Goal: Task Accomplishment & Management: Complete application form

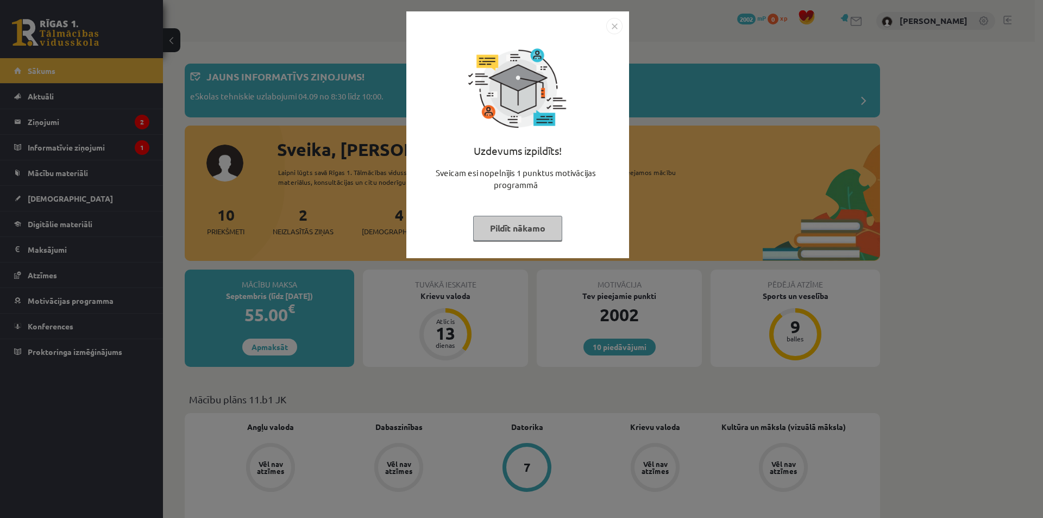
click at [543, 223] on button "Pildīt nākamo" at bounding box center [517, 228] width 89 height 25
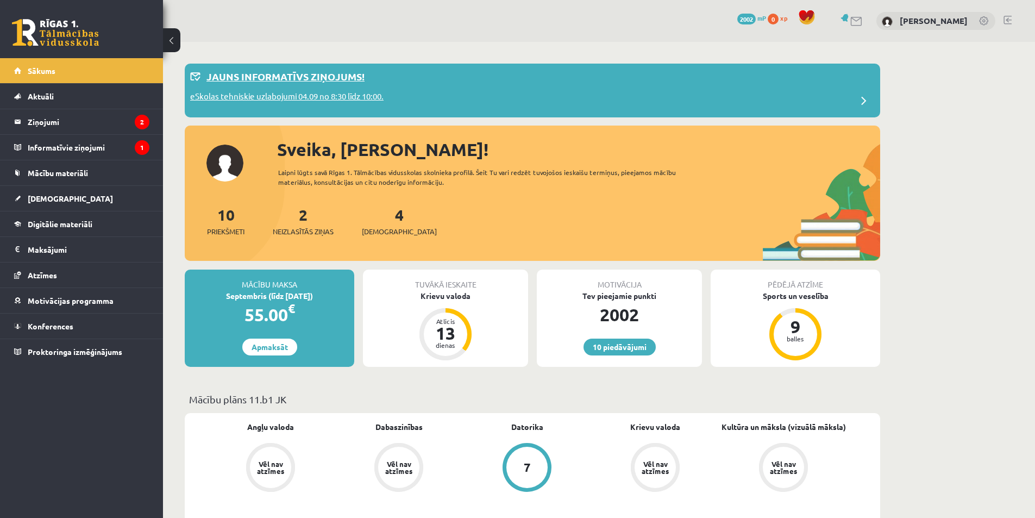
click at [420, 90] on div "eSkolas tehniskie uzlabojumi 04.09 no 8:30 līdz 10:00." at bounding box center [532, 101] width 685 height 22
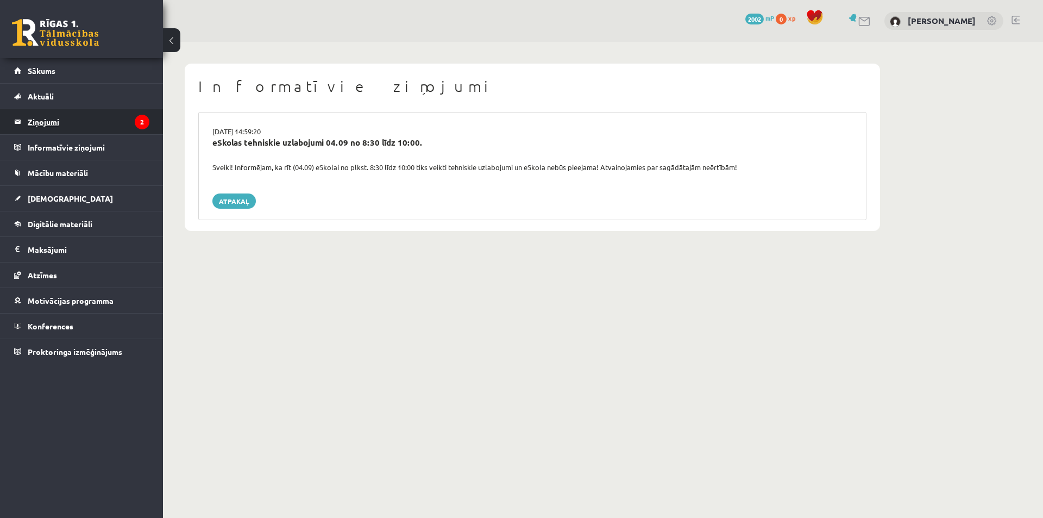
click at [142, 128] on icon "2" at bounding box center [142, 122] width 15 height 15
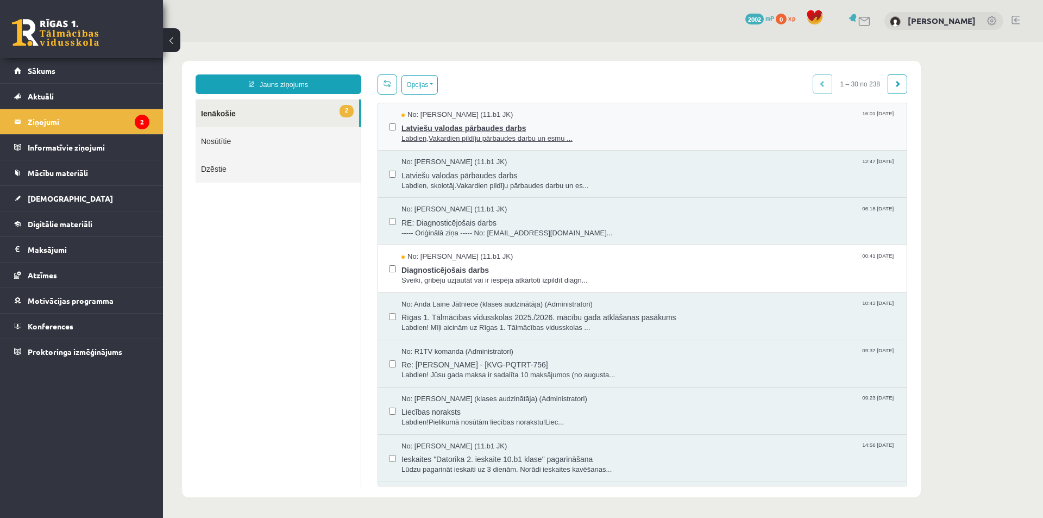
click at [430, 134] on span "Labdien,Vakardien pildīju pārbaudes darbu un esmu ..." at bounding box center [648, 139] width 494 height 10
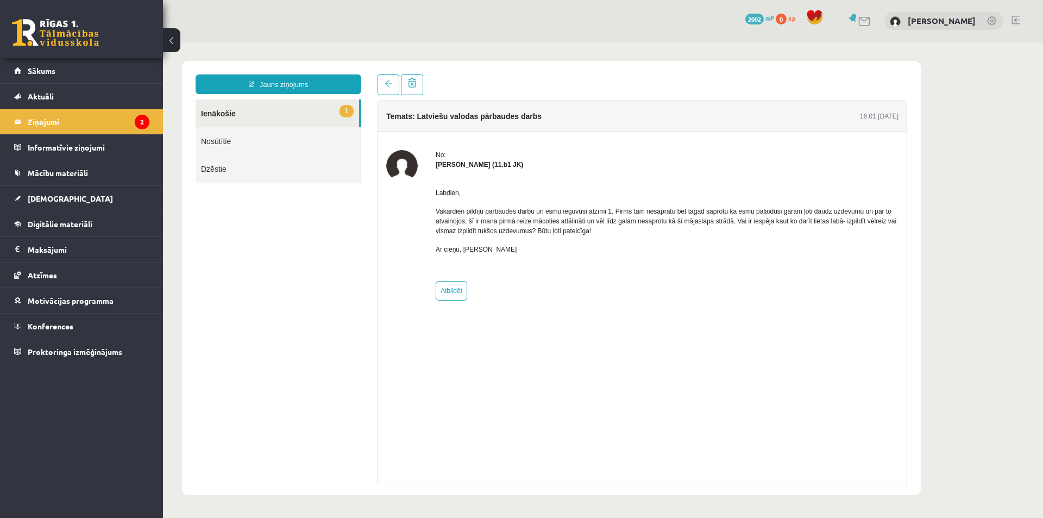
click at [231, 144] on link "Nosūtītie" at bounding box center [278, 141] width 165 height 28
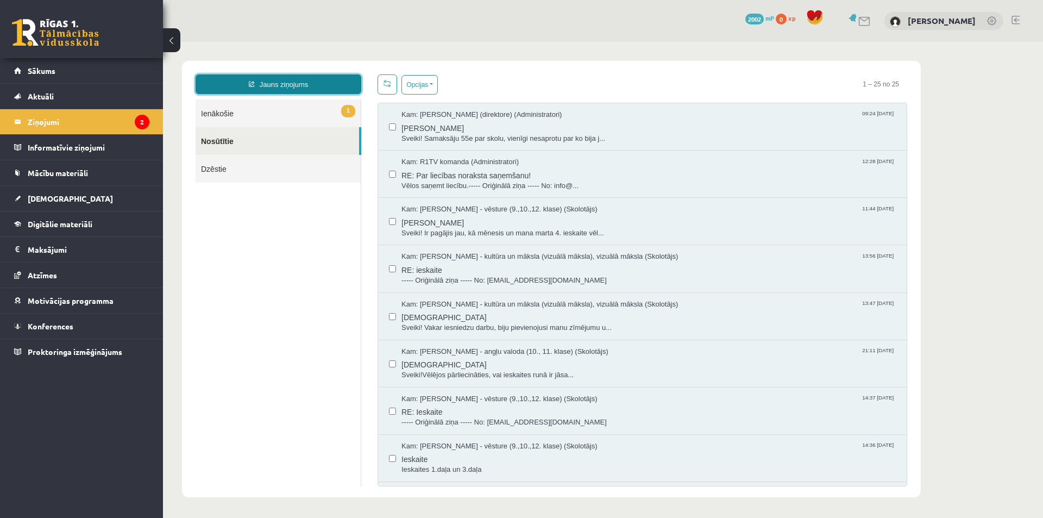
click at [247, 85] on link "Jauns ziņojums" at bounding box center [279, 84] width 166 height 20
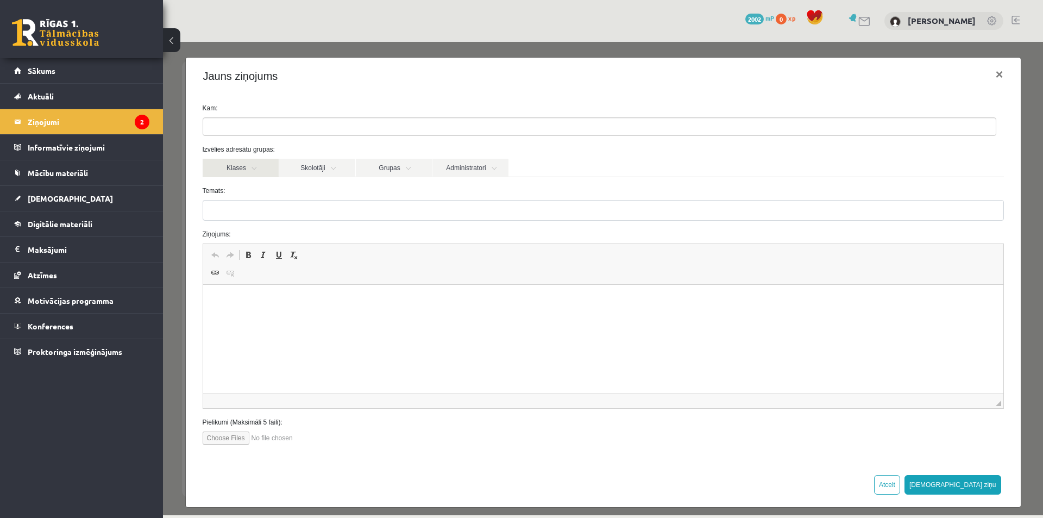
click at [256, 168] on link "Klases" at bounding box center [241, 168] width 76 height 18
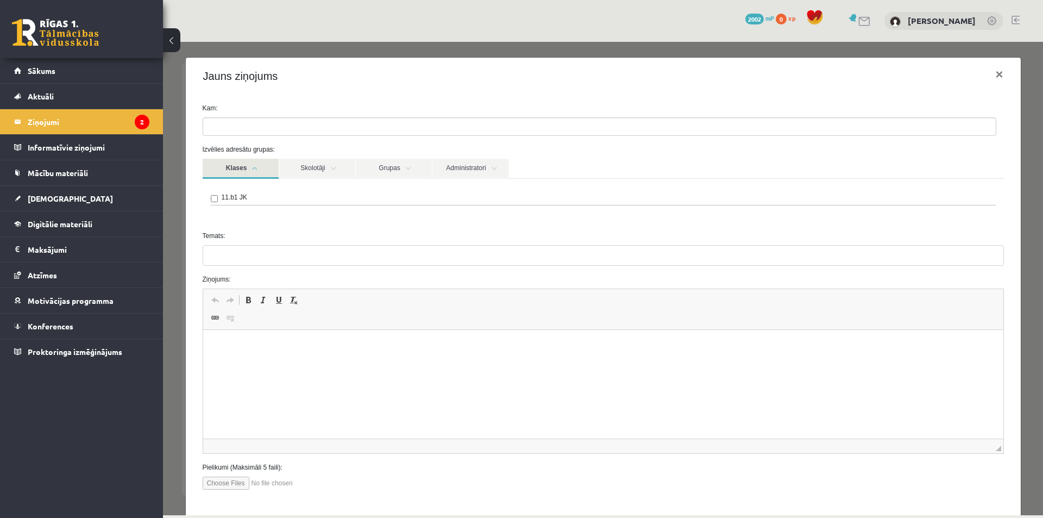
click at [256, 168] on link "Klases" at bounding box center [241, 169] width 76 height 20
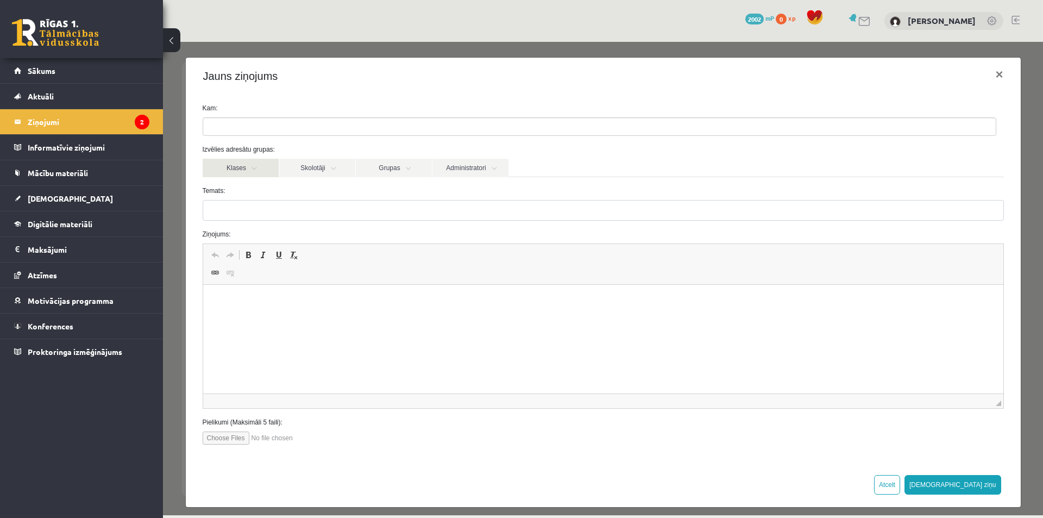
click at [256, 168] on link "Klases" at bounding box center [241, 168] width 76 height 18
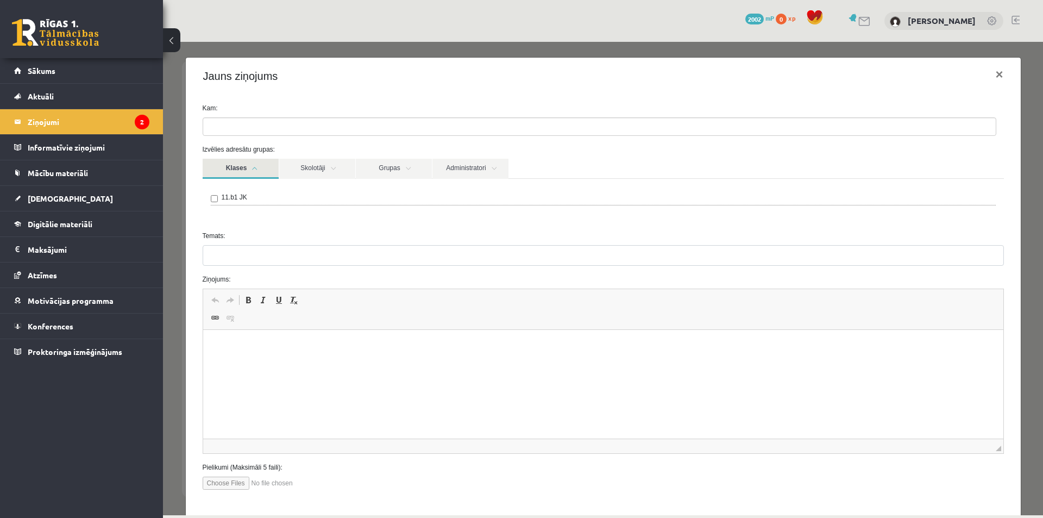
click at [247, 217] on div "11.b1 JK" at bounding box center [603, 200] width 801 height 43
click at [341, 168] on link "Skolotāji" at bounding box center [317, 169] width 76 height 20
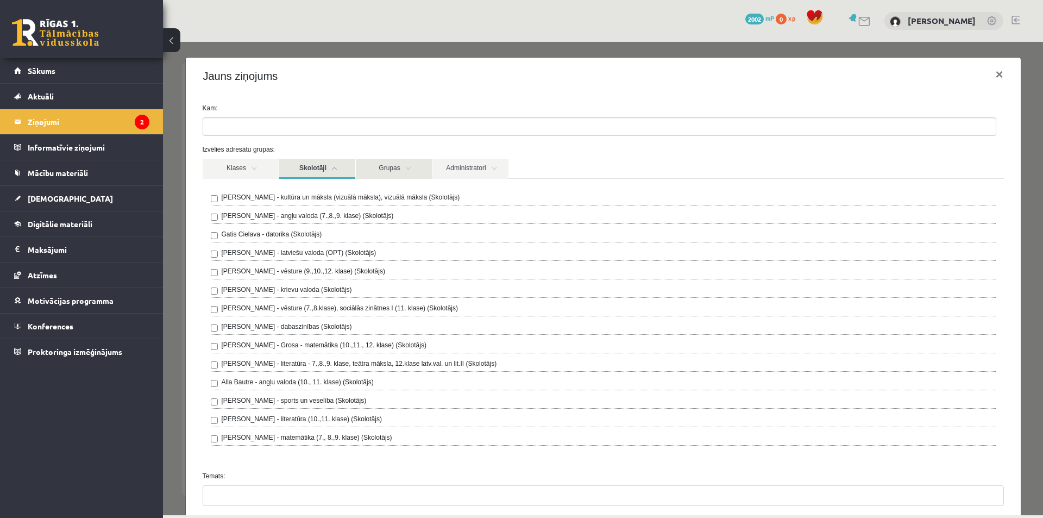
click at [388, 169] on link "Grupas" at bounding box center [394, 169] width 76 height 20
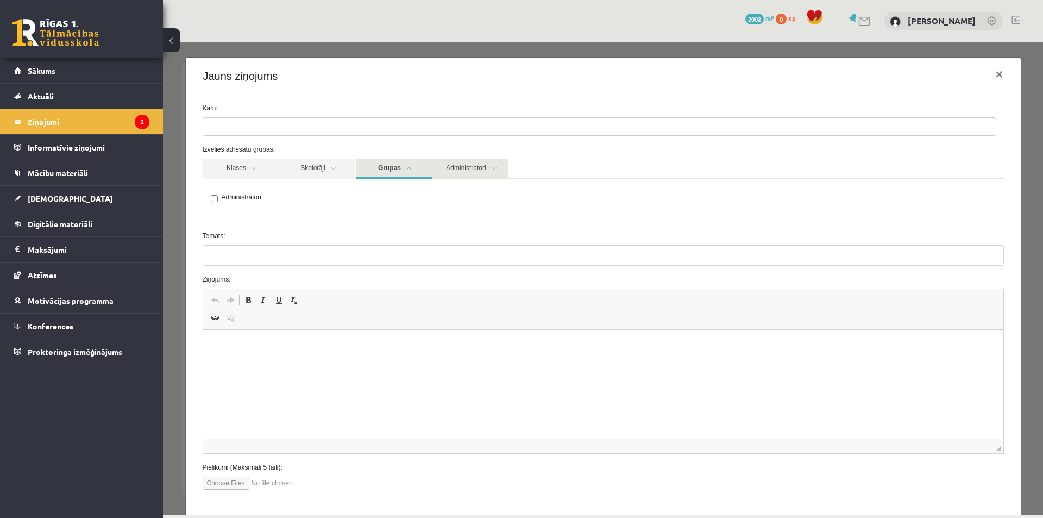
click at [461, 168] on link "Administratori" at bounding box center [470, 169] width 76 height 20
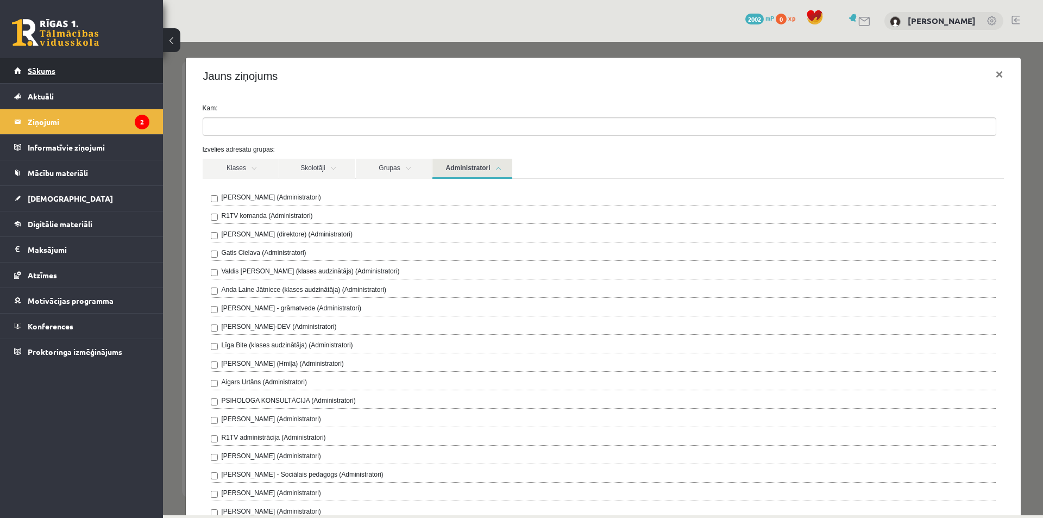
click at [77, 77] on link "Sākums" at bounding box center [81, 70] width 135 height 25
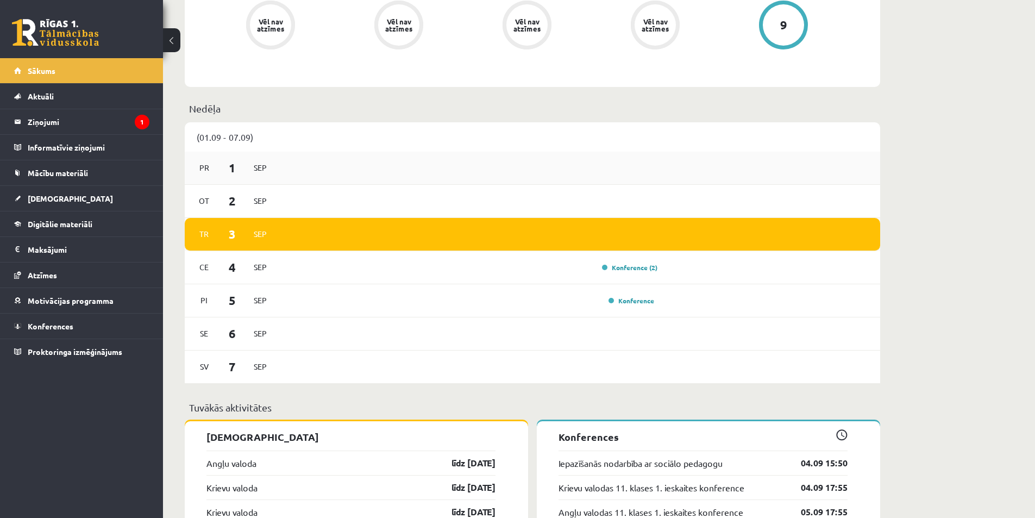
scroll to position [652, 0]
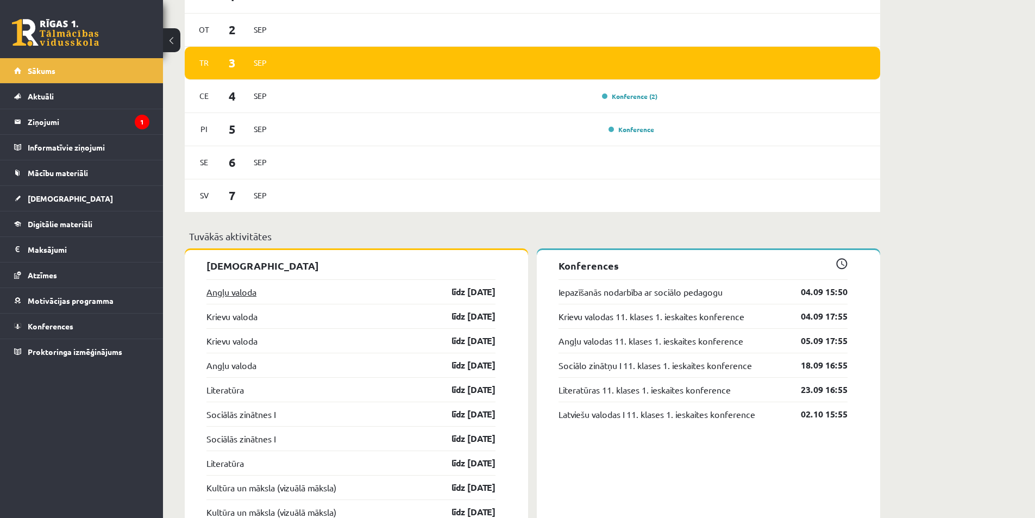
click at [240, 288] on link "Angļu valoda" at bounding box center [231, 291] width 50 height 13
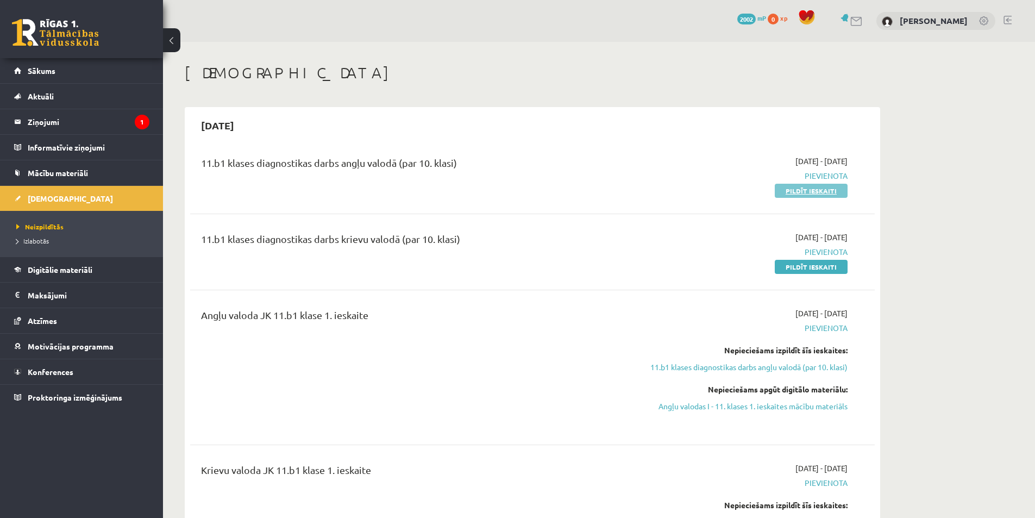
click at [815, 193] on link "Pildīt ieskaiti" at bounding box center [811, 191] width 73 height 14
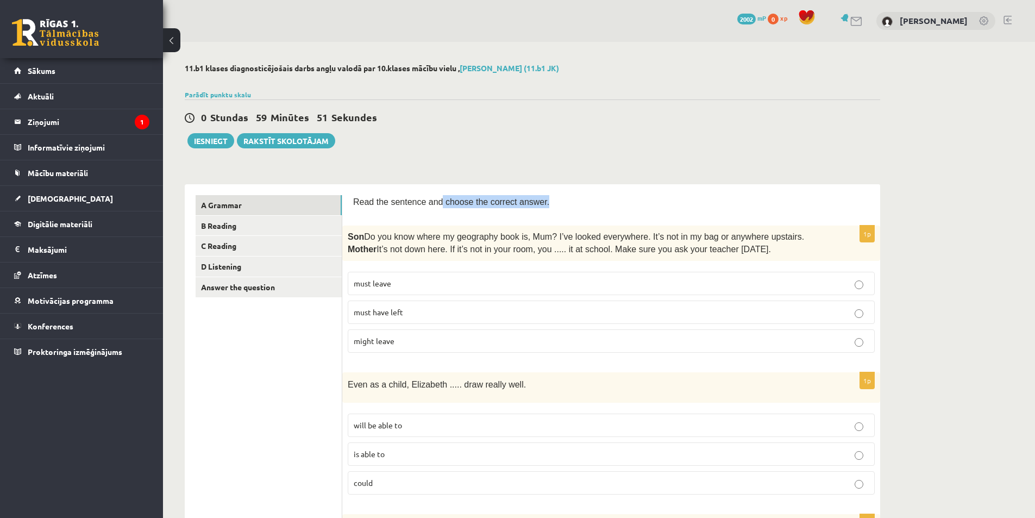
drag, startPoint x: 445, startPoint y: 205, endPoint x: 545, endPoint y: 207, distance: 100.0
click at [545, 207] on p "Read the sentence and choose the correct answer." at bounding box center [611, 201] width 516 height 13
drag, startPoint x: 545, startPoint y: 207, endPoint x: 541, endPoint y: 210, distance: 5.9
click at [545, 208] on p "Read the sentence and choose the correct answer." at bounding box center [611, 201] width 516 height 13
click at [384, 239] on span "Do you know where my geography book is, Mum? I’ve looked everywhere. It’s not i…" at bounding box center [584, 236] width 440 height 9
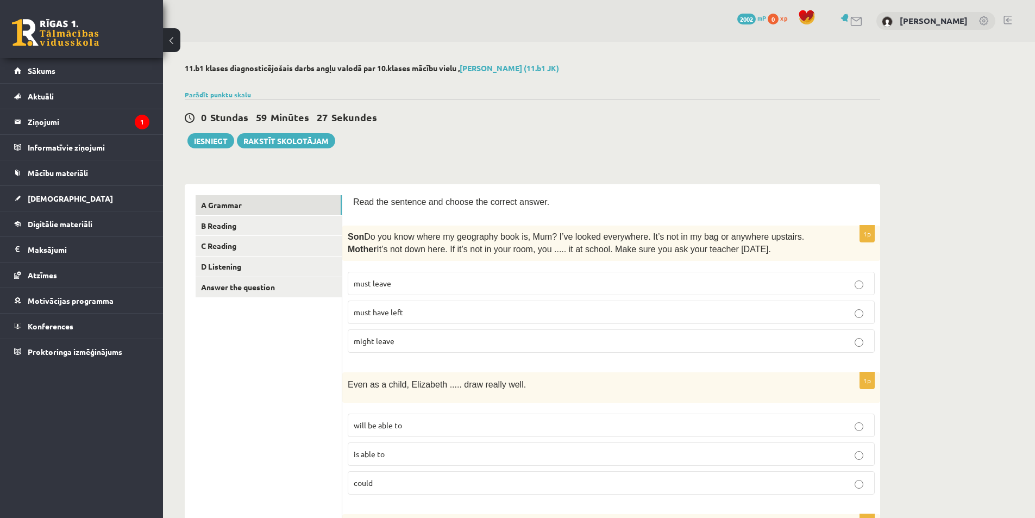
click at [466, 311] on p "must have left" at bounding box center [611, 311] width 515 height 11
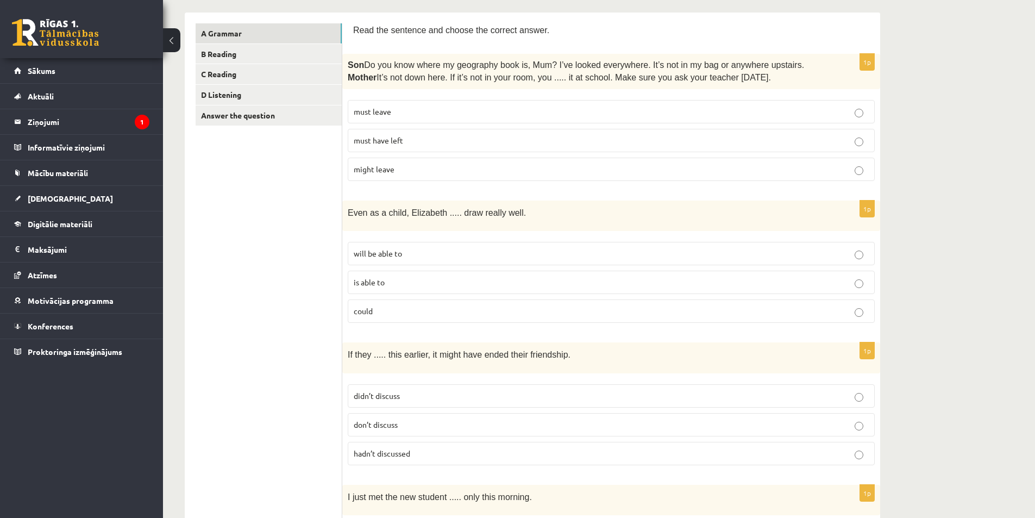
scroll to position [217, 0]
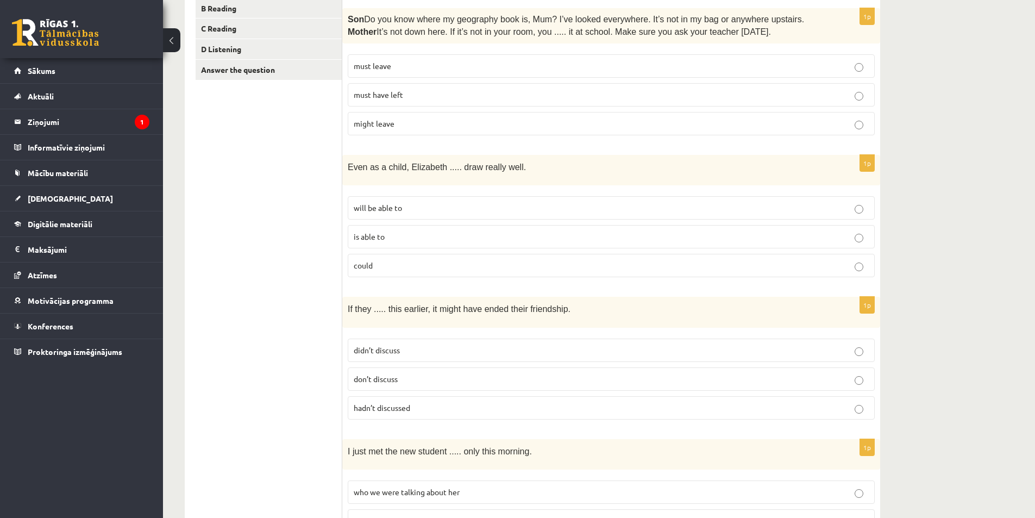
click at [388, 265] on p "could" at bounding box center [611, 265] width 515 height 11
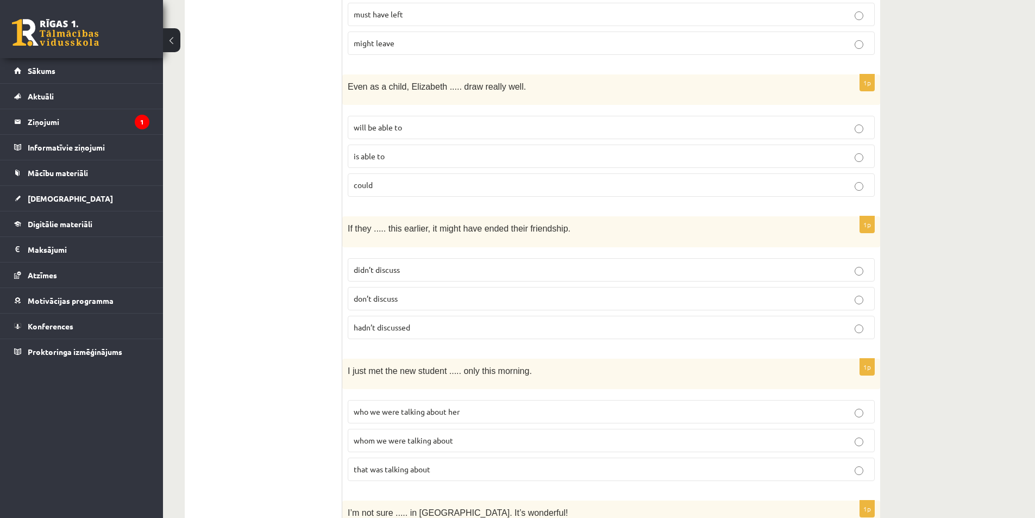
scroll to position [380, 0]
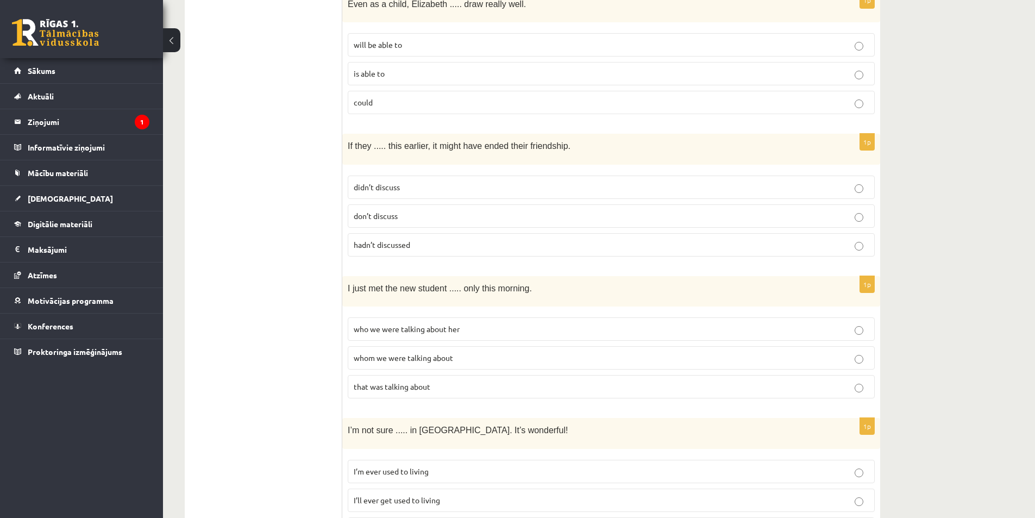
click at [379, 246] on span "hadn’t discussed" at bounding box center [382, 245] width 57 height 10
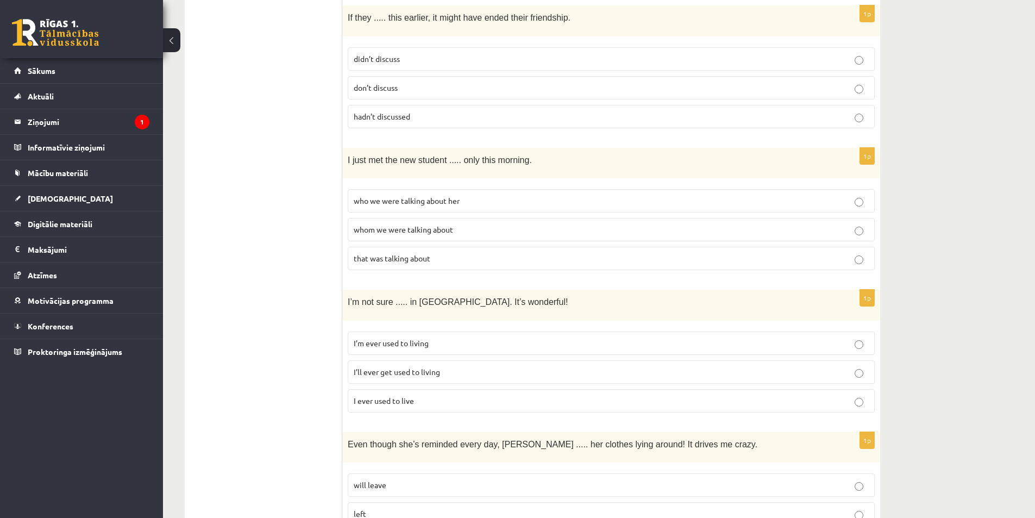
scroll to position [543, 0]
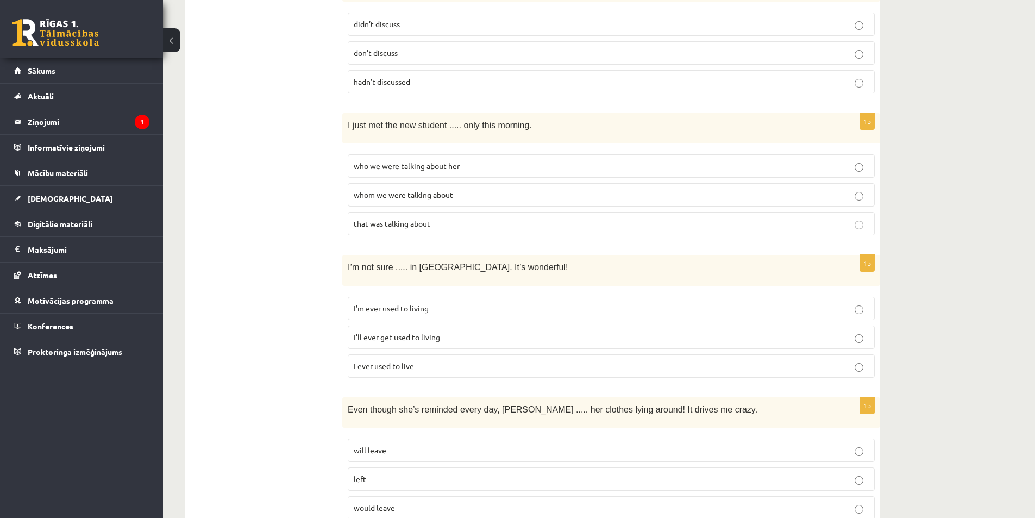
click at [426, 197] on span "whom we were talking about" at bounding box center [403, 195] width 99 height 10
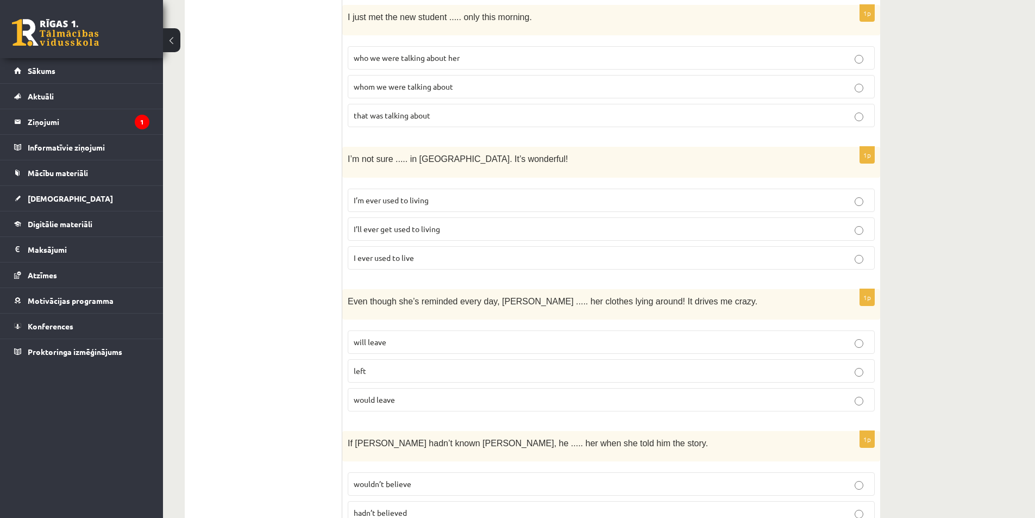
scroll to position [652, 0]
click at [426, 258] on p "I ever used to live" at bounding box center [611, 257] width 515 height 11
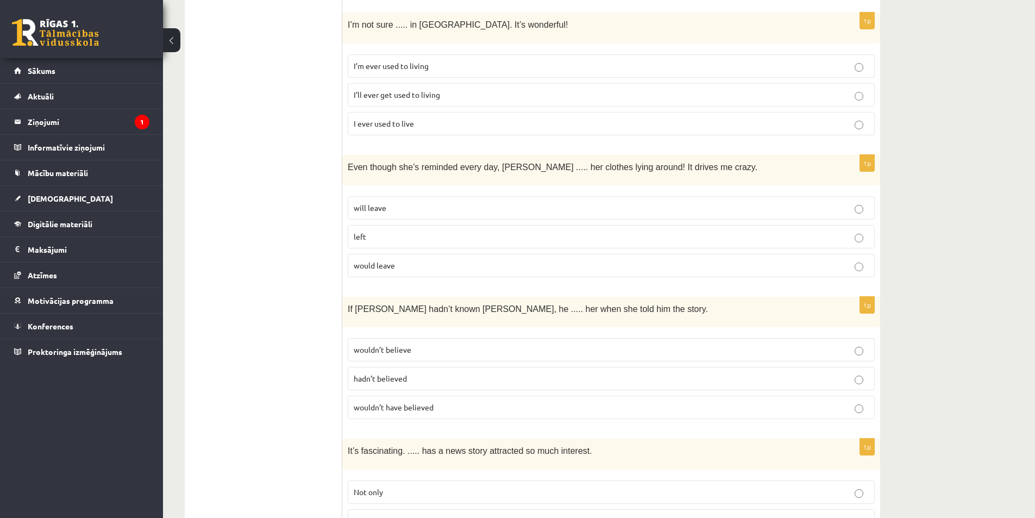
scroll to position [815, 0]
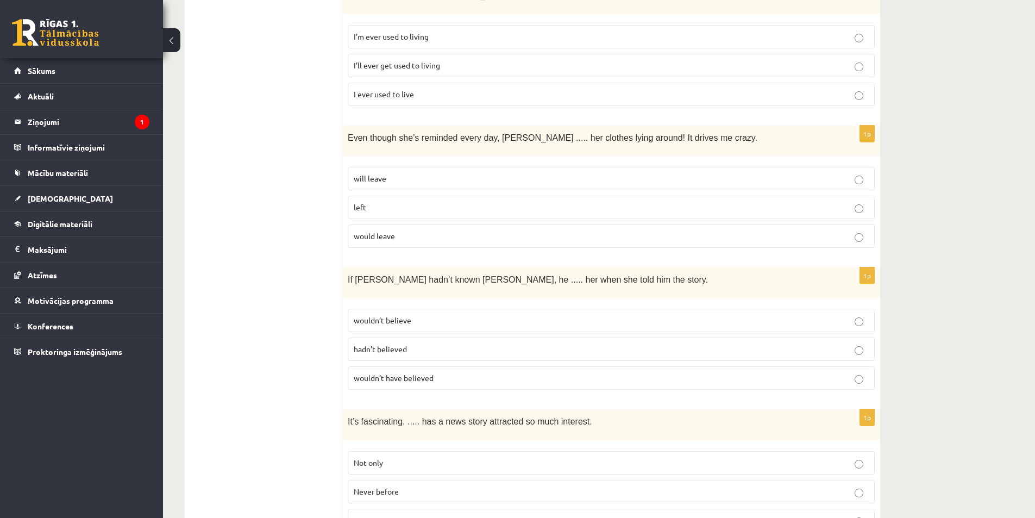
click at [424, 177] on p "will leave" at bounding box center [611, 178] width 515 height 11
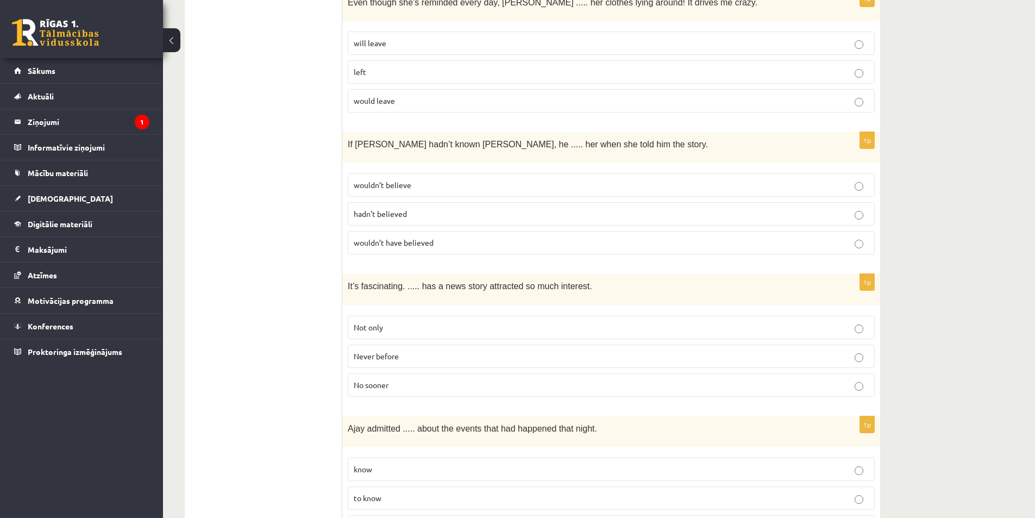
scroll to position [978, 0]
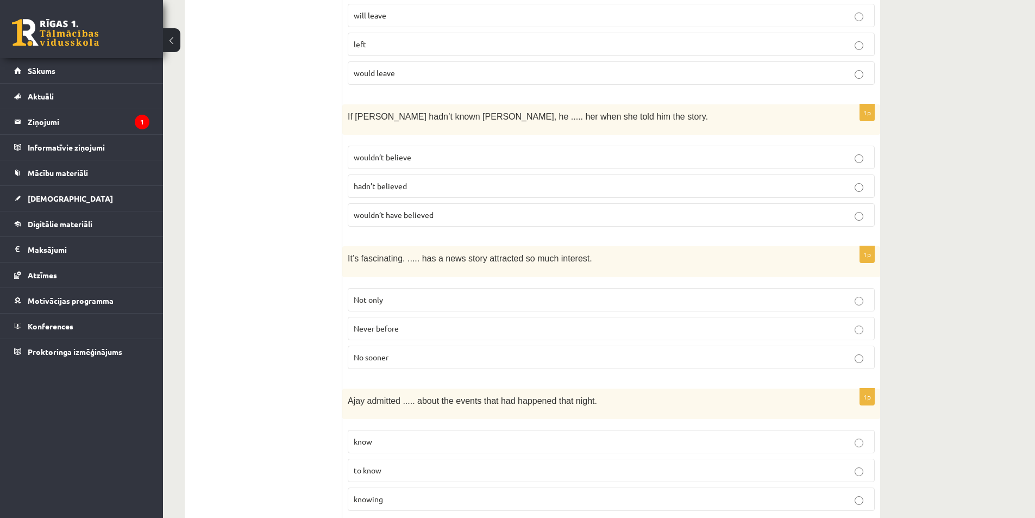
click at [393, 185] on span "hadn’t believed" at bounding box center [380, 186] width 53 height 10
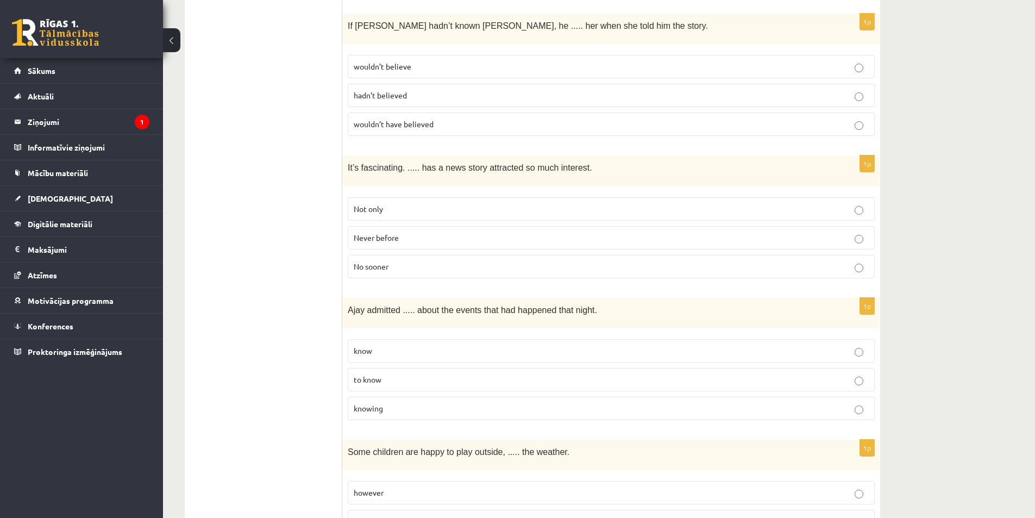
scroll to position [1087, 0]
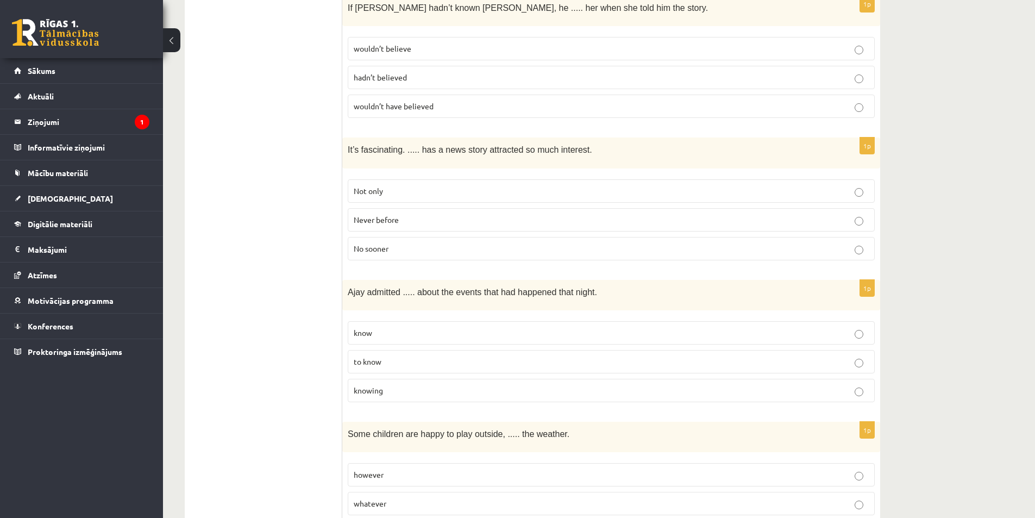
click at [422, 208] on label "Never before" at bounding box center [611, 219] width 527 height 23
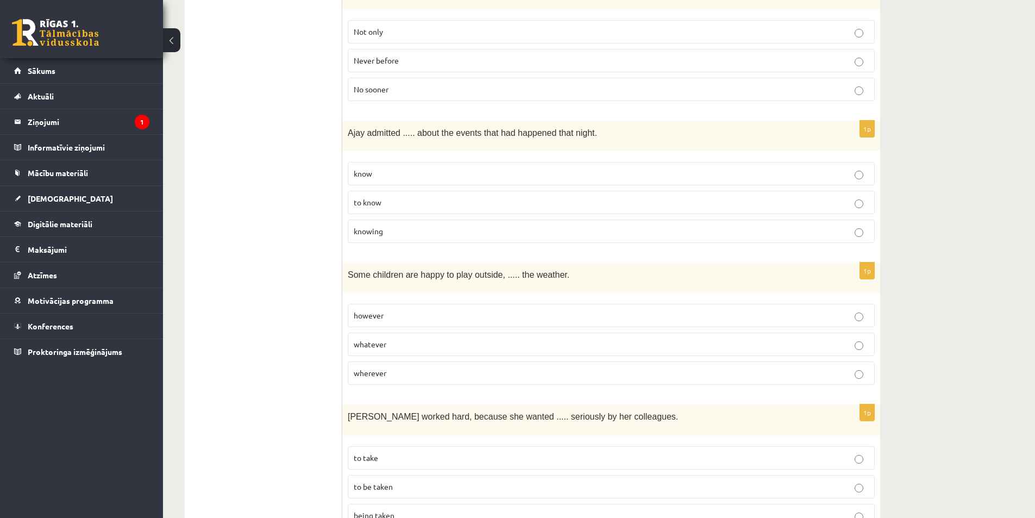
scroll to position [1250, 0]
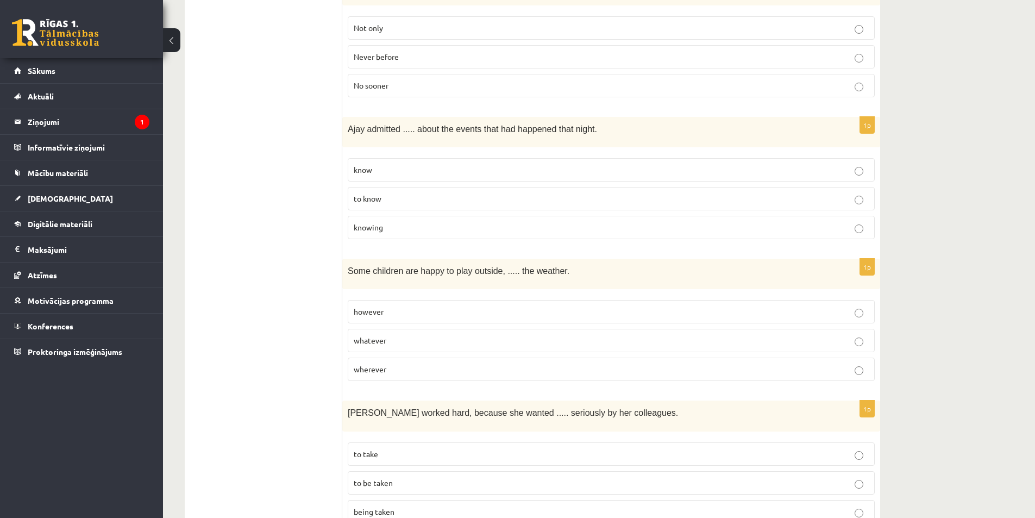
click at [387, 222] on p "knowing" at bounding box center [611, 227] width 515 height 11
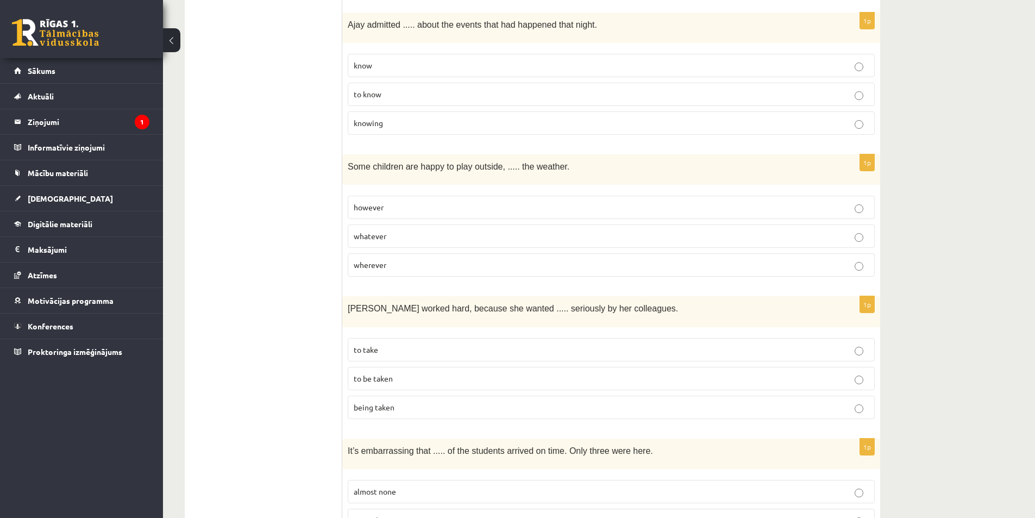
scroll to position [1358, 0]
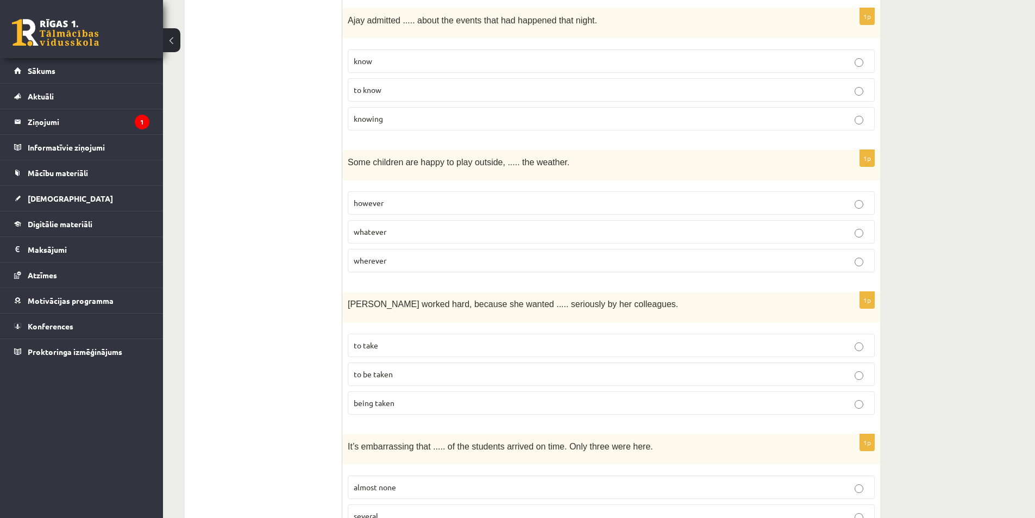
click at [387, 226] on p "whatever" at bounding box center [611, 231] width 515 height 11
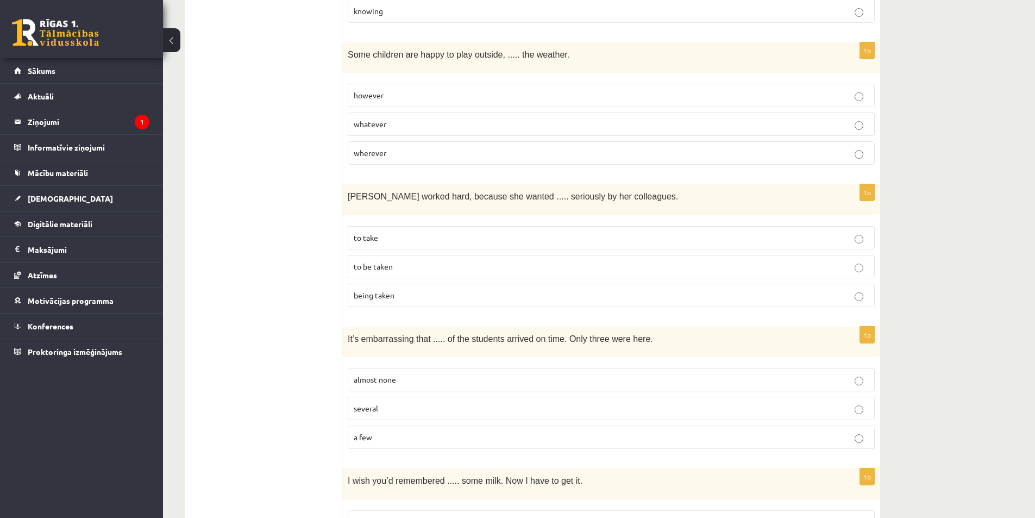
scroll to position [1467, 0]
click at [379, 261] on span "to be taken" at bounding box center [373, 265] width 39 height 10
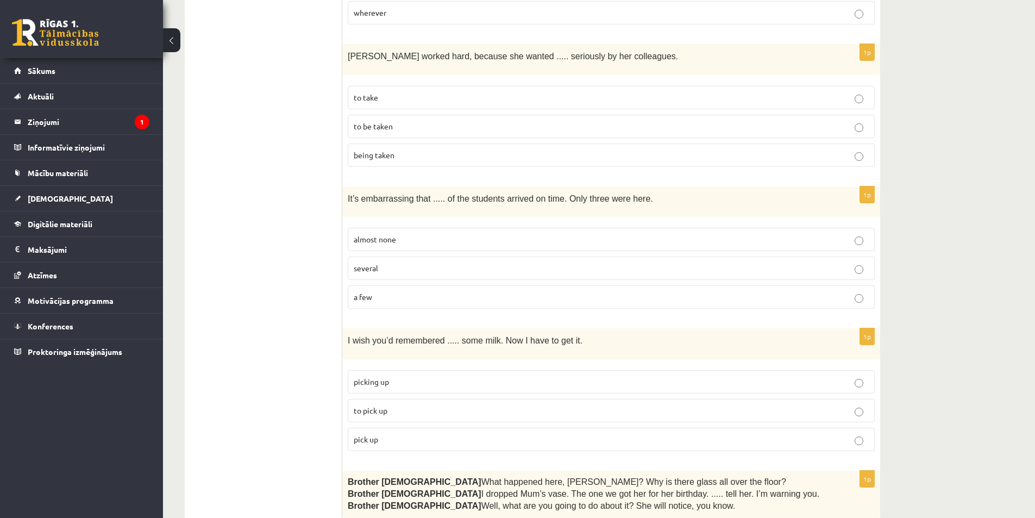
scroll to position [1630, 0]
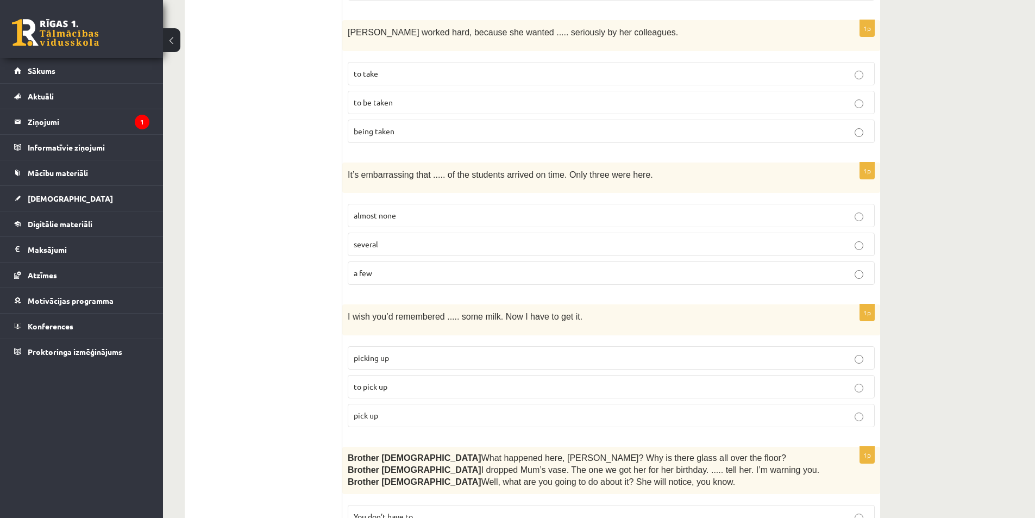
click at [491, 204] on label "almost none" at bounding box center [611, 215] width 527 height 23
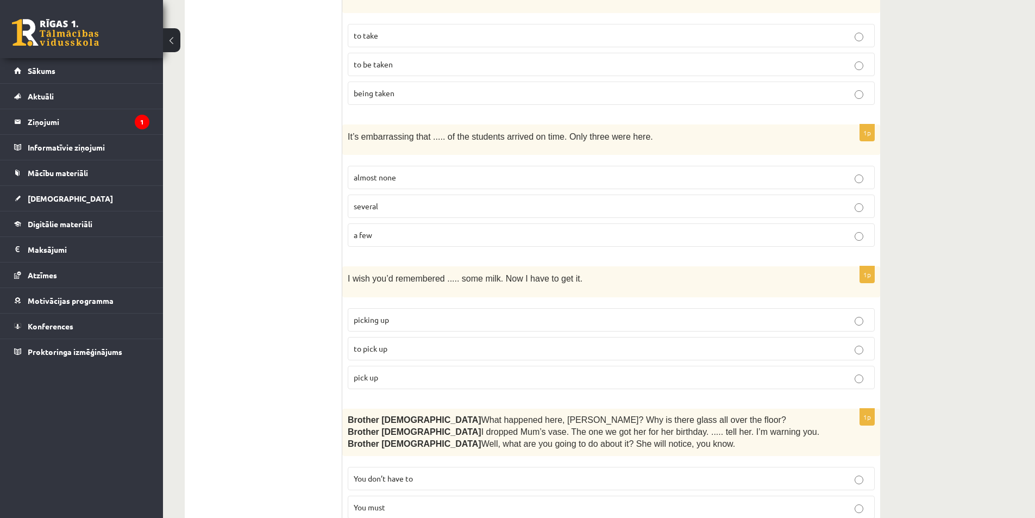
scroll to position [1739, 0]
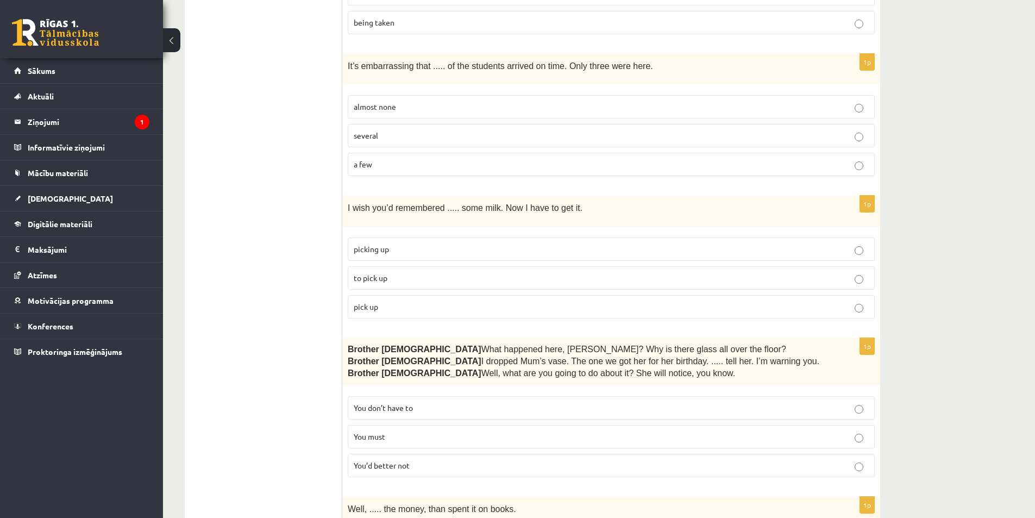
click at [519, 243] on p "picking up" at bounding box center [611, 248] width 515 height 11
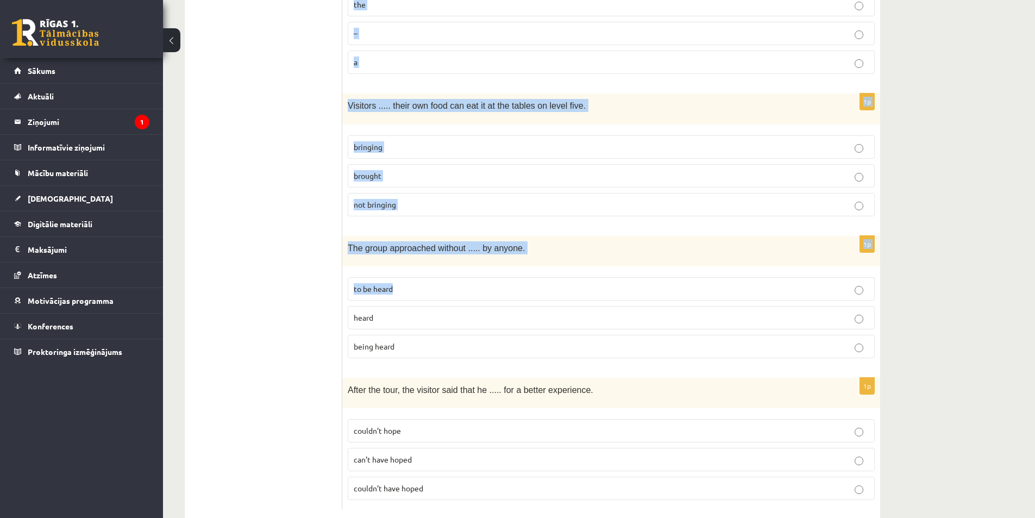
scroll to position [2599, 0]
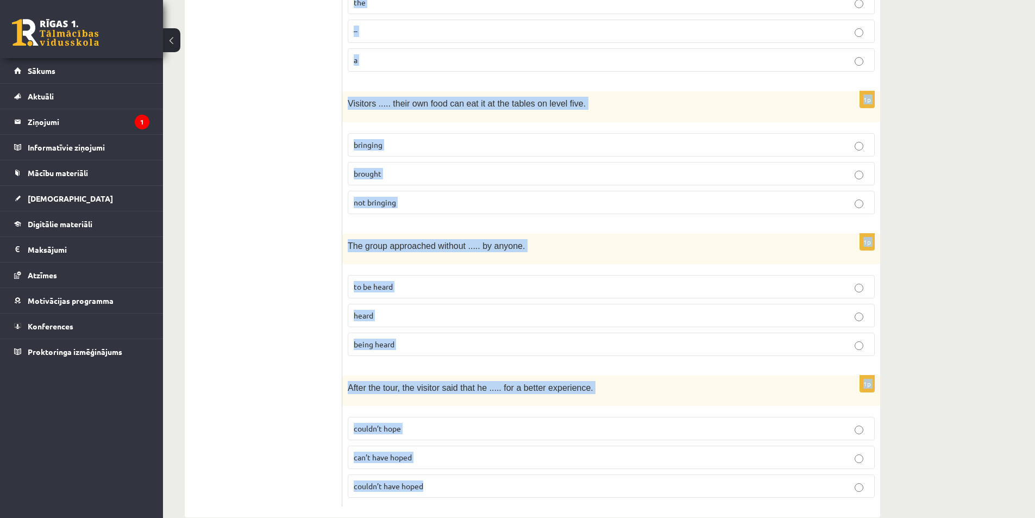
drag, startPoint x: 355, startPoint y: 205, endPoint x: 424, endPoint y: 474, distance: 278.2
copy form "Read the sentence and choose the correct answer. 1p Son  Do you know where my g…"
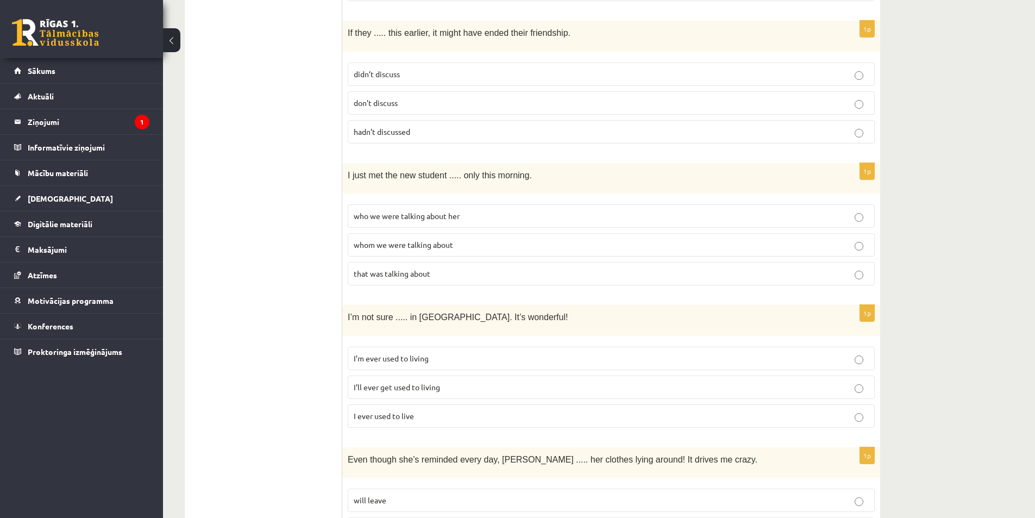
scroll to position [543, 0]
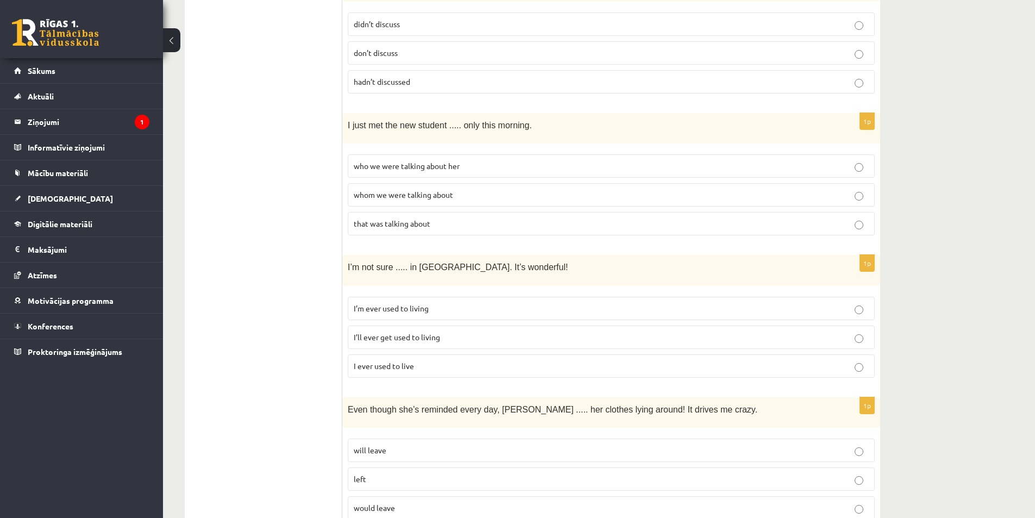
click at [411, 345] on label "I’ll ever get used to living" at bounding box center [611, 336] width 527 height 23
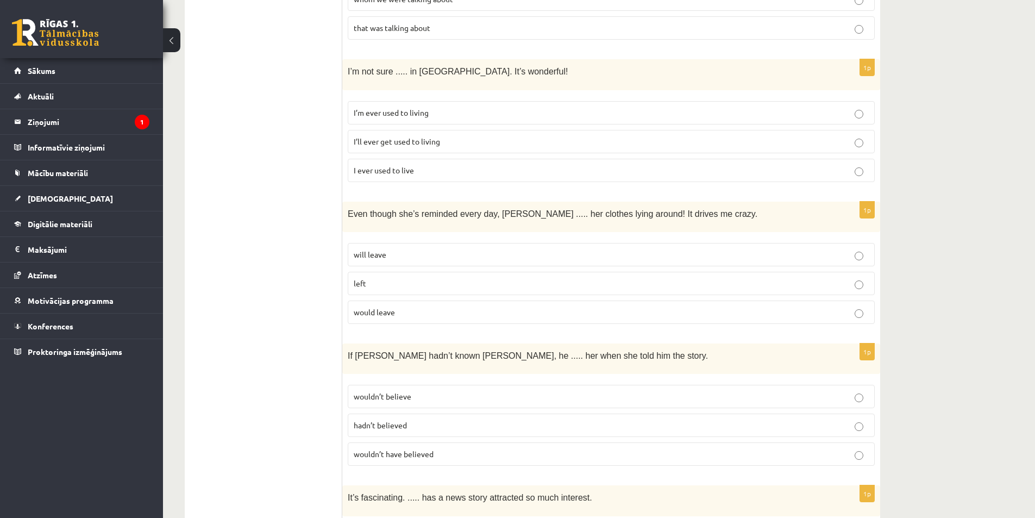
scroll to position [761, 0]
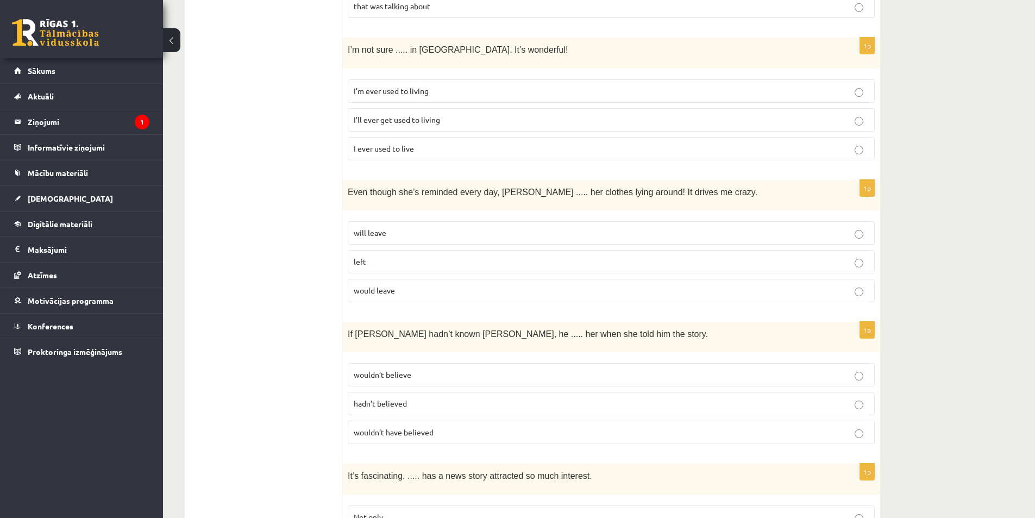
click at [425, 430] on span "wouldn’t have believed" at bounding box center [394, 432] width 80 height 10
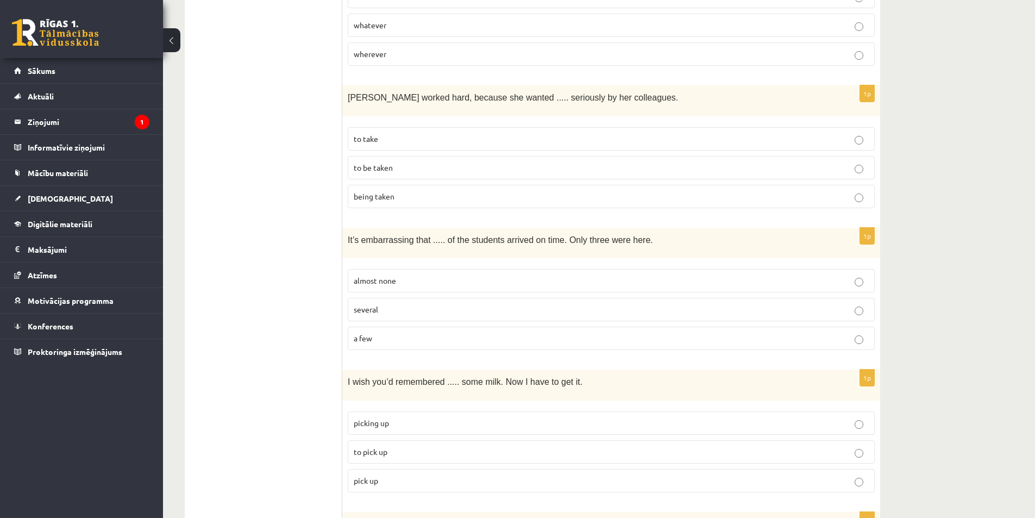
scroll to position [1576, 0]
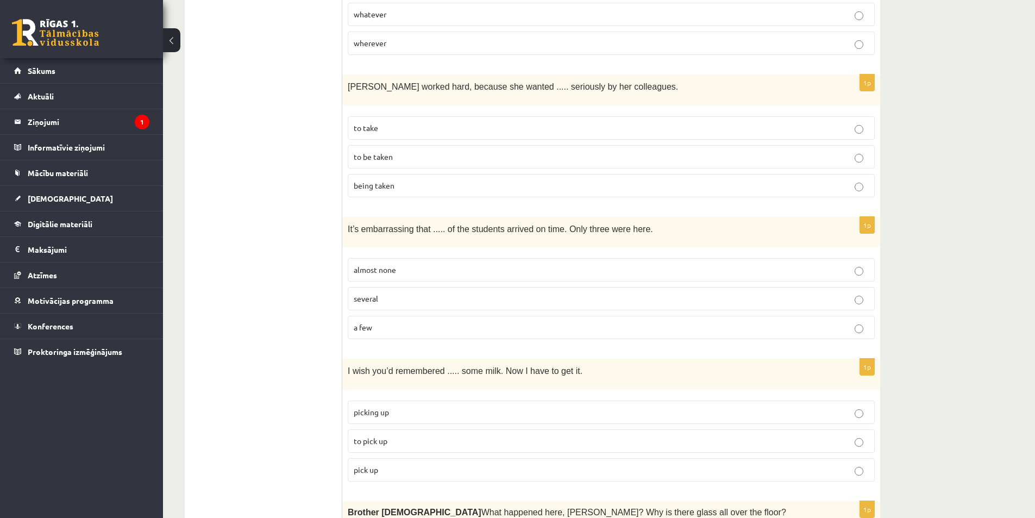
click at [408, 437] on p "to pick up" at bounding box center [611, 440] width 515 height 11
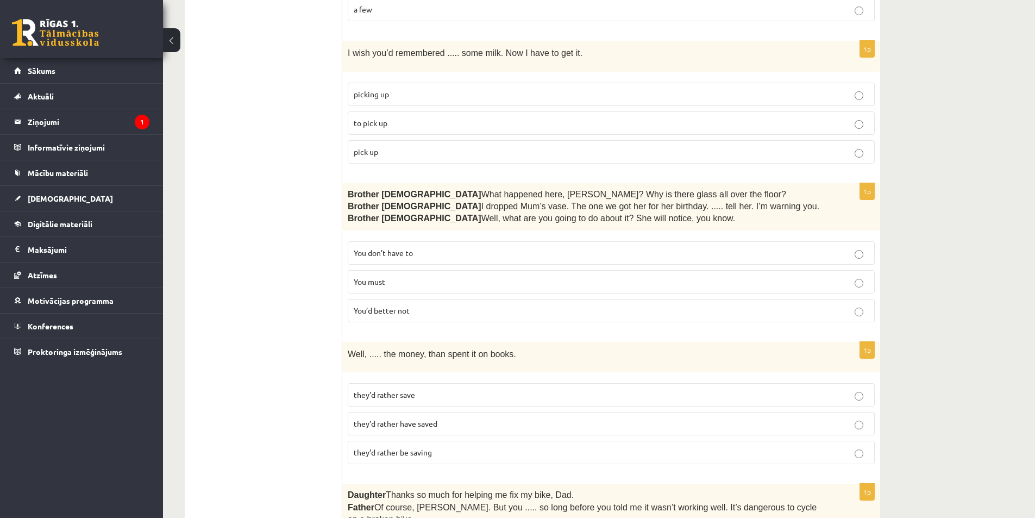
scroll to position [1901, 0]
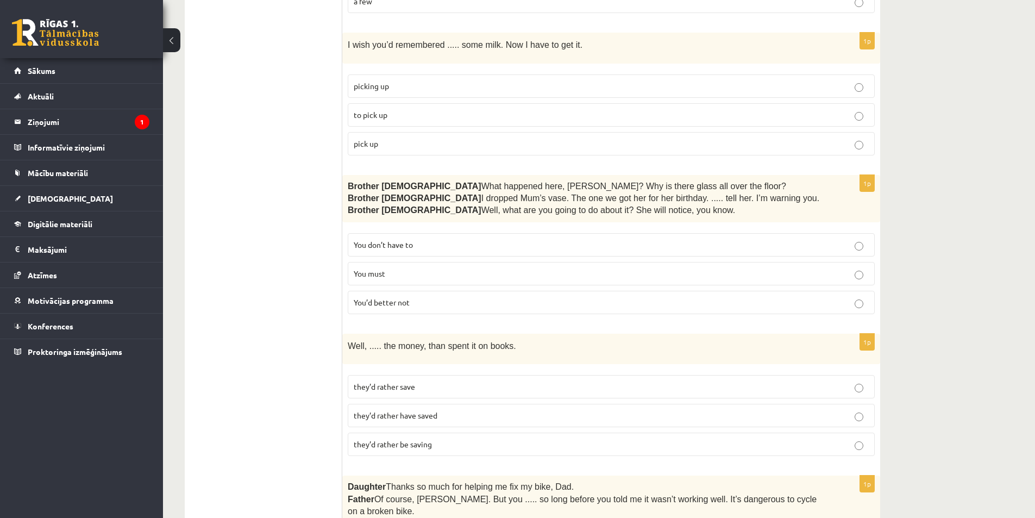
click at [430, 299] on p "You’d better not" at bounding box center [611, 302] width 515 height 11
click at [424, 410] on span "they’d rather have saved" at bounding box center [396, 415] width 84 height 10
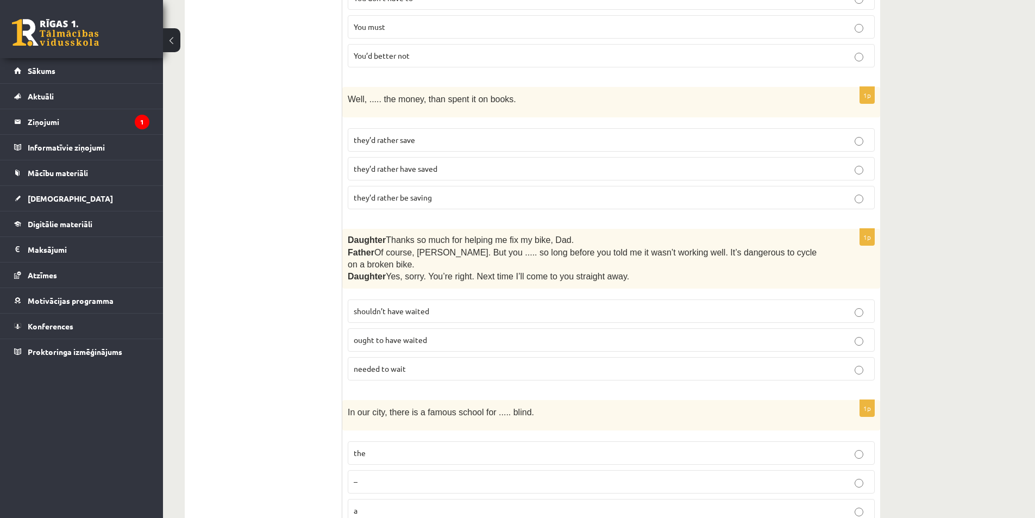
scroll to position [2173, 0]
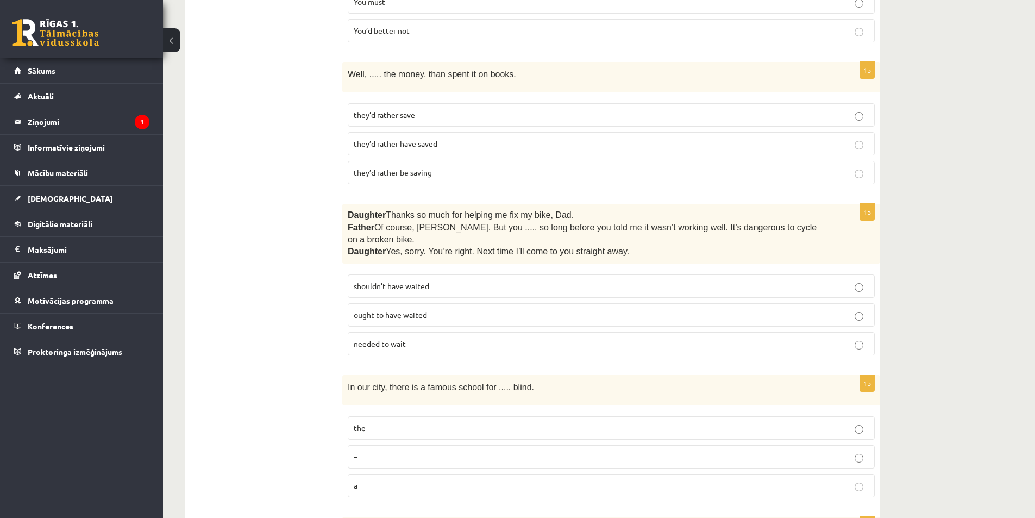
click at [385, 281] on span "shouldn’t have waited" at bounding box center [392, 286] width 76 height 10
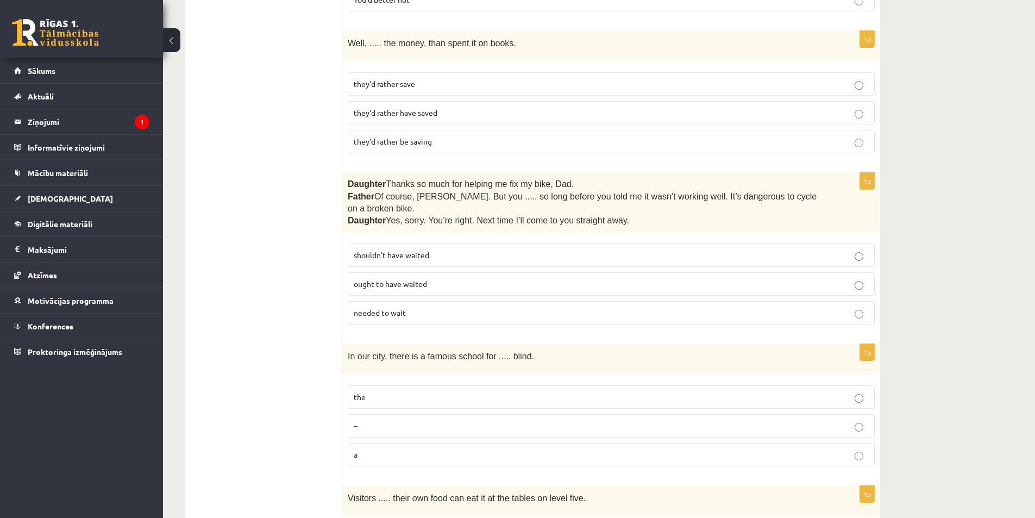
scroll to position [2336, 0]
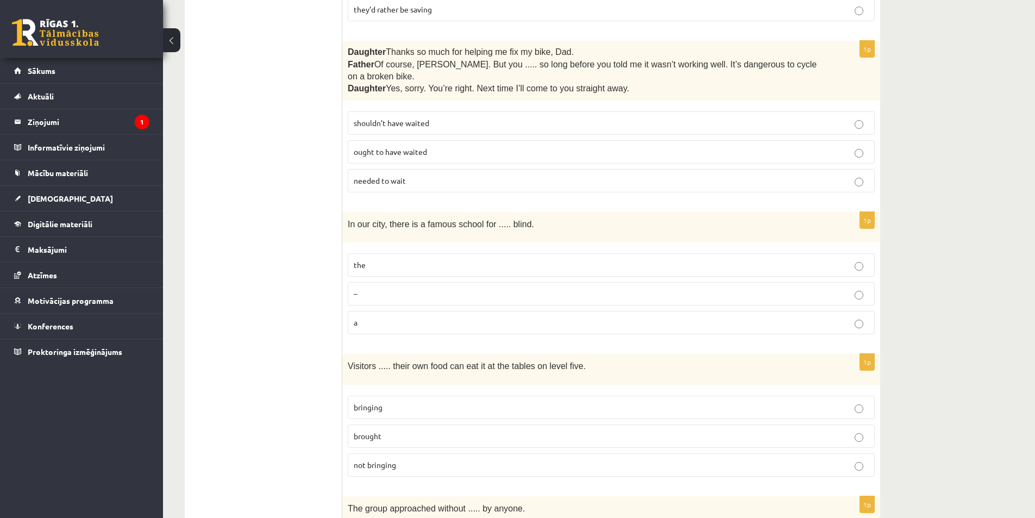
click at [383, 253] on label "the" at bounding box center [611, 264] width 527 height 23
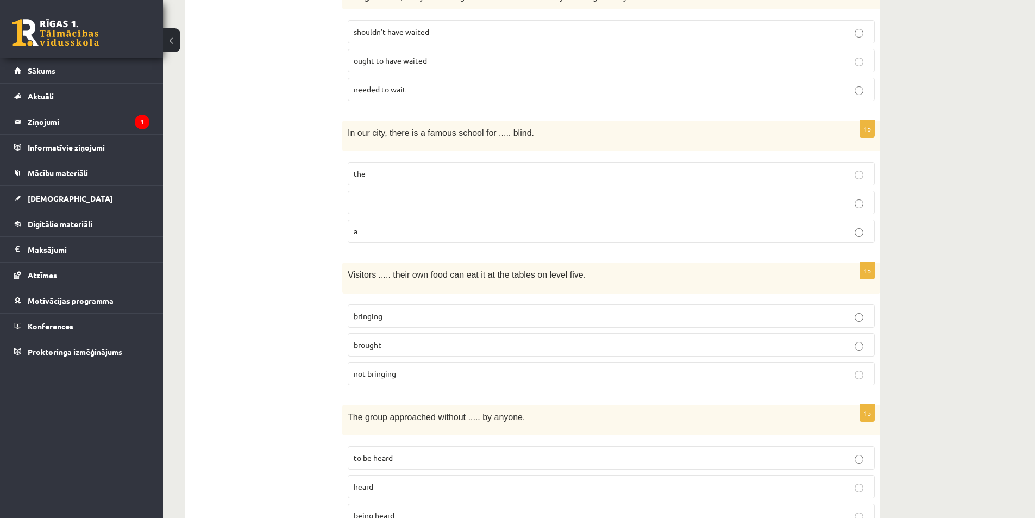
scroll to position [2445, 0]
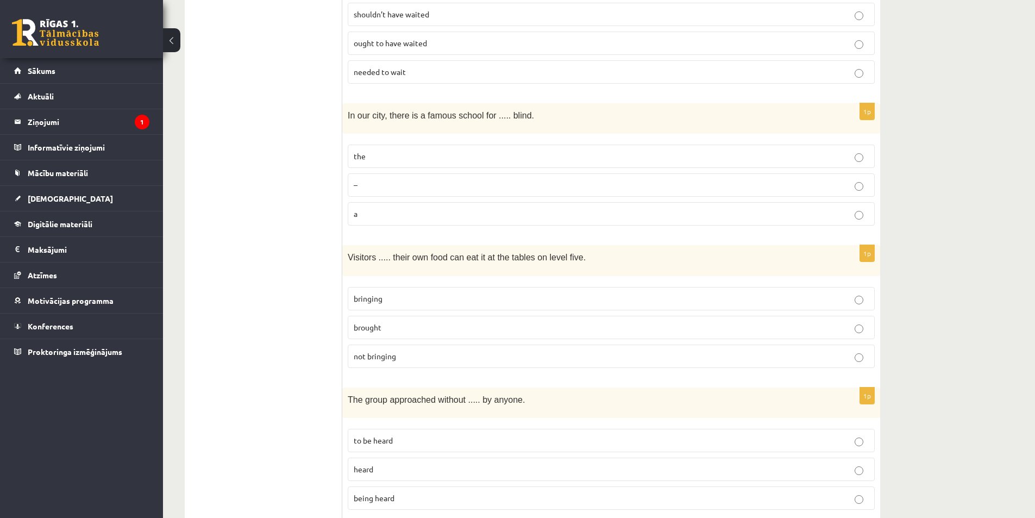
click at [467, 287] on label "bringing" at bounding box center [611, 298] width 527 height 23
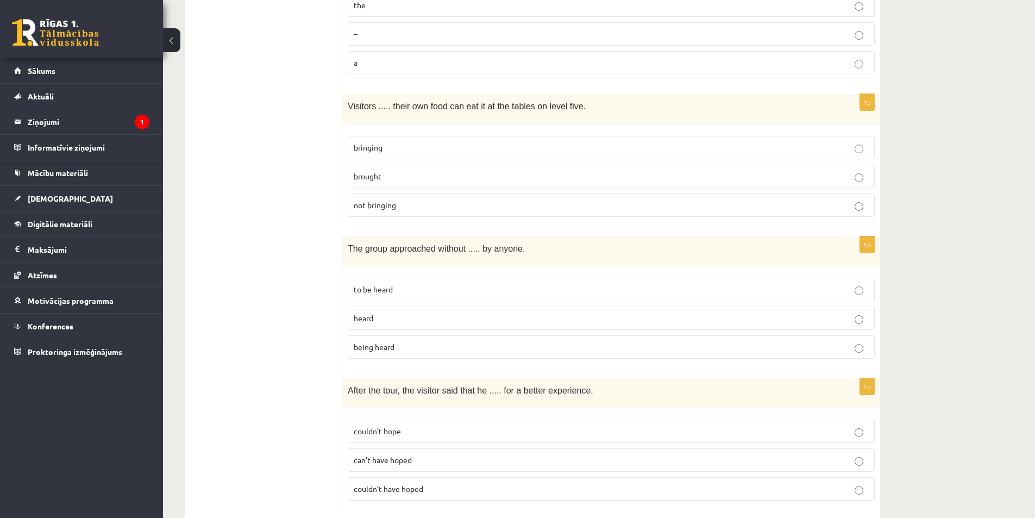
scroll to position [2599, 0]
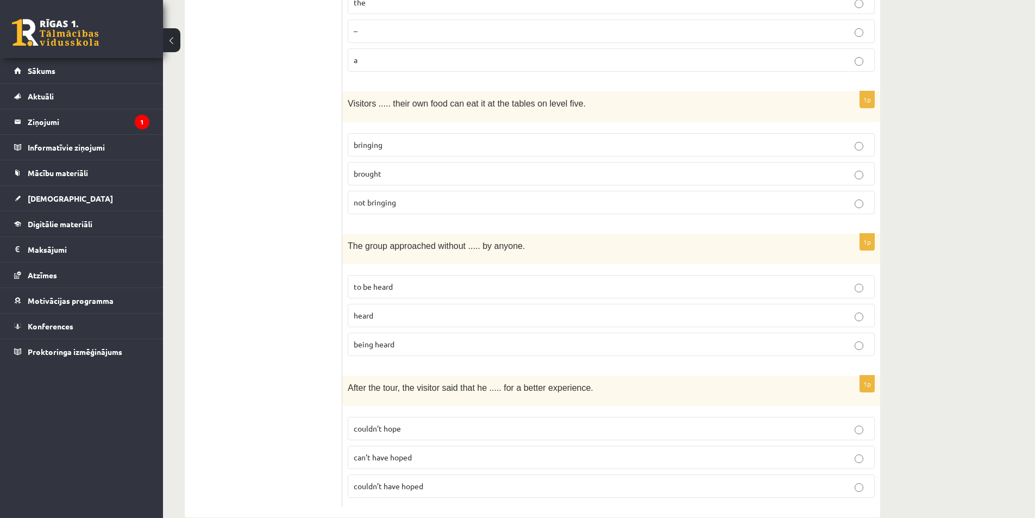
click at [401, 338] on p "being heard" at bounding box center [611, 343] width 515 height 11
click at [437, 480] on p "couldn’t have hoped" at bounding box center [611, 485] width 515 height 11
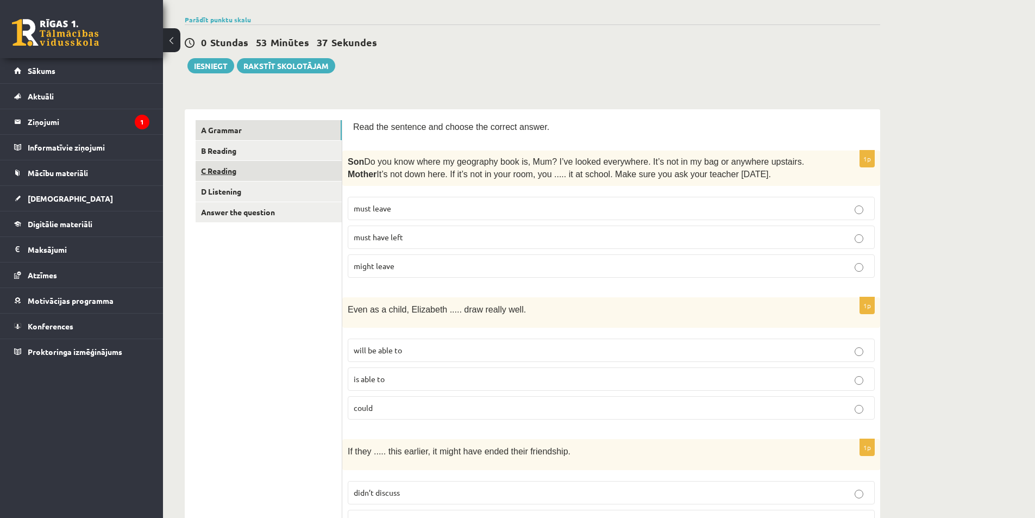
scroll to position [0, 0]
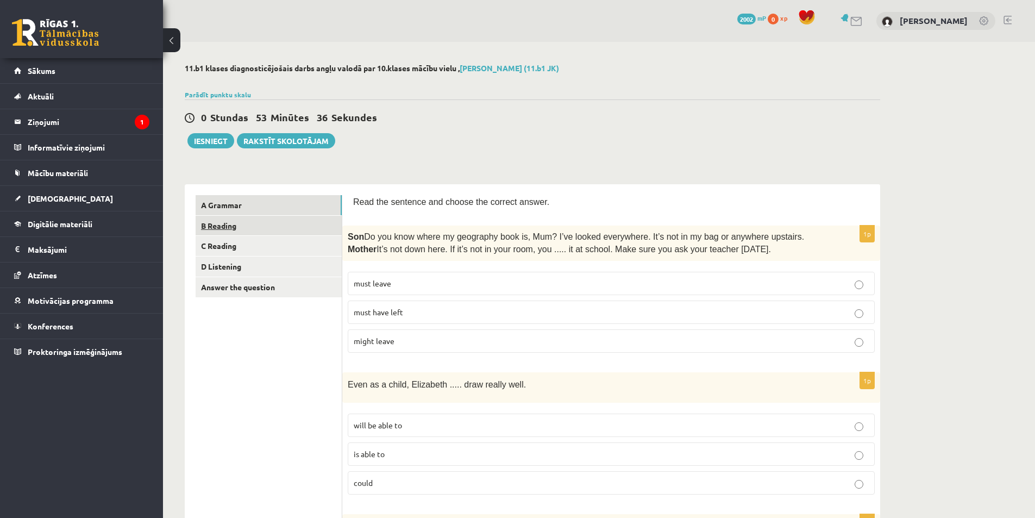
click at [266, 225] on link "B Reading" at bounding box center [269, 226] width 146 height 20
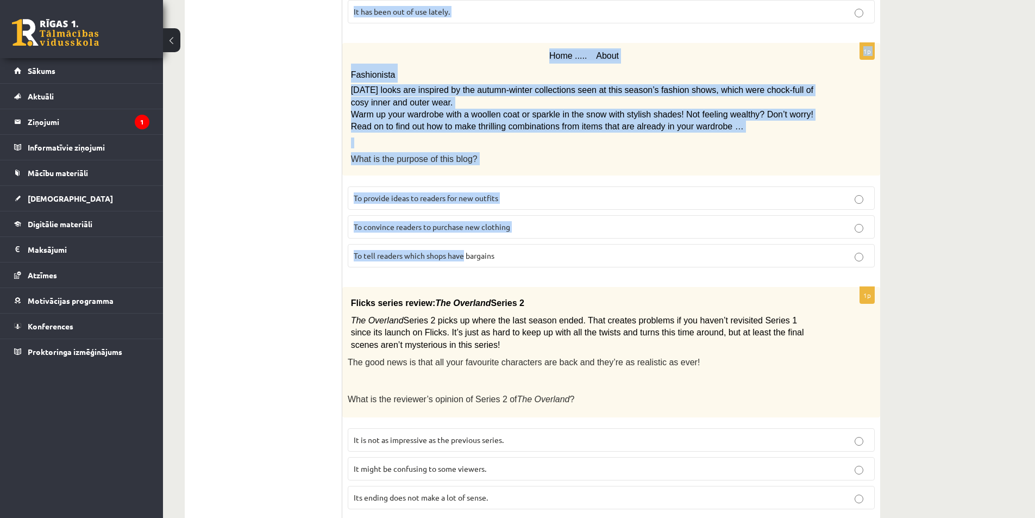
scroll to position [1144, 0]
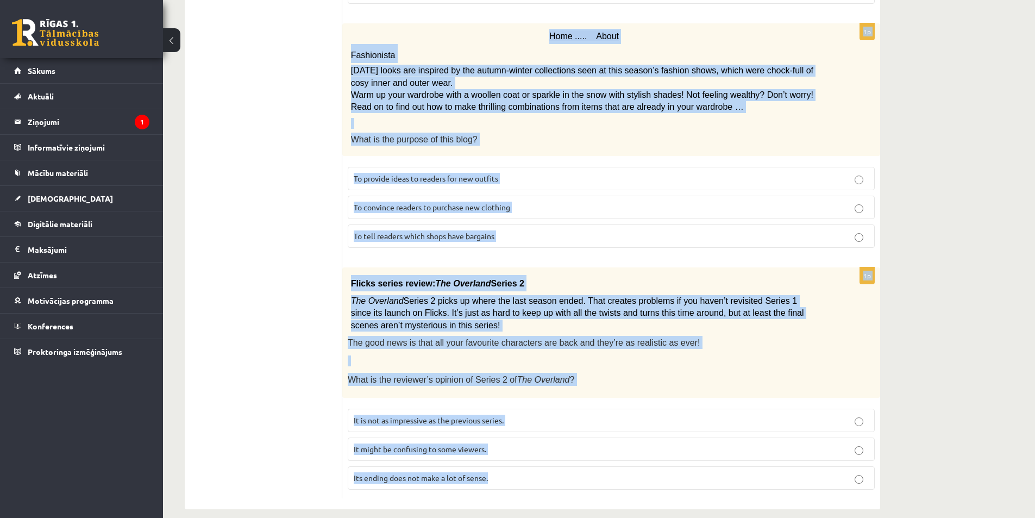
drag, startPoint x: 352, startPoint y: 202, endPoint x: 536, endPoint y: 467, distance: 322.8
copy form "Read the text and choose the correct answer. 1p From: Emily To: Priya Subject: …"
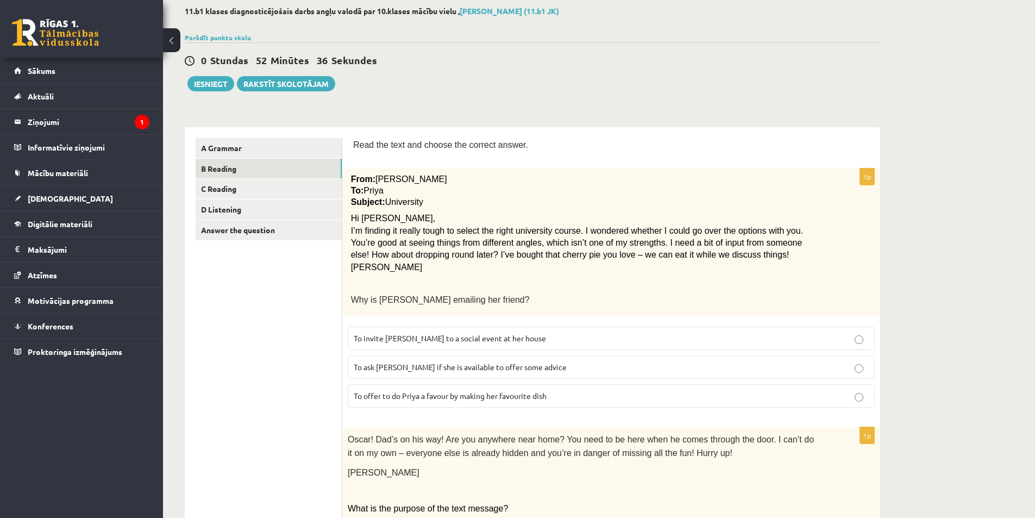
scroll to position [111, 0]
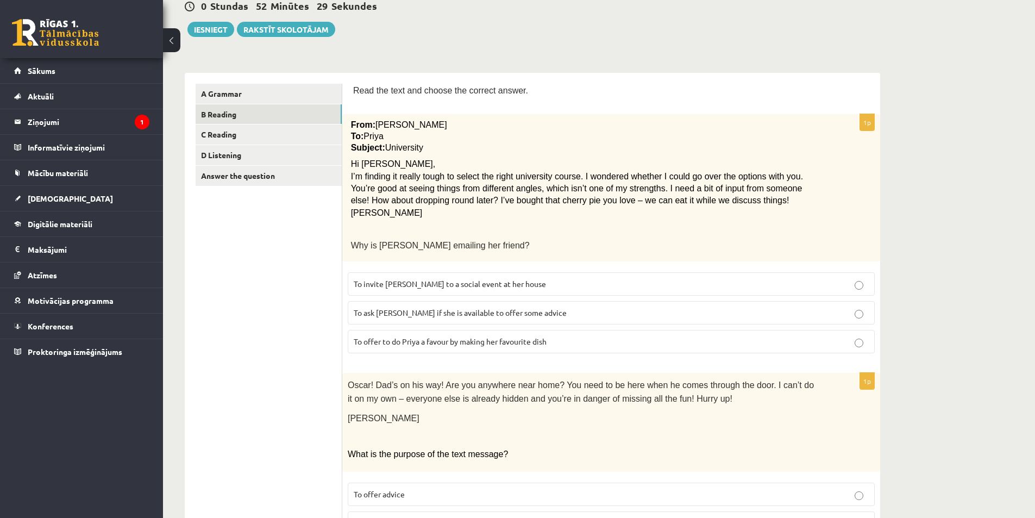
click at [447, 309] on span "To ask Priya if she is available to offer some advice" at bounding box center [460, 312] width 213 height 10
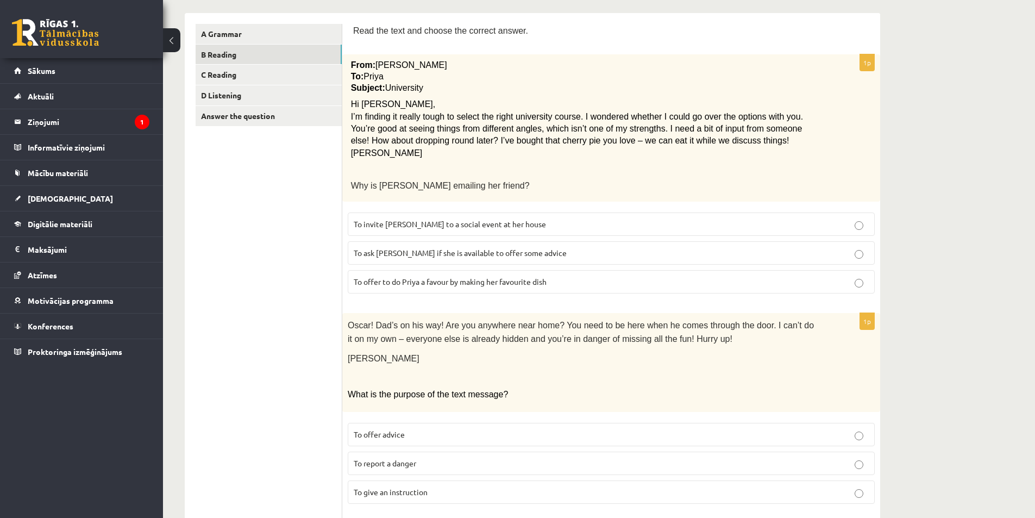
scroll to position [383, 0]
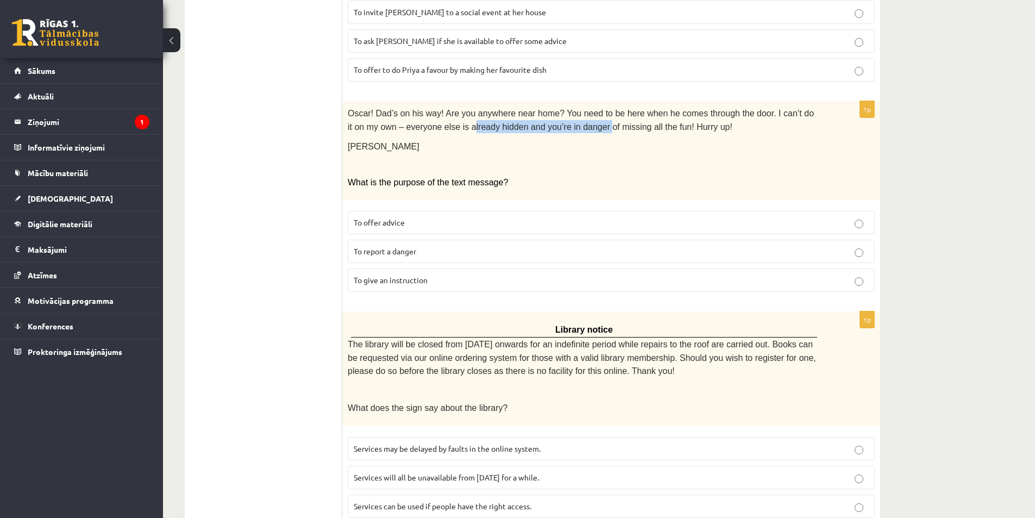
drag, startPoint x: 432, startPoint y: 127, endPoint x: 559, endPoint y: 130, distance: 127.2
click at [559, 130] on span "Oscar! Dad’s on his way! Are you anywhere near home? You need to be here when h…" at bounding box center [581, 120] width 466 height 22
click at [567, 156] on div "Oscar! Dad’s on his way! Are you anywhere near home? You need to be here when h…" at bounding box center [611, 150] width 538 height 99
click at [397, 281] on span "To give an instruction" at bounding box center [391, 280] width 74 height 10
click at [443, 225] on p "To offer advice" at bounding box center [611, 222] width 515 height 11
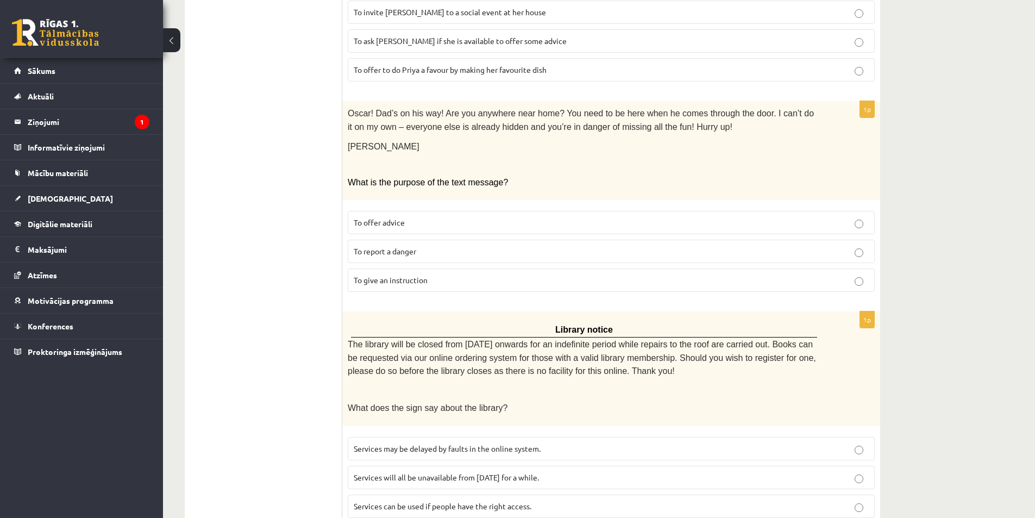
click at [448, 285] on label "To give an instruction" at bounding box center [611, 279] width 527 height 23
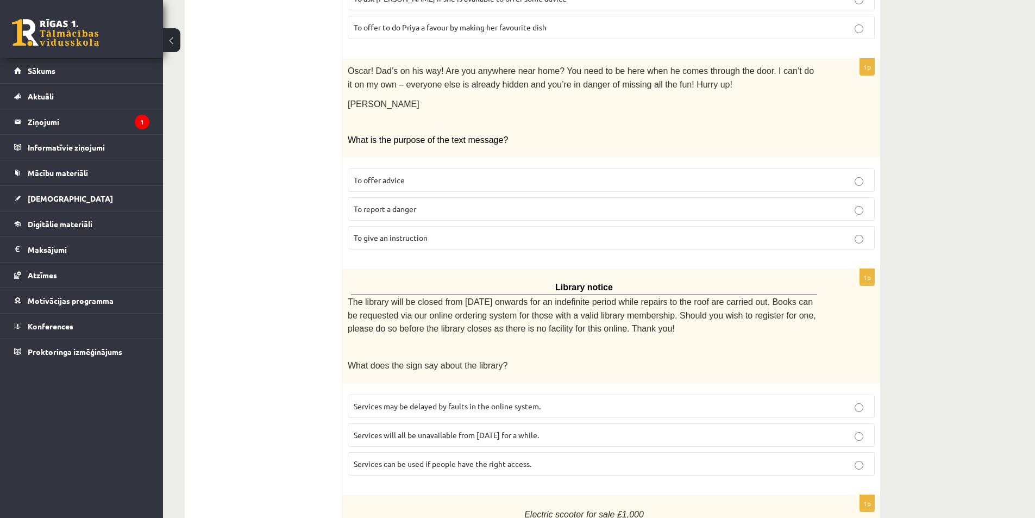
scroll to position [600, 0]
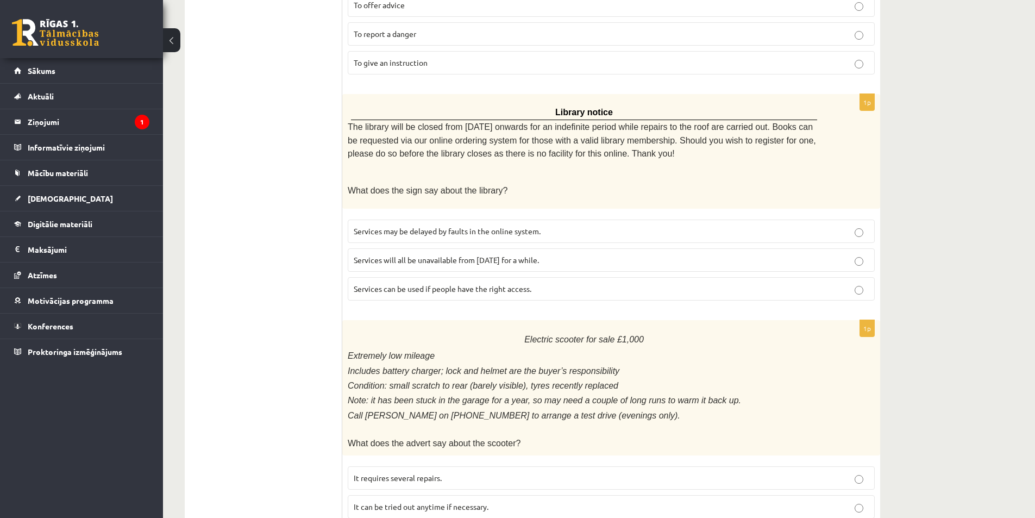
click at [407, 287] on span "Services can be used if people have the right access." at bounding box center [443, 289] width 178 height 10
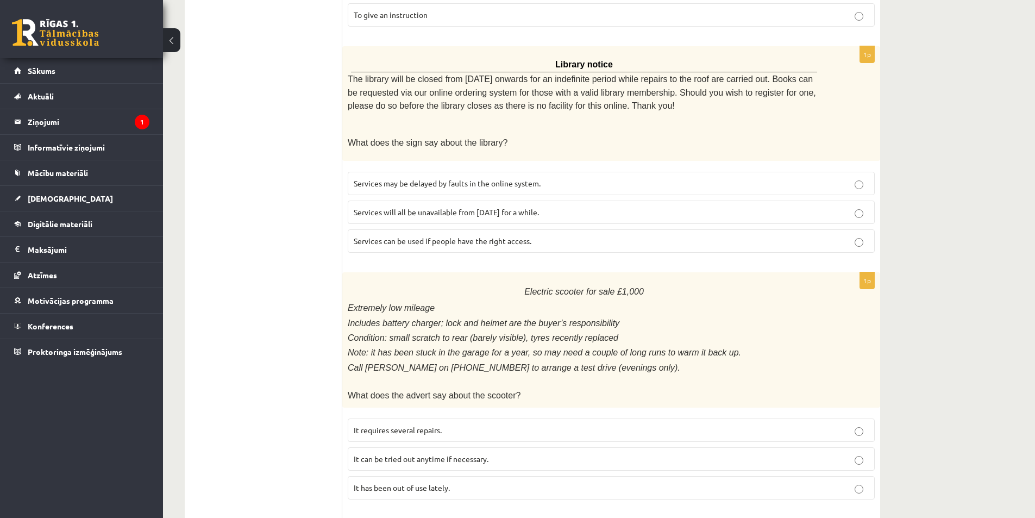
scroll to position [763, 0]
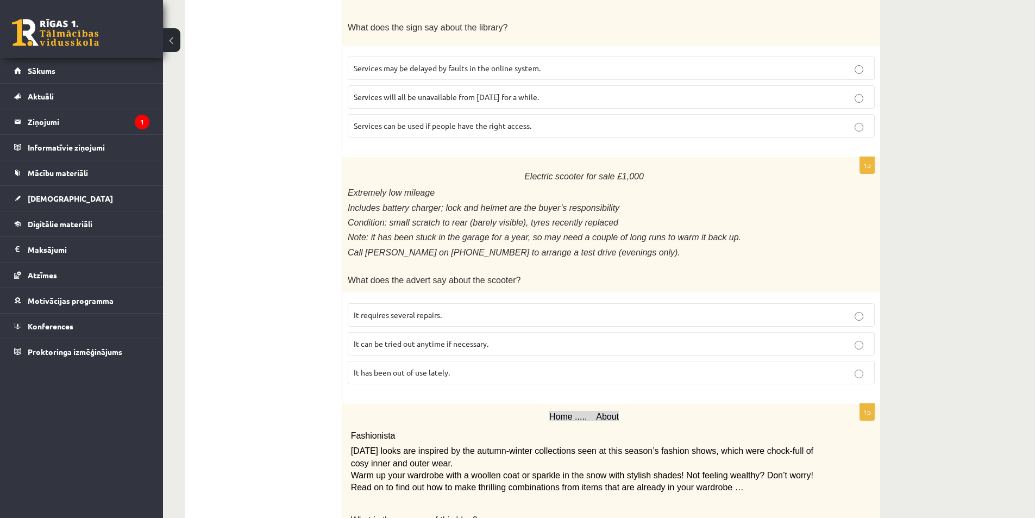
click at [413, 367] on p "It has been out of use lately." at bounding box center [611, 372] width 515 height 11
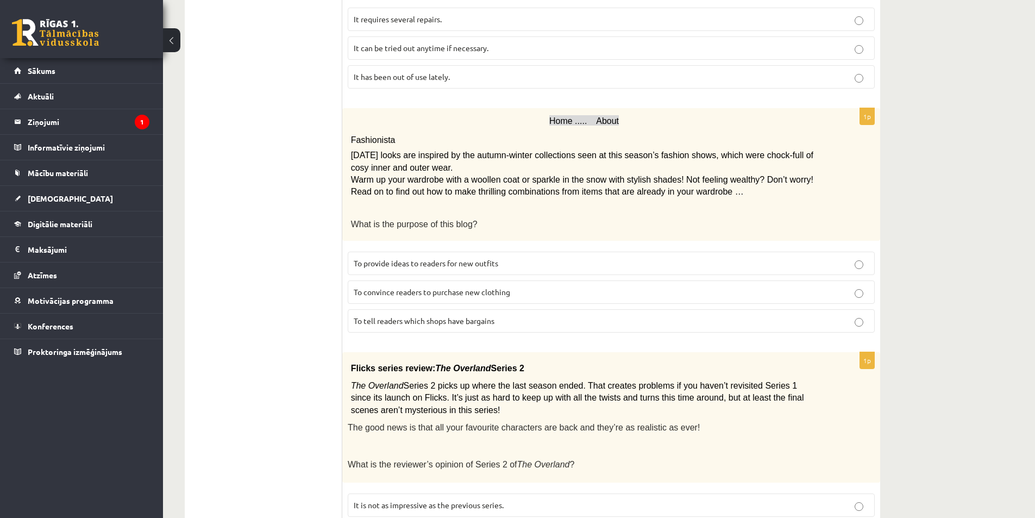
scroll to position [1089, 0]
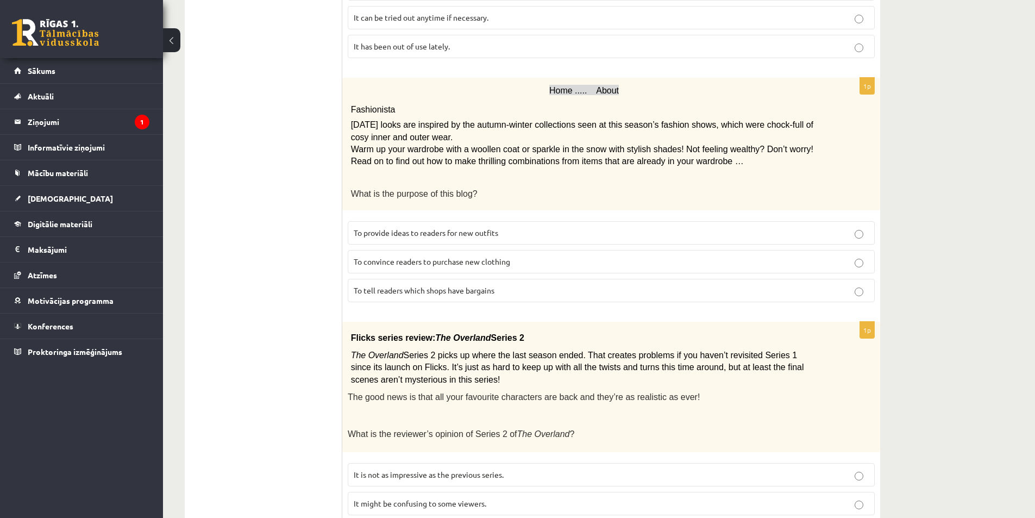
click at [498, 228] on span "To provide ideas to readers for new outfits" at bounding box center [426, 233] width 145 height 10
click at [442, 498] on span "It might be confusing to some viewers." at bounding box center [420, 503] width 133 height 10
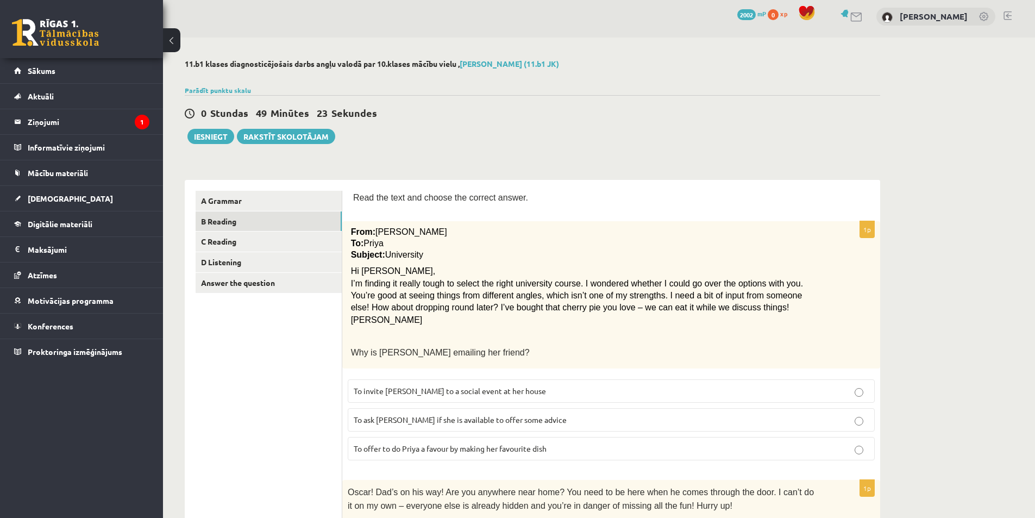
scroll to position [0, 0]
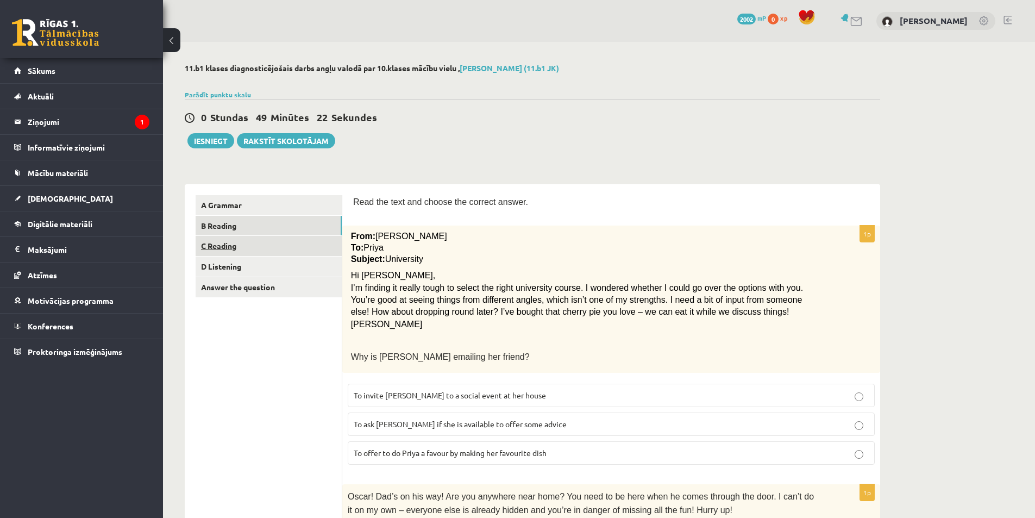
click at [223, 247] on link "C Reading" at bounding box center [269, 246] width 146 height 20
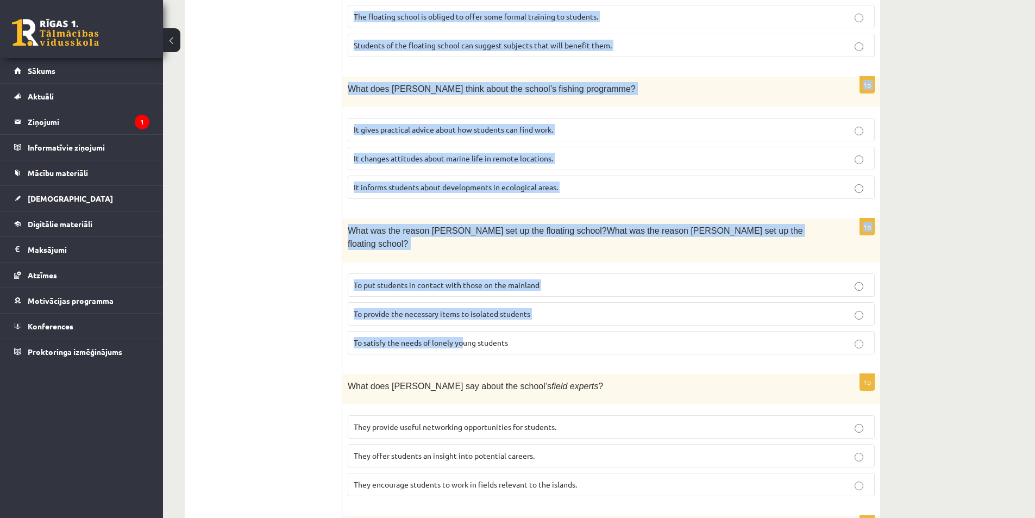
scroll to position [905, 0]
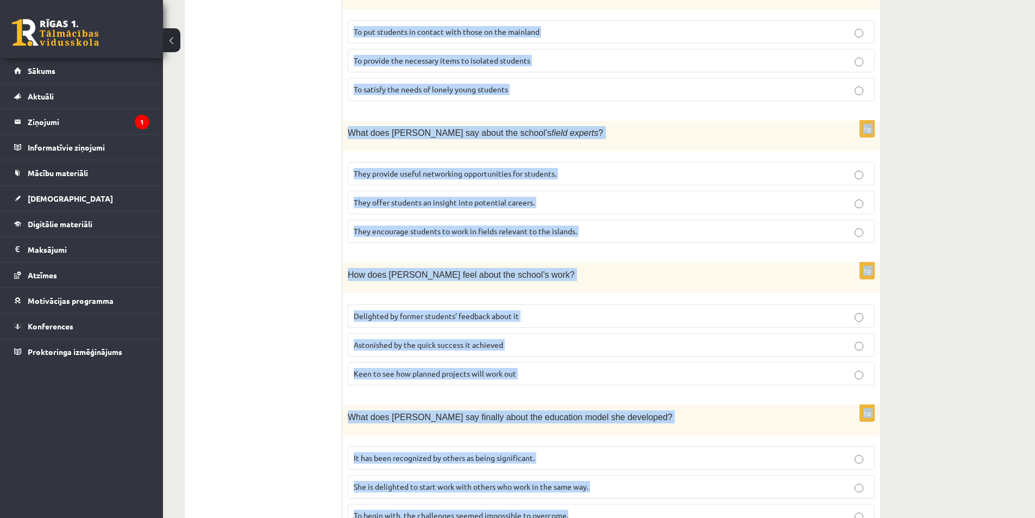
drag, startPoint x: 351, startPoint y: 202, endPoint x: 594, endPoint y: 477, distance: 366.8
copy form "Read the article about an unusual school and choose the correct answer for each…"
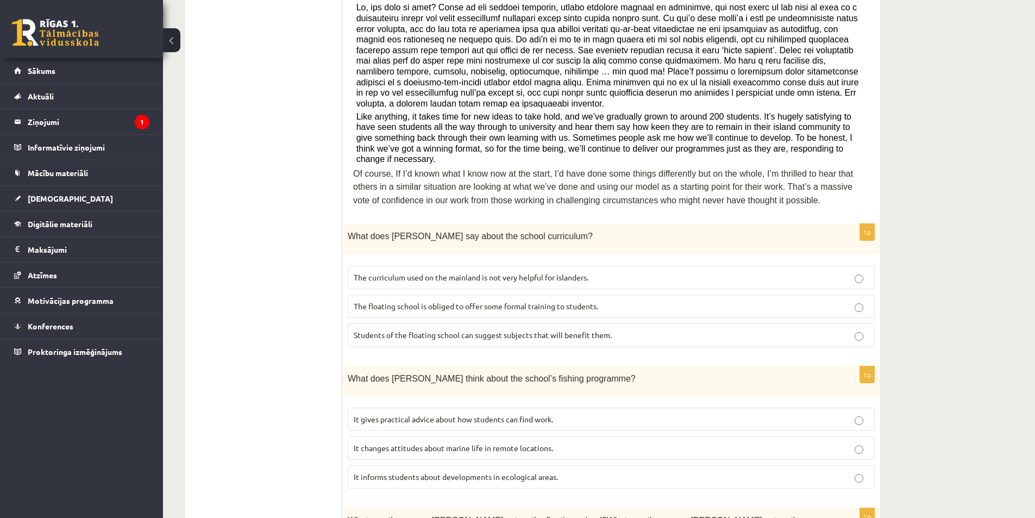
scroll to position [362, 0]
click at [459, 273] on span "The curriculum used on the mainland is not very helpful for islanders." at bounding box center [471, 278] width 235 height 10
click at [498, 472] on span "It informs students about developments in ecological areas." at bounding box center [456, 477] width 204 height 10
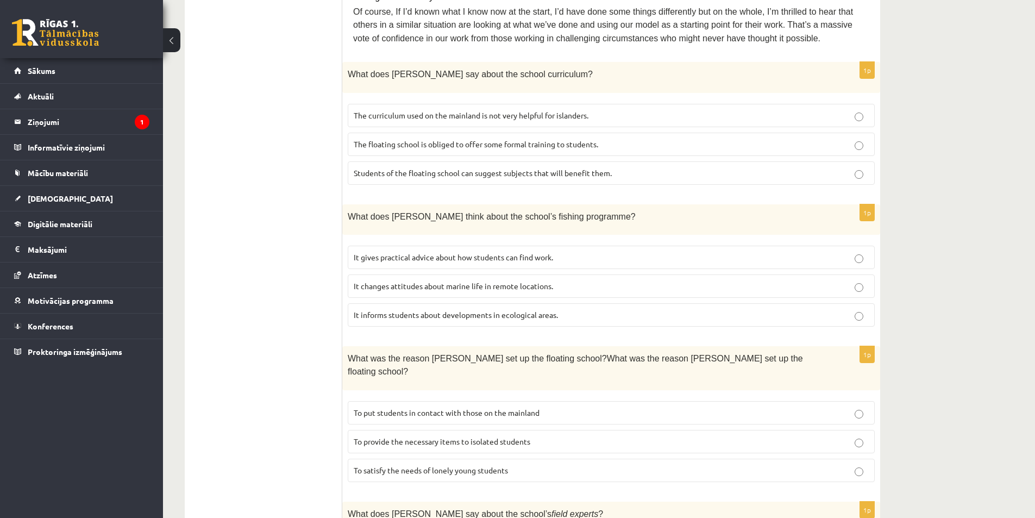
scroll to position [525, 0]
click at [438, 436] on span "To provide the necessary items to isolated students" at bounding box center [442, 441] width 177 height 10
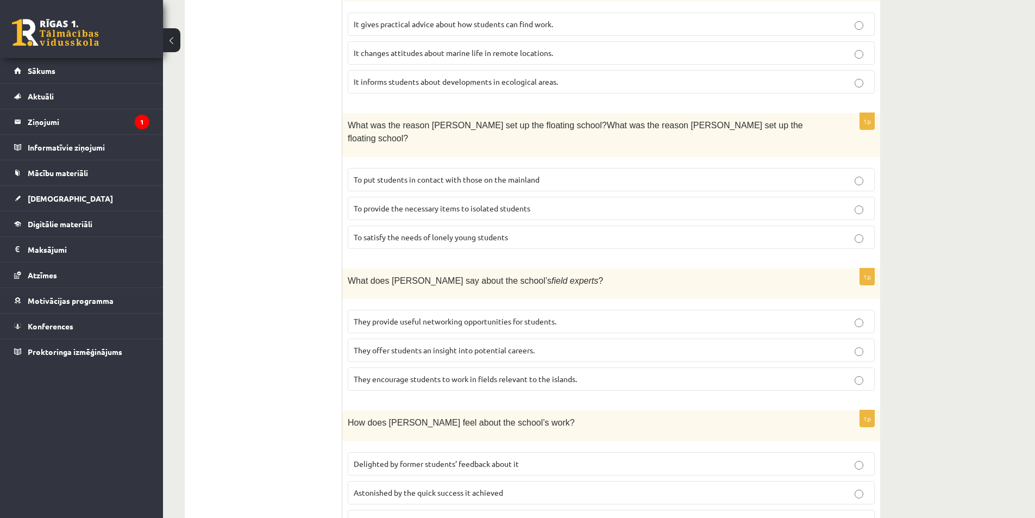
scroll to position [796, 0]
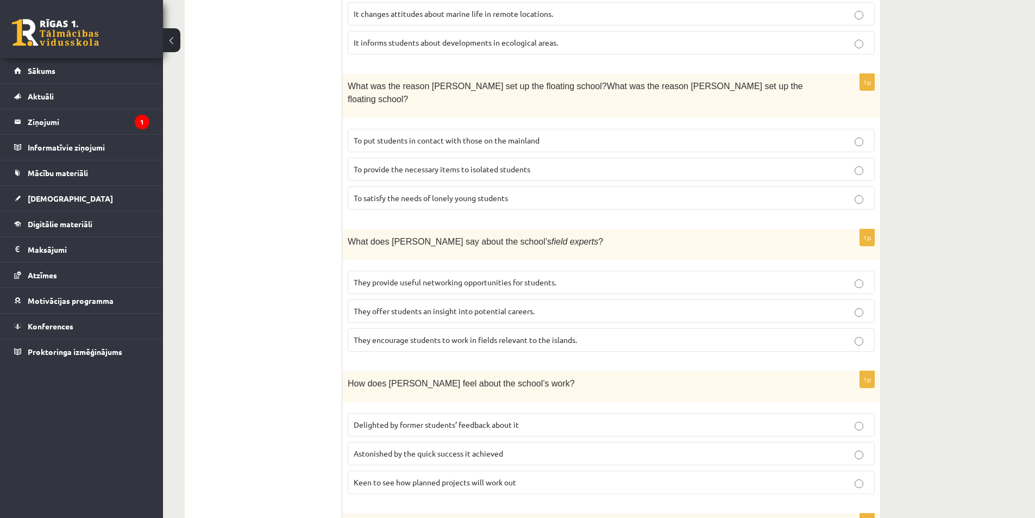
click at [499, 306] on span "They offer students an insight into potential careers." at bounding box center [444, 311] width 181 height 10
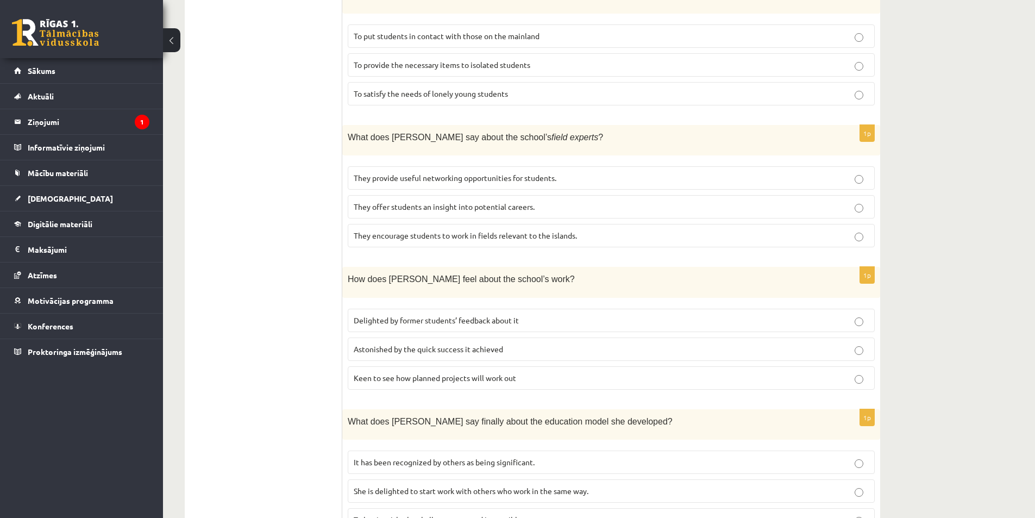
scroll to position [905, 0]
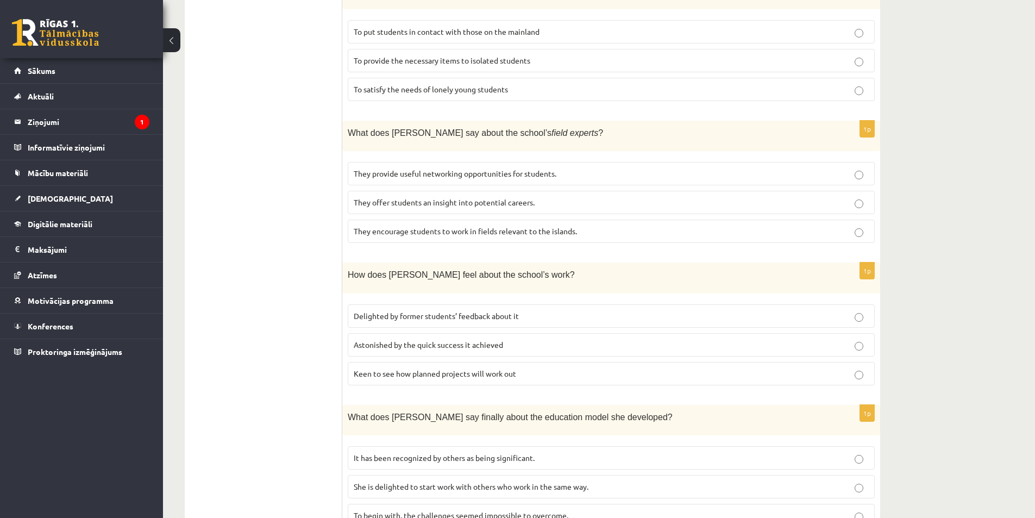
click at [453, 311] on span "Delighted by former students’ feedback about it" at bounding box center [436, 316] width 165 height 10
click at [444, 453] on span "It has been recognized by others as being significant." at bounding box center [444, 458] width 181 height 10
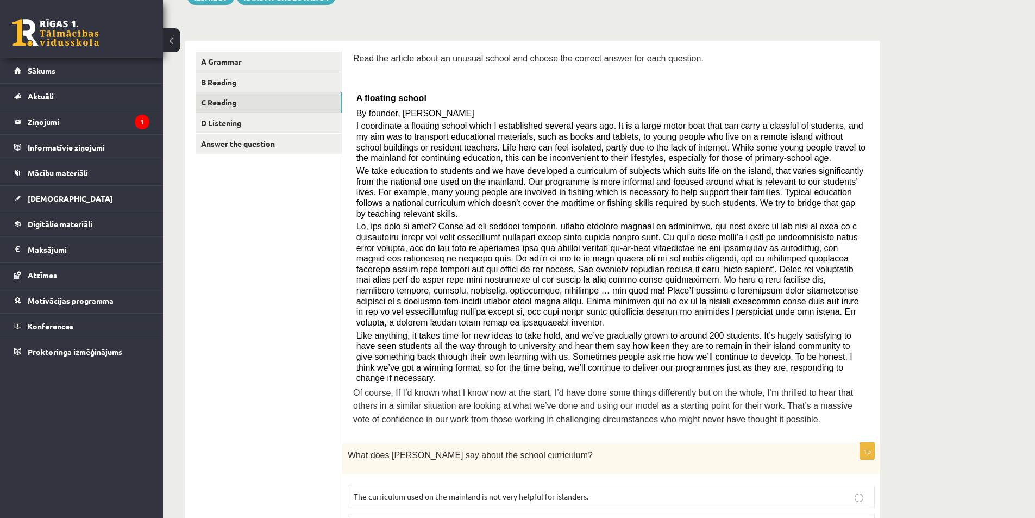
scroll to position [90, 0]
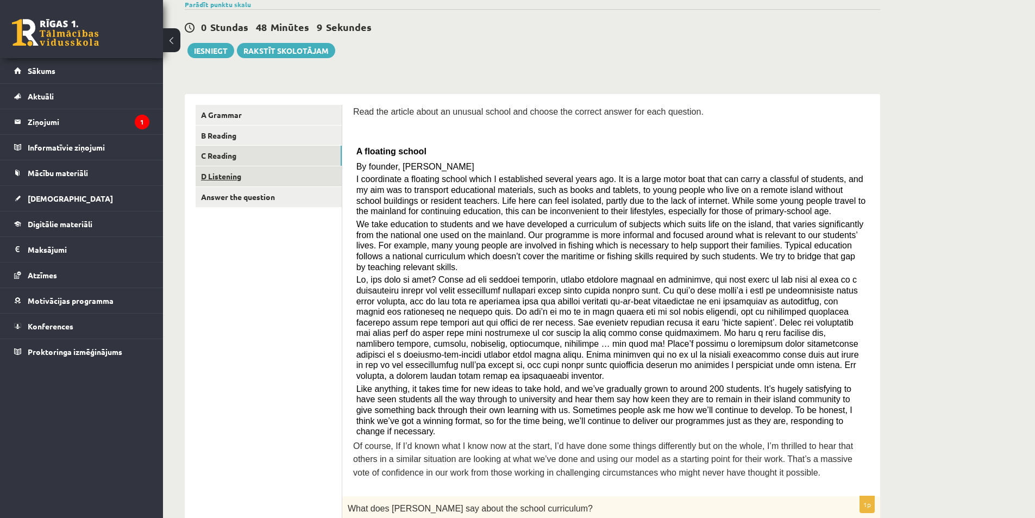
click at [221, 177] on link "D Listening" at bounding box center [269, 176] width 146 height 20
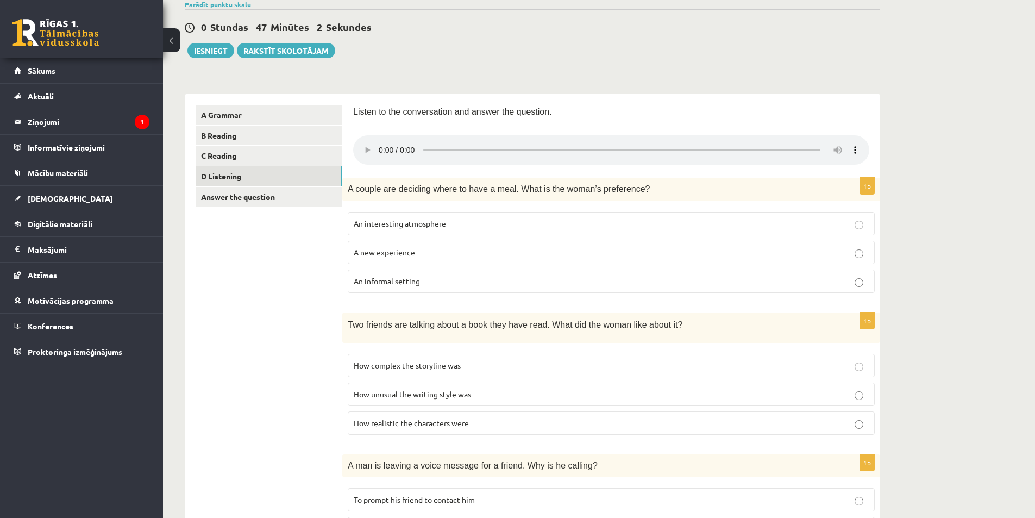
click at [405, 286] on p "An informal setting" at bounding box center [611, 280] width 515 height 11
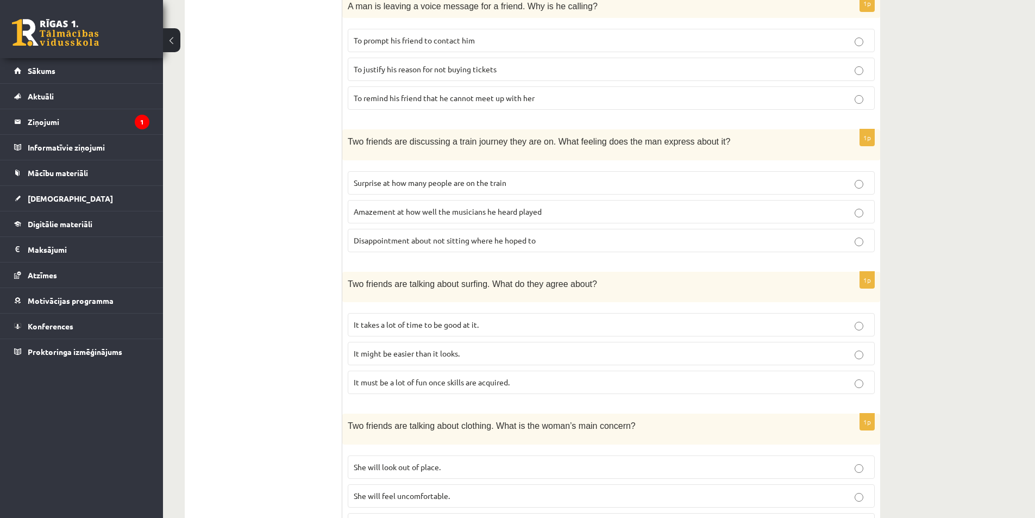
scroll to position [579, 0]
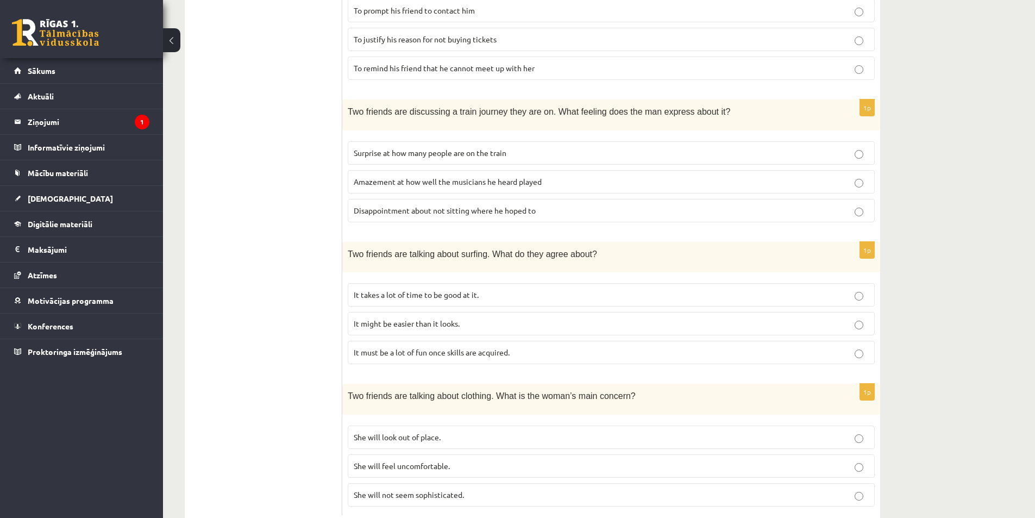
click at [365, 292] on span "It takes a lot of time to be good at it." at bounding box center [416, 295] width 125 height 10
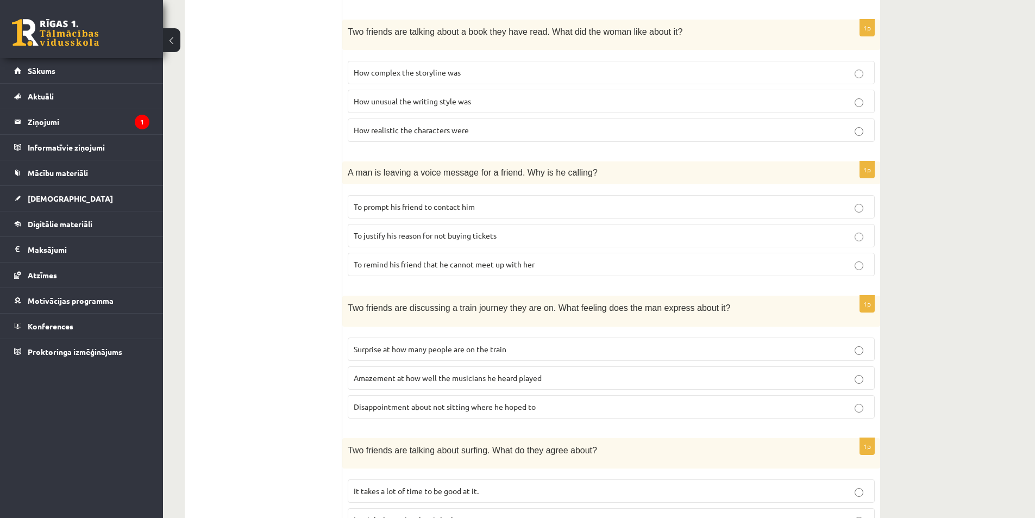
scroll to position [362, 0]
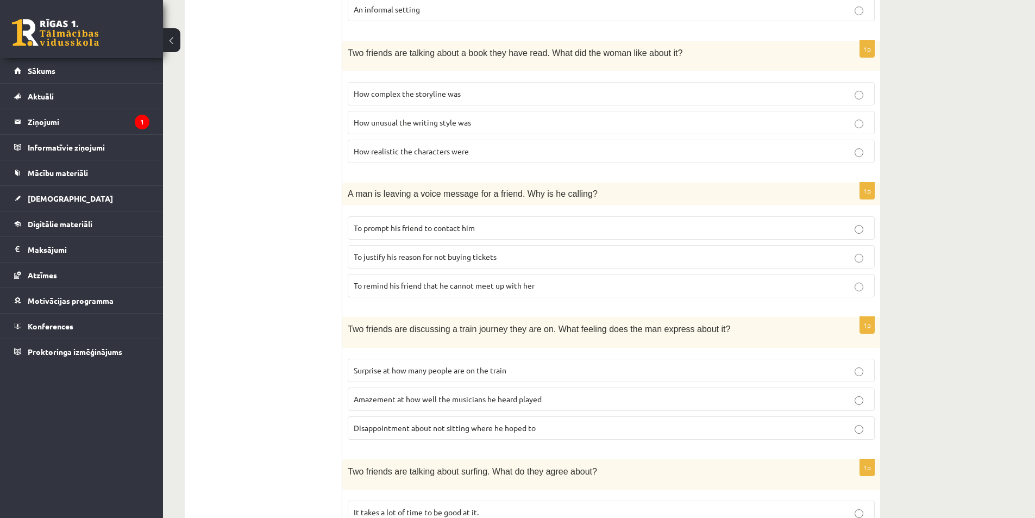
click at [428, 253] on span "To justify his reason for not buying tickets" at bounding box center [425, 257] width 143 height 10
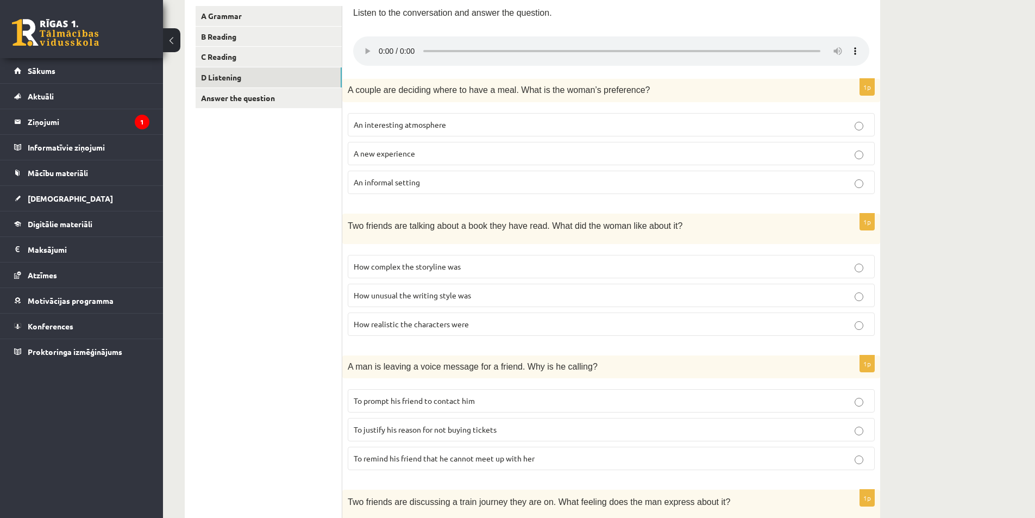
scroll to position [199, 0]
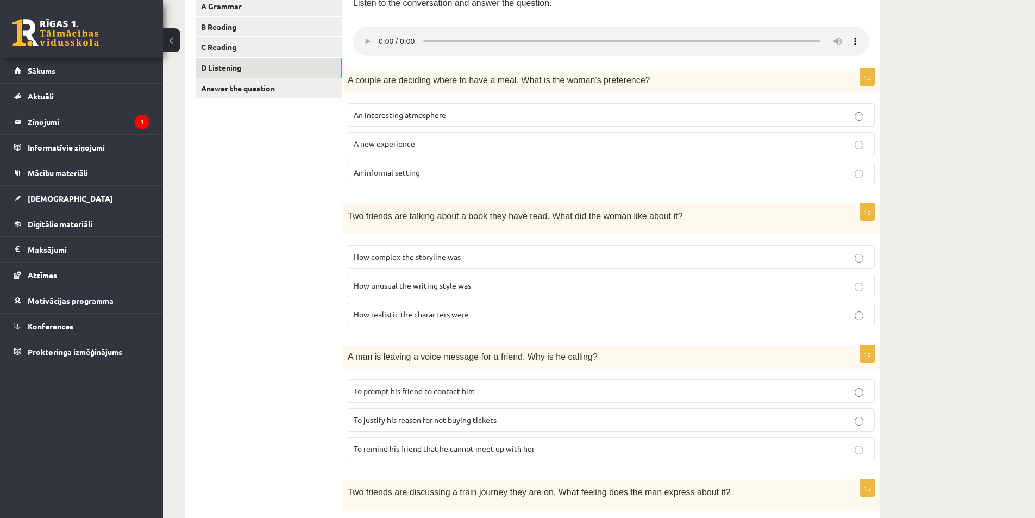
click at [420, 253] on span "How complex the storyline was" at bounding box center [407, 257] width 107 height 10
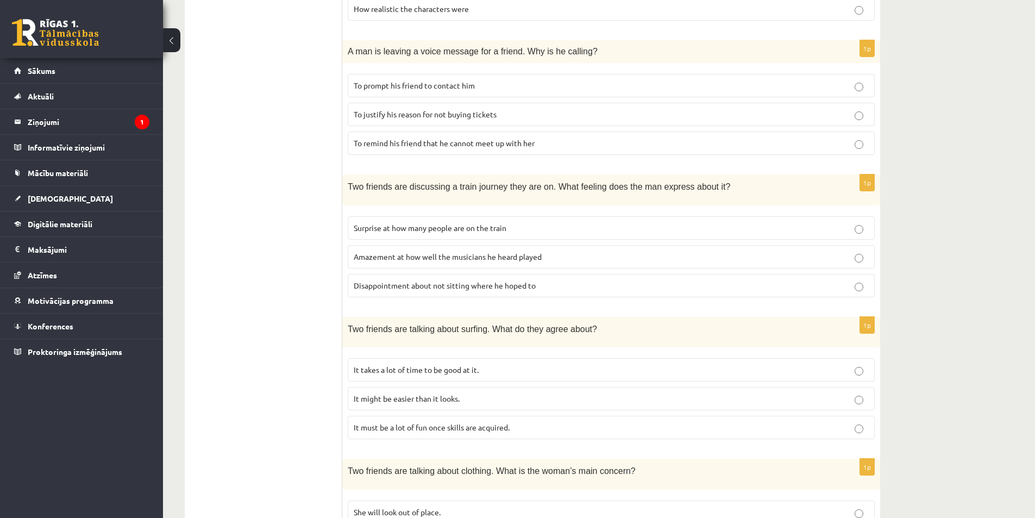
scroll to position [607, 0]
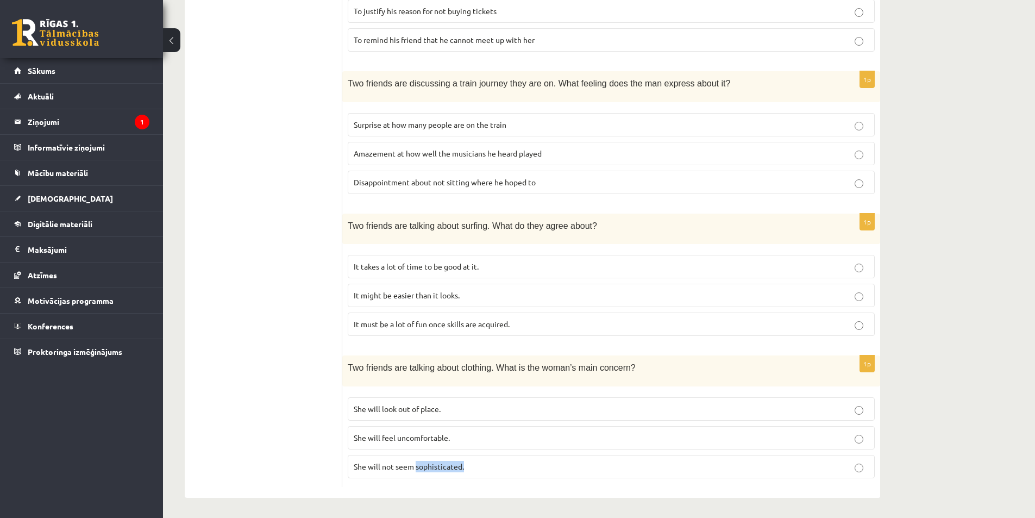
drag, startPoint x: 416, startPoint y: 465, endPoint x: 463, endPoint y: 467, distance: 46.8
click at [463, 467] on span "She will not seem sophisticated." at bounding box center [409, 466] width 110 height 10
copy span "sophisticated."
click at [478, 468] on p "She will not seem sophisticated." at bounding box center [611, 466] width 515 height 11
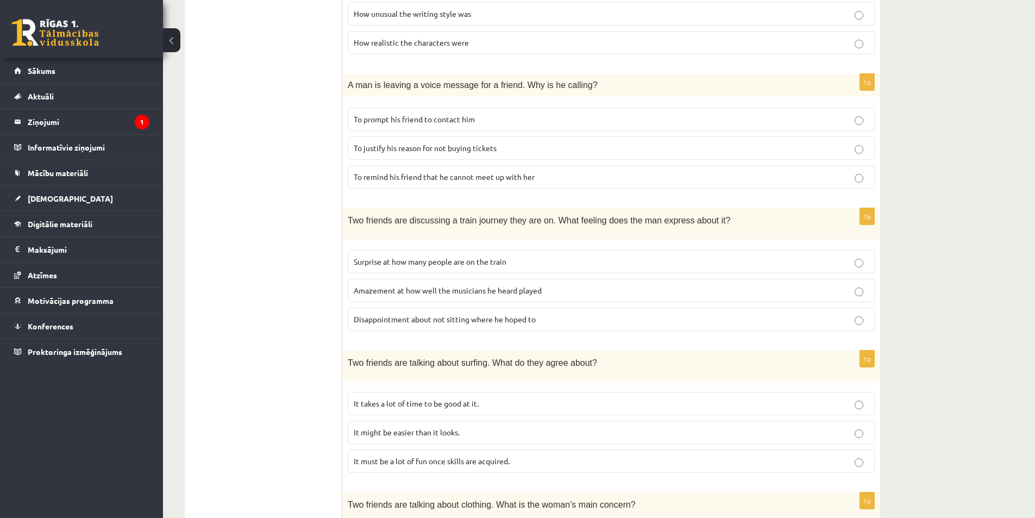
scroll to position [499, 0]
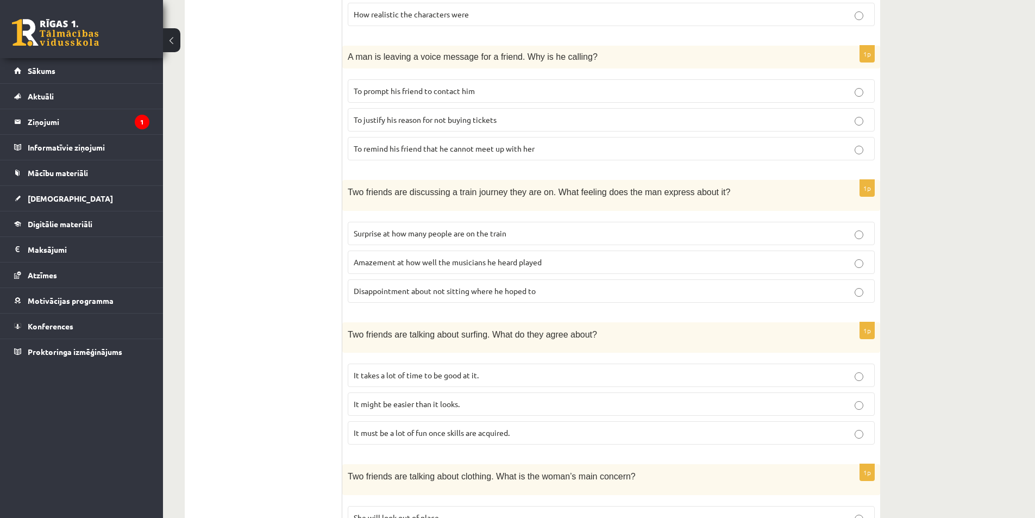
click at [488, 293] on span "Disappointment about not sitting where he hoped to" at bounding box center [445, 291] width 182 height 10
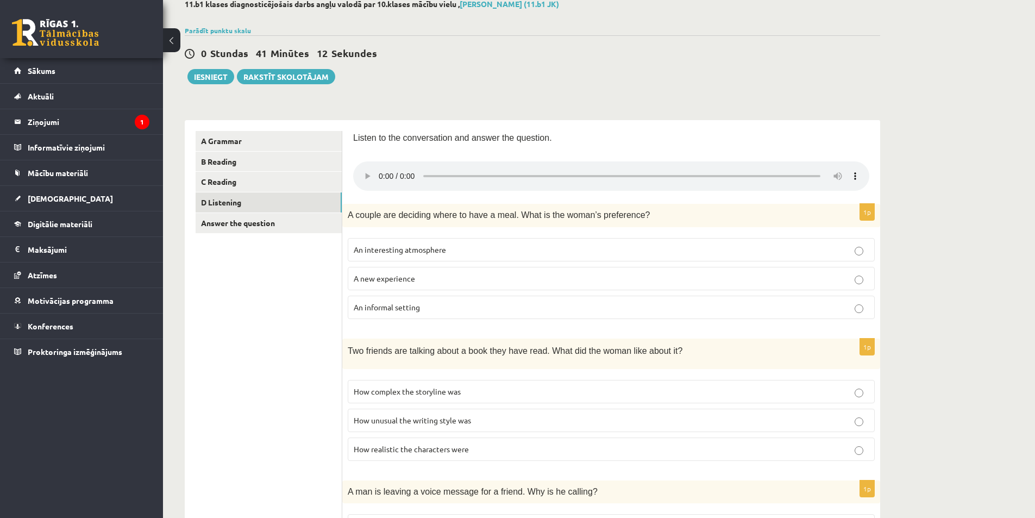
scroll to position [10, 0]
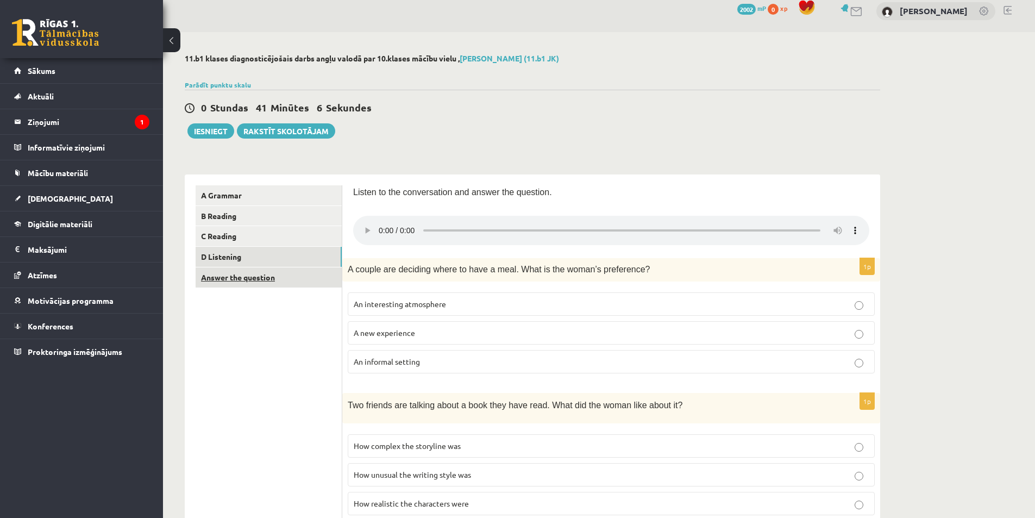
click at [294, 284] on link "Answer the question" at bounding box center [269, 277] width 146 height 20
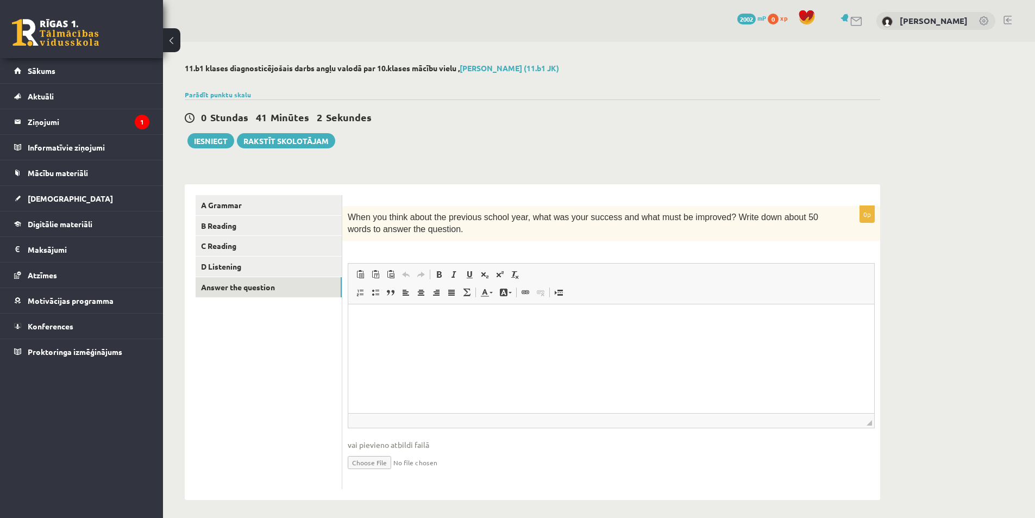
scroll to position [0, 0]
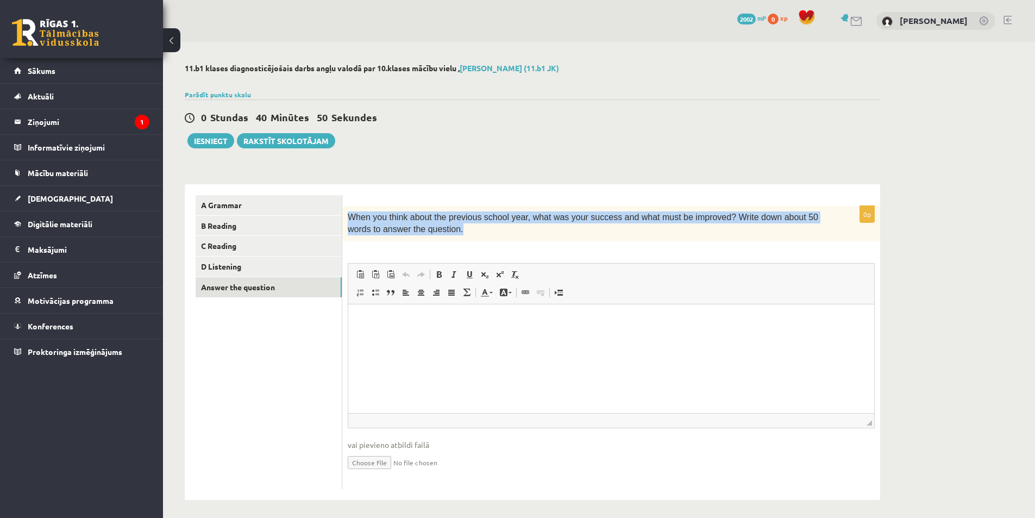
drag, startPoint x: 347, startPoint y: 218, endPoint x: 430, endPoint y: 239, distance: 85.1
click at [430, 239] on div "When you think about the previous school year, what was your success and what m…" at bounding box center [611, 223] width 538 height 35
copy span "When you think about the previous school year, what was your success and what m…"
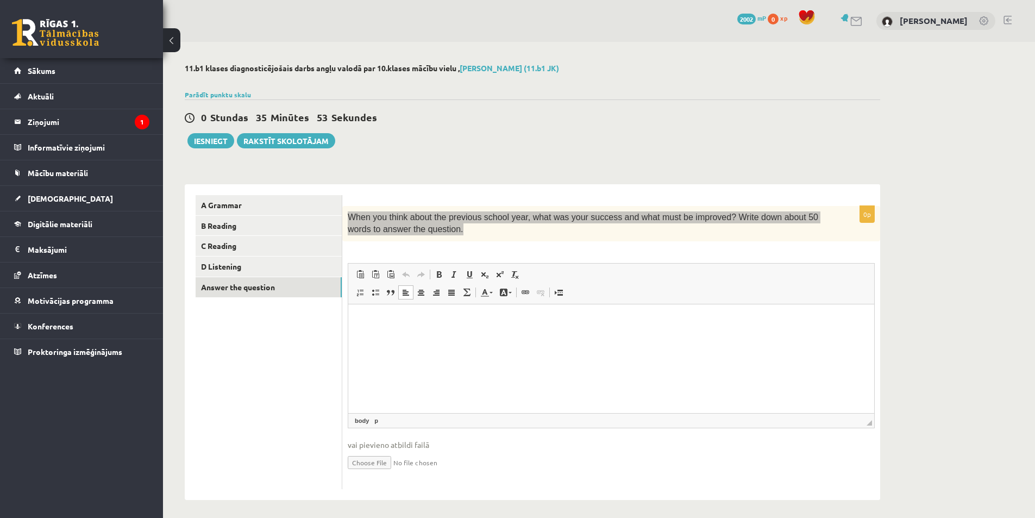
click at [413, 337] on html at bounding box center [611, 320] width 526 height 33
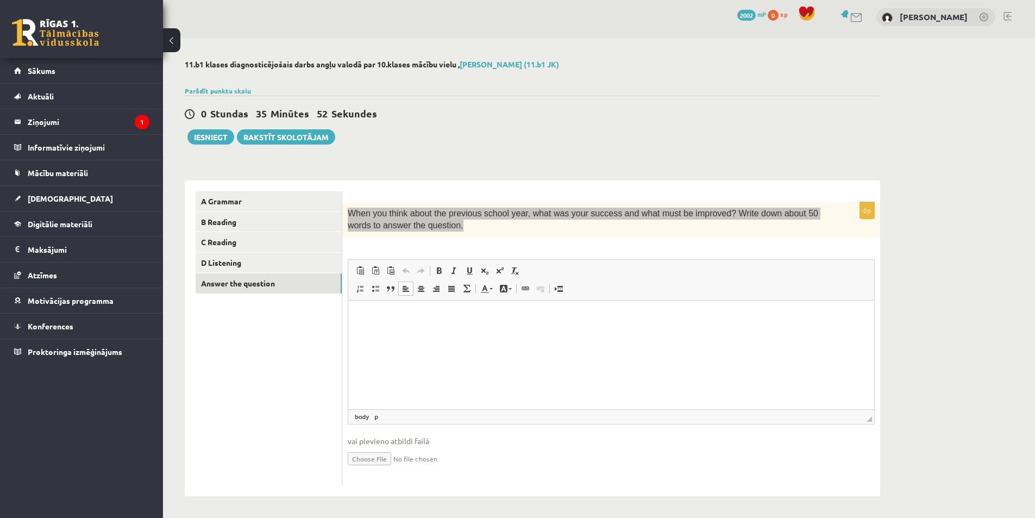
scroll to position [5, 0]
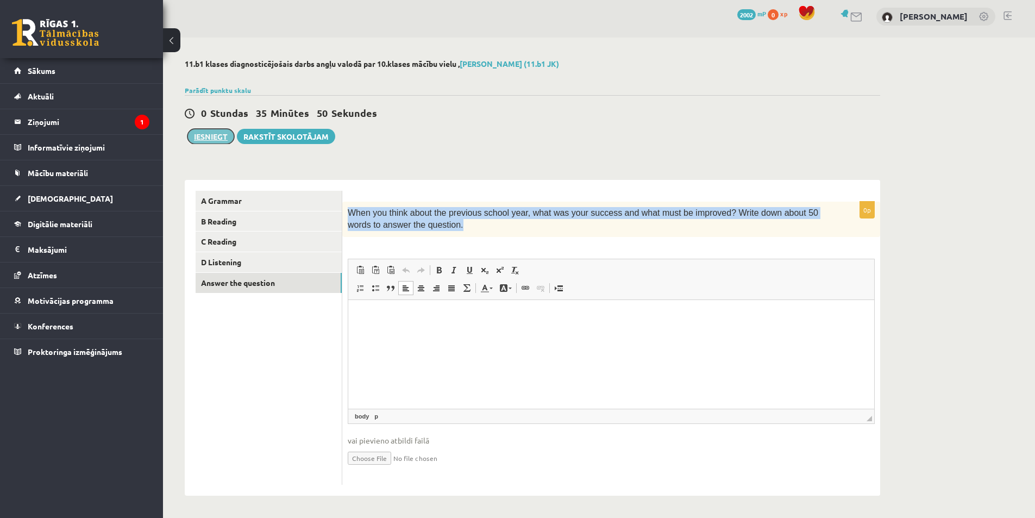
click at [205, 135] on button "Iesniegt" at bounding box center [210, 136] width 47 height 15
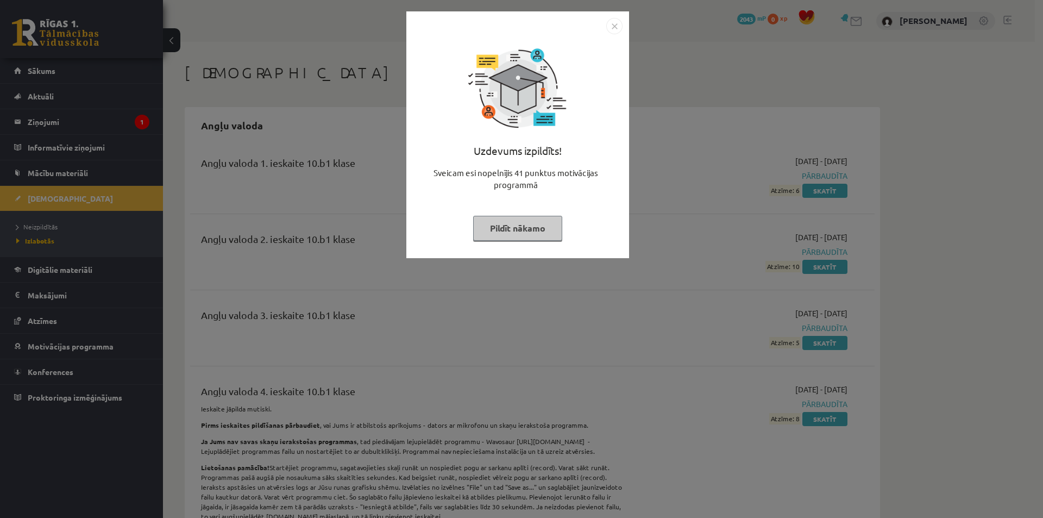
click at [537, 240] on button "Pildīt nākamo" at bounding box center [517, 228] width 89 height 25
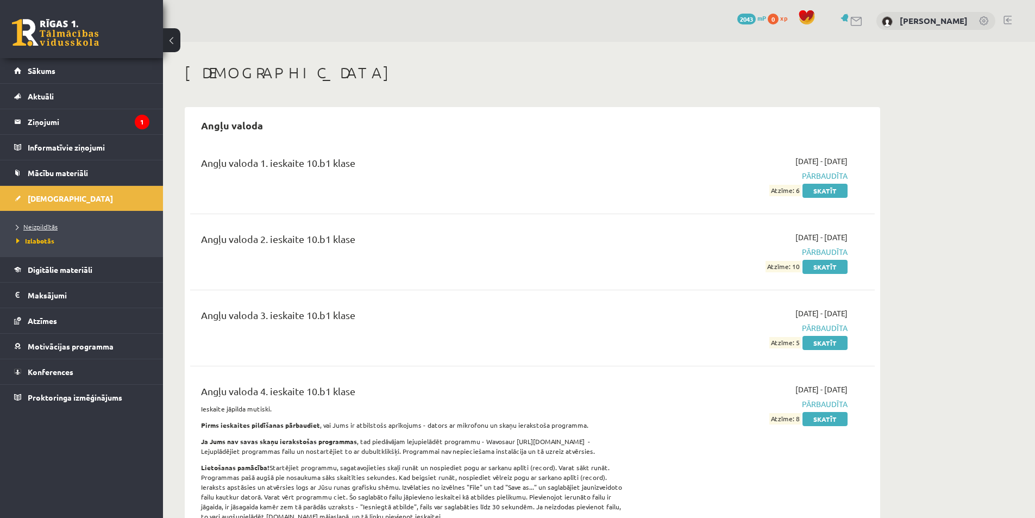
click at [39, 223] on span "Neizpildītās" at bounding box center [36, 226] width 41 height 9
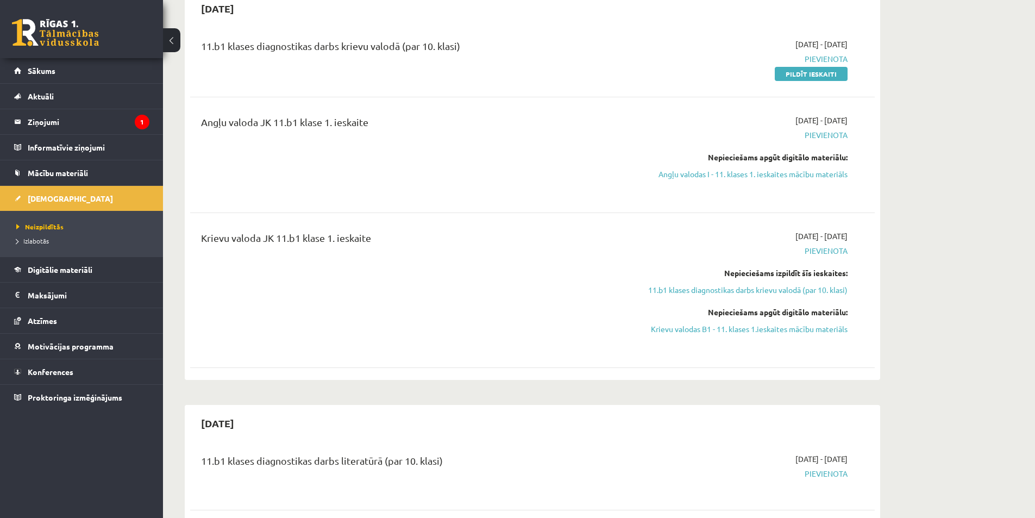
scroll to position [163, 0]
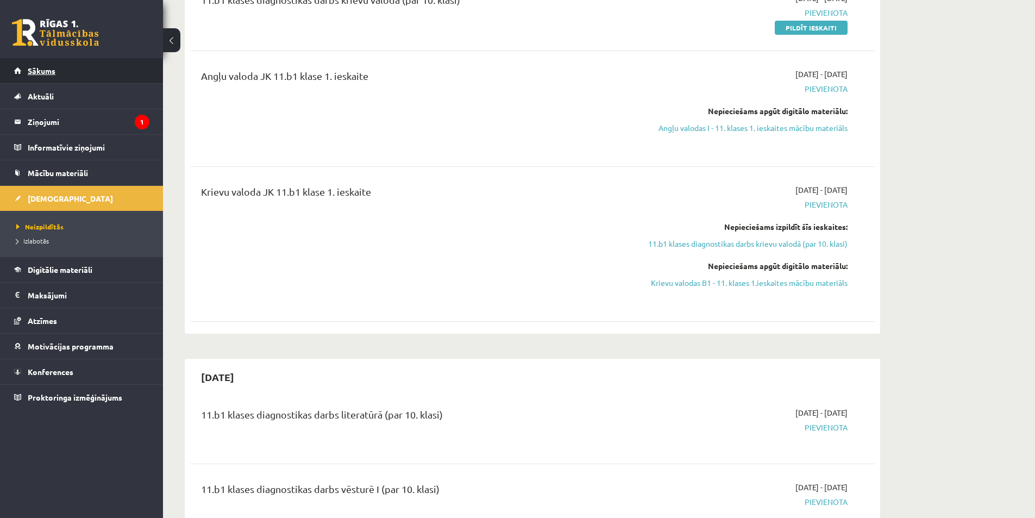
click at [44, 67] on span "Sākums" at bounding box center [42, 71] width 28 height 10
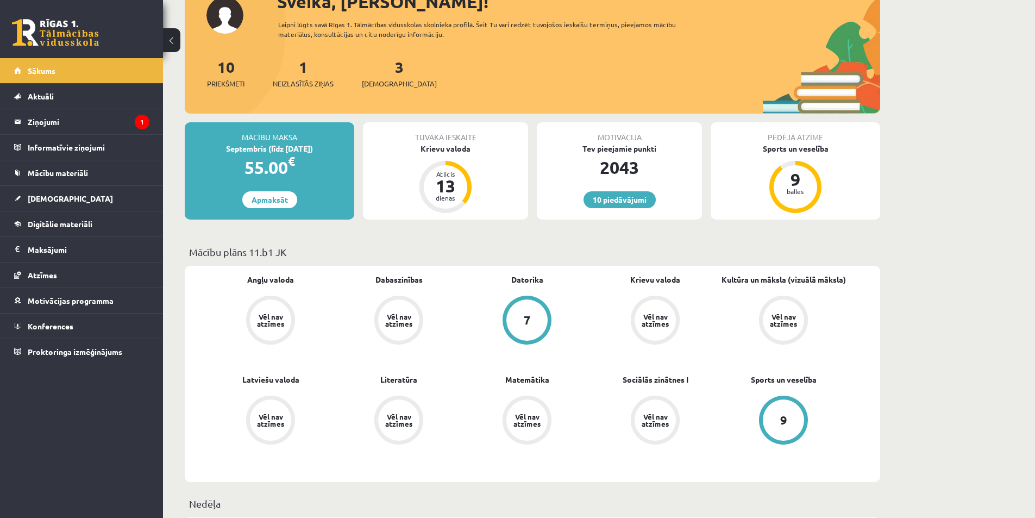
scroll to position [163, 0]
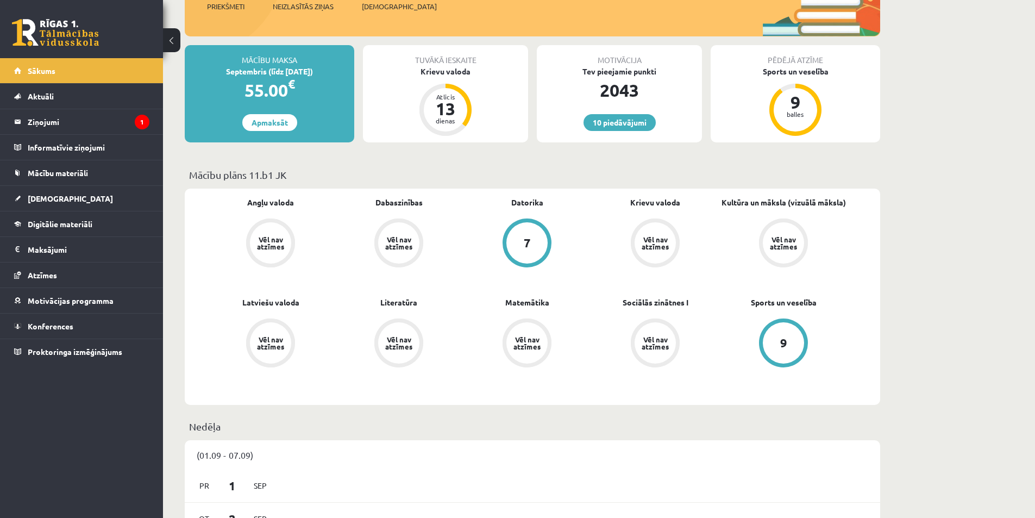
click at [278, 251] on div "Vēl nav atzīmes" at bounding box center [270, 242] width 41 height 41
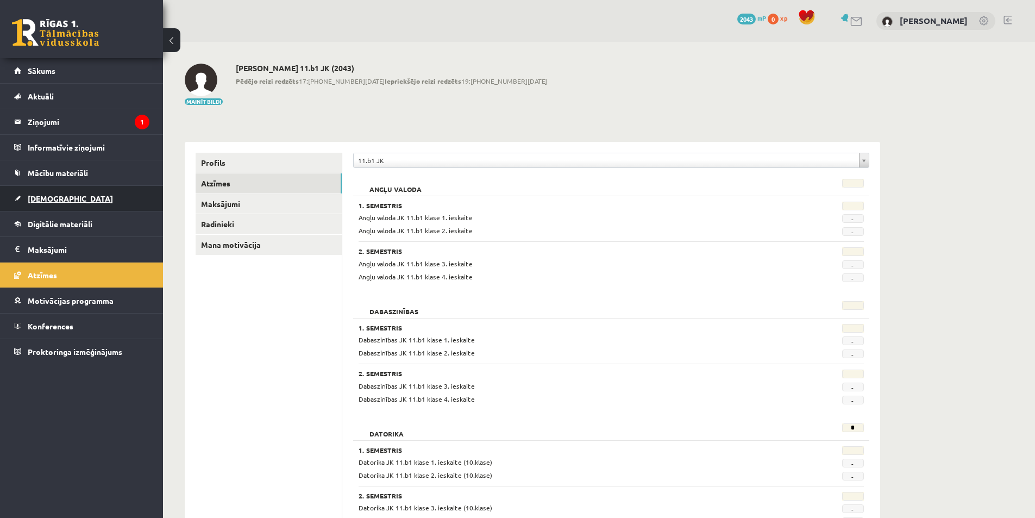
click at [55, 198] on span "[DEMOGRAPHIC_DATA]" at bounding box center [70, 198] width 85 height 10
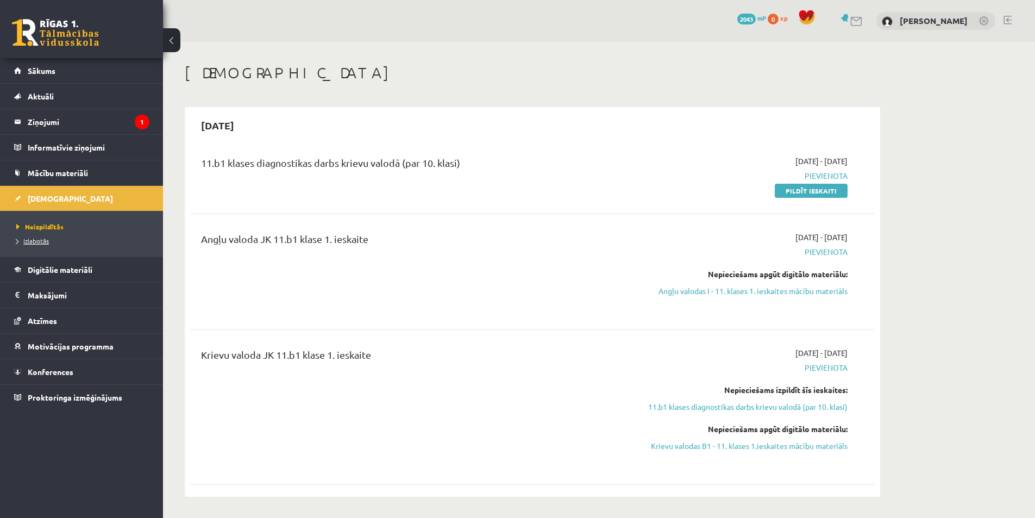
click at [50, 240] on link "Izlabotās" at bounding box center [84, 241] width 136 height 10
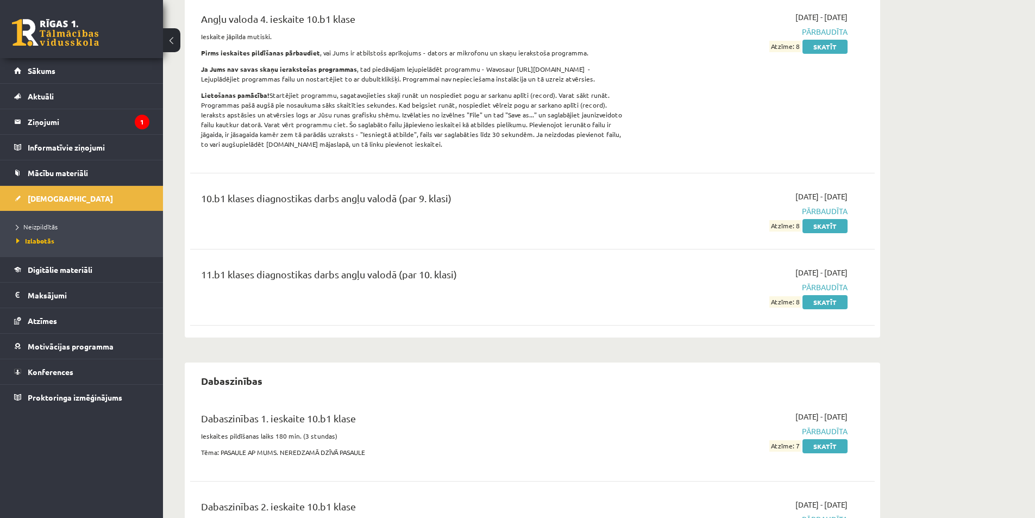
scroll to position [435, 0]
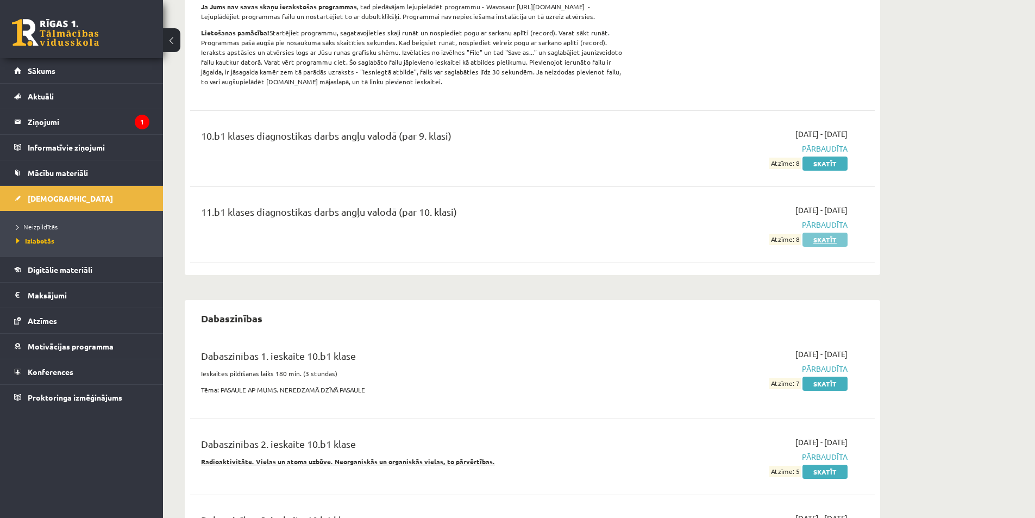
click at [839, 244] on link "Skatīt" at bounding box center [824, 240] width 45 height 14
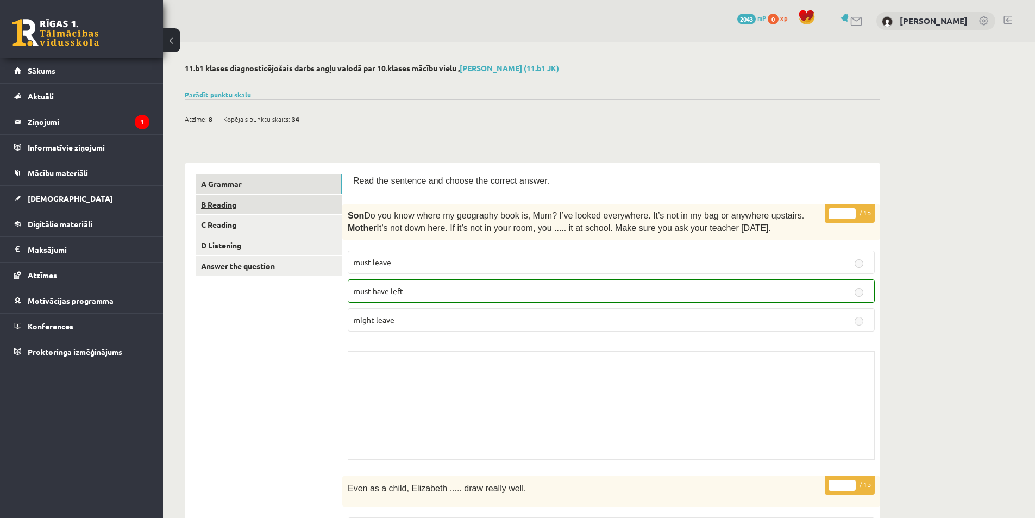
click at [231, 196] on link "B Reading" at bounding box center [269, 204] width 146 height 20
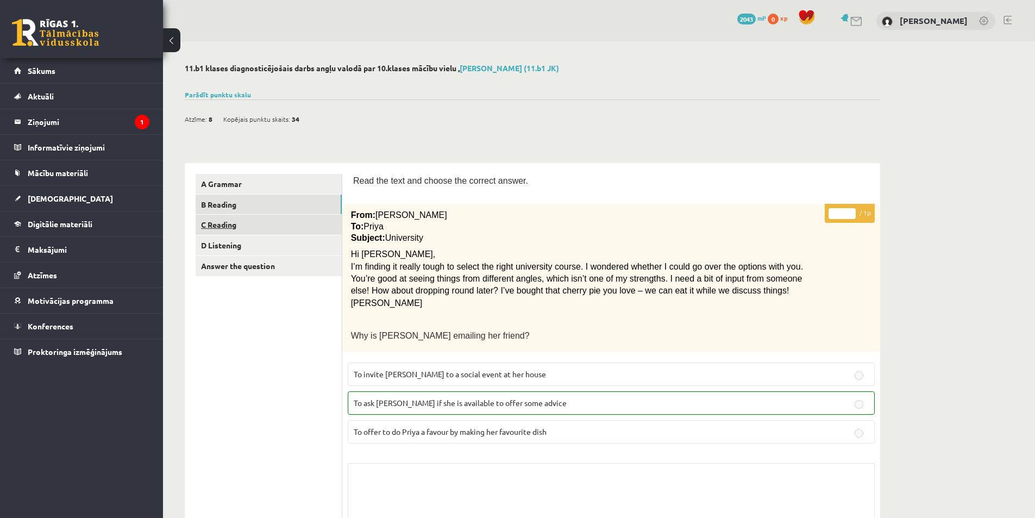
click at [228, 222] on link "C Reading" at bounding box center [269, 225] width 146 height 20
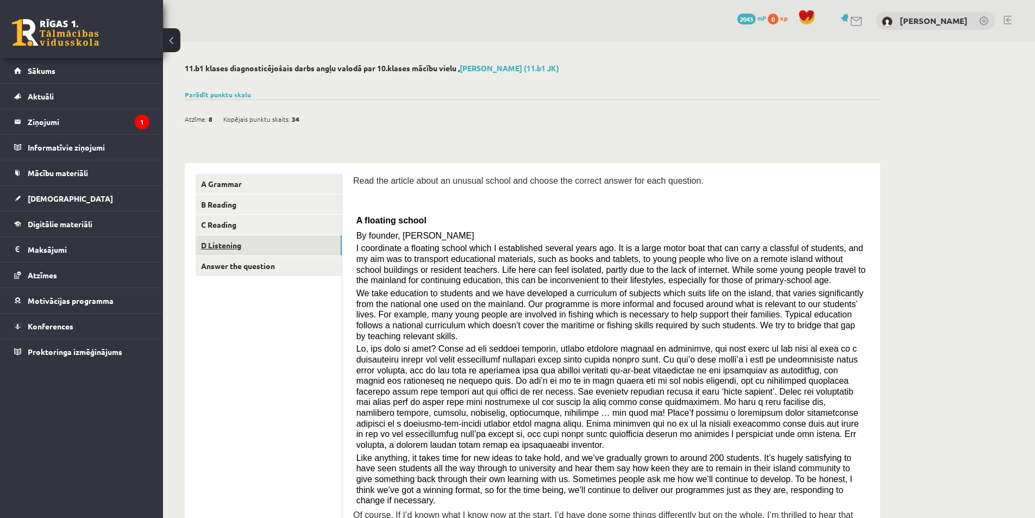
click at [223, 244] on link "D Listening" at bounding box center [269, 245] width 146 height 20
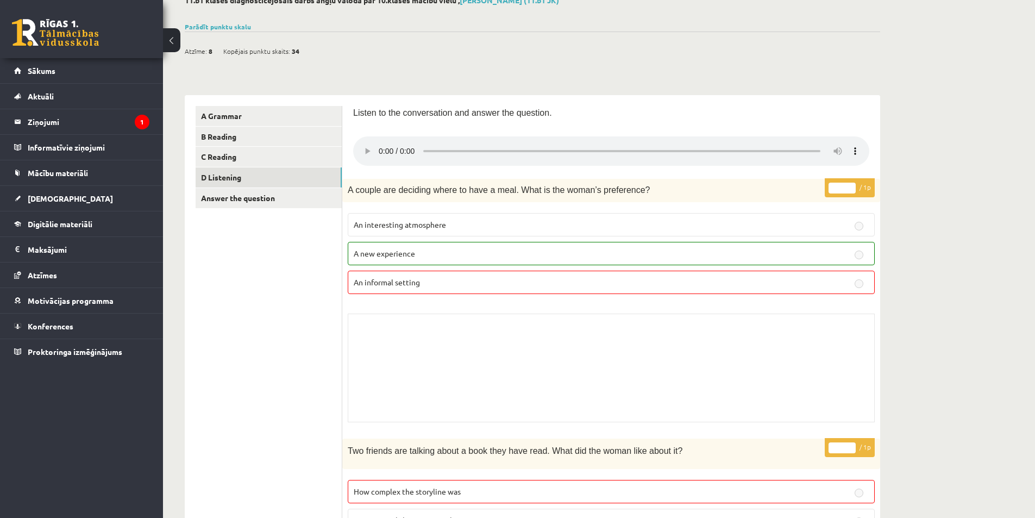
scroll to position [32, 0]
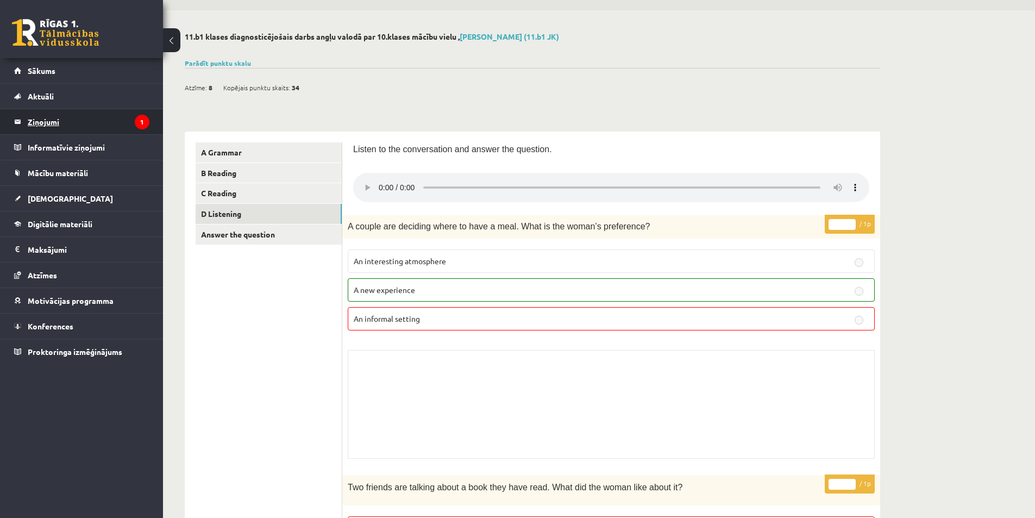
click at [62, 124] on legend "Ziņojumi 1" at bounding box center [89, 121] width 122 height 25
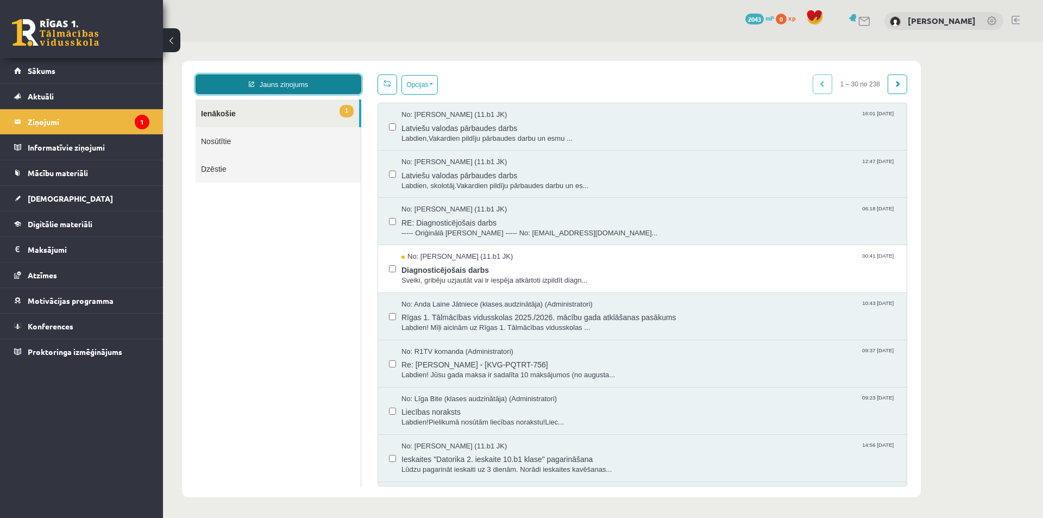
click at [263, 84] on link "Jauns ziņojums" at bounding box center [279, 84] width 166 height 20
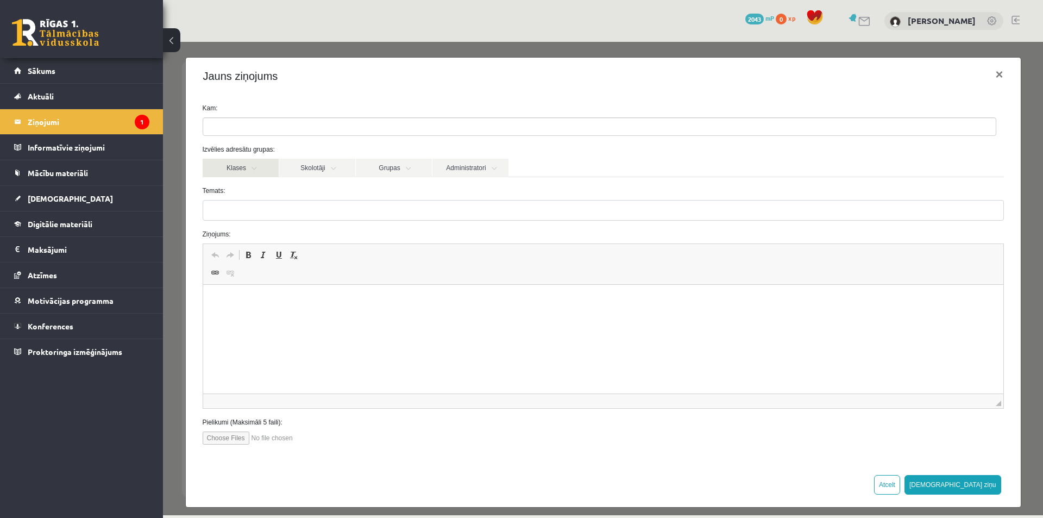
click at [258, 173] on link "Klases" at bounding box center [241, 168] width 76 height 18
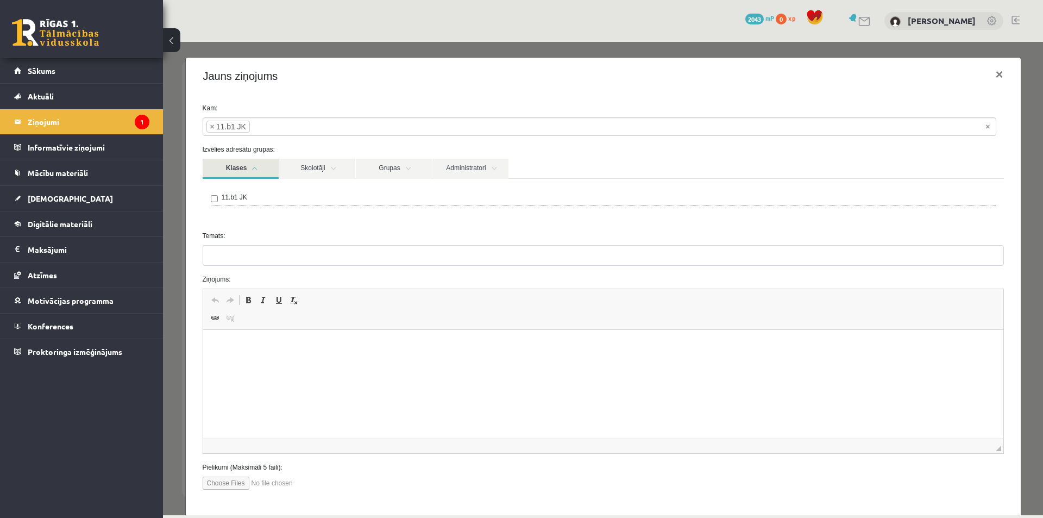
click at [252, 172] on link "Klases" at bounding box center [241, 169] width 76 height 20
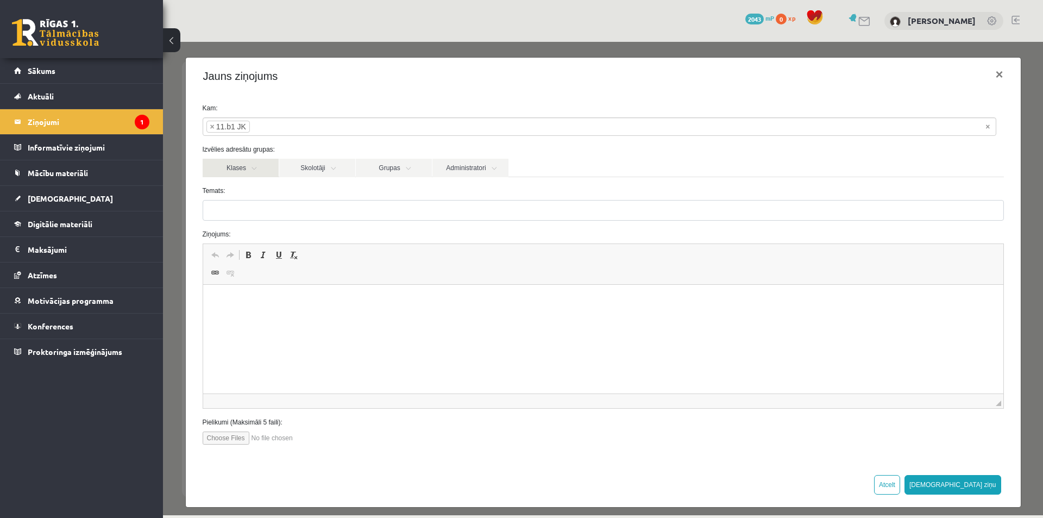
click at [258, 168] on link "Klases" at bounding box center [241, 168] width 76 height 18
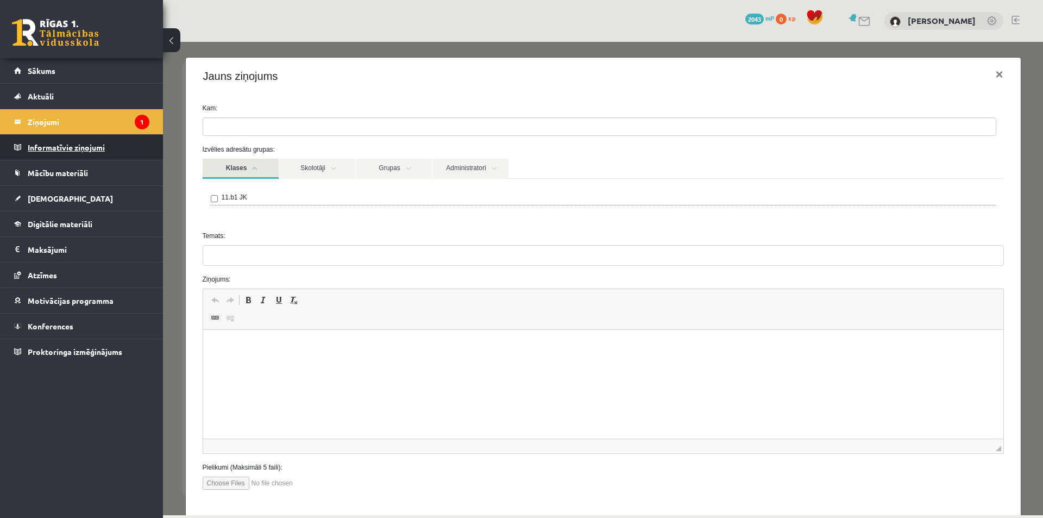
click at [71, 150] on legend "Informatīvie ziņojumi 0" at bounding box center [89, 147] width 122 height 25
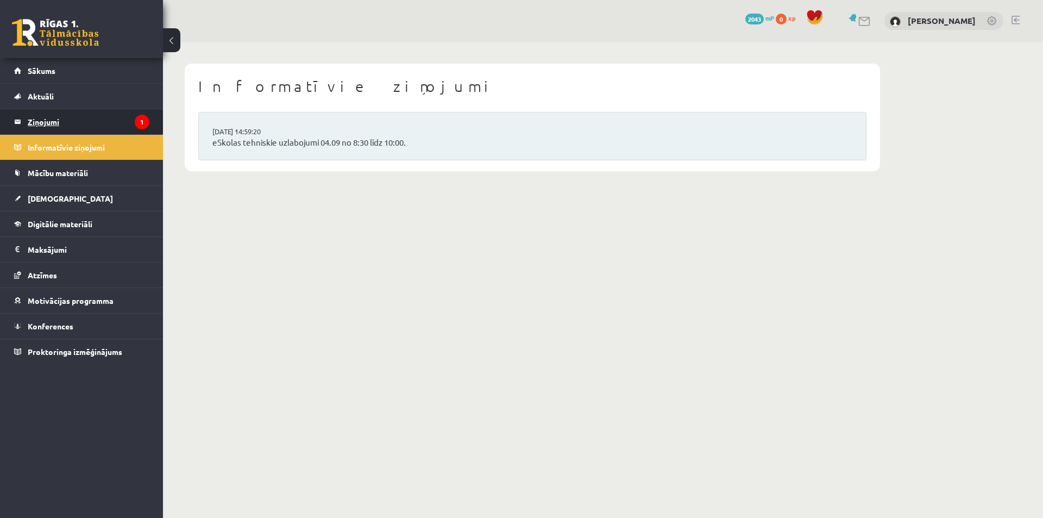
click at [57, 115] on legend "Ziņojumi 1" at bounding box center [89, 121] width 122 height 25
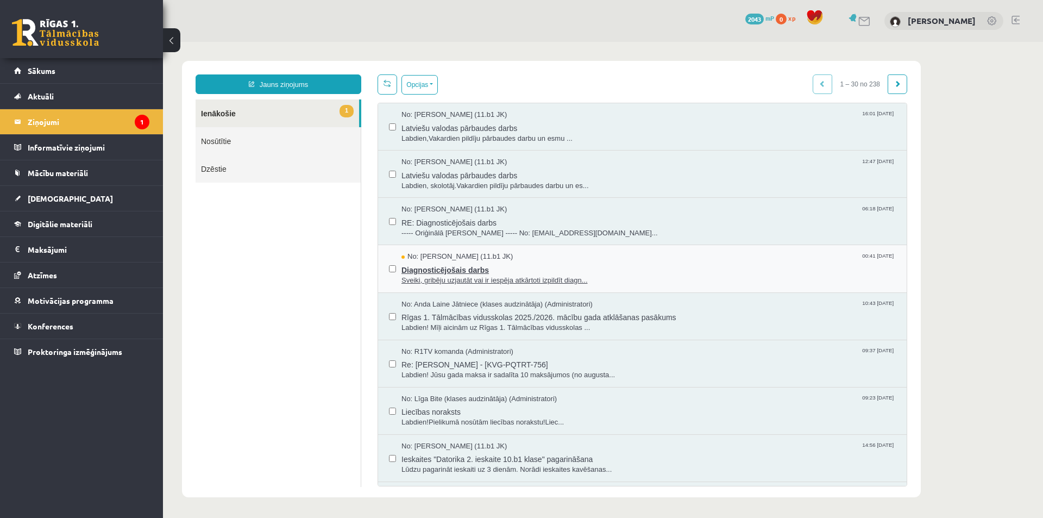
click at [468, 264] on span "Diagnosticējošais darbs" at bounding box center [648, 269] width 494 height 14
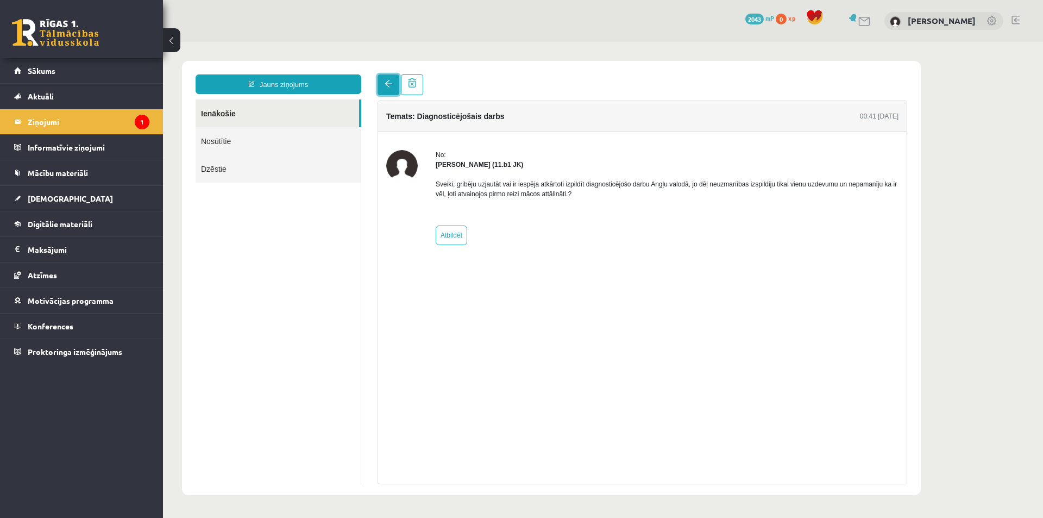
click at [387, 81] on span at bounding box center [389, 84] width 8 height 8
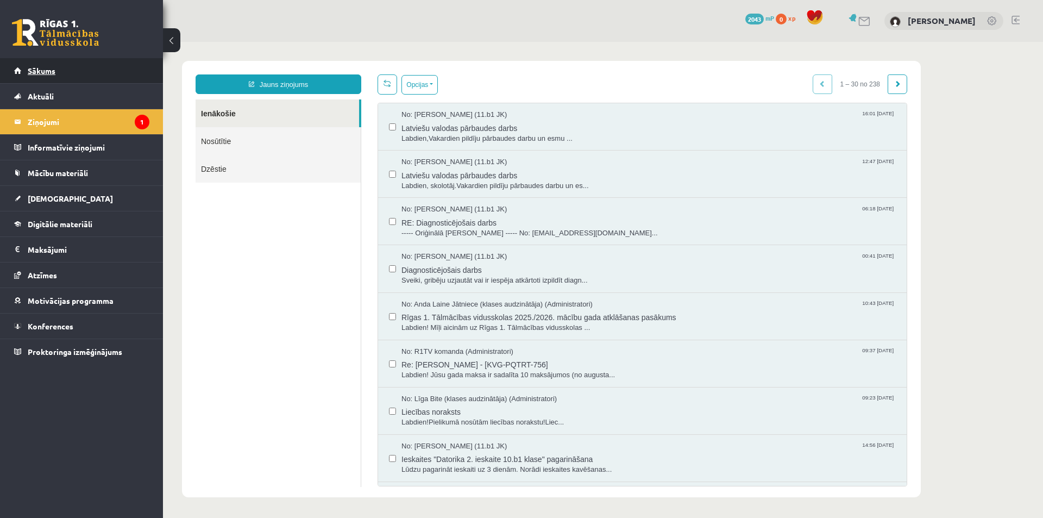
click at [79, 77] on link "Sākums" at bounding box center [81, 70] width 135 height 25
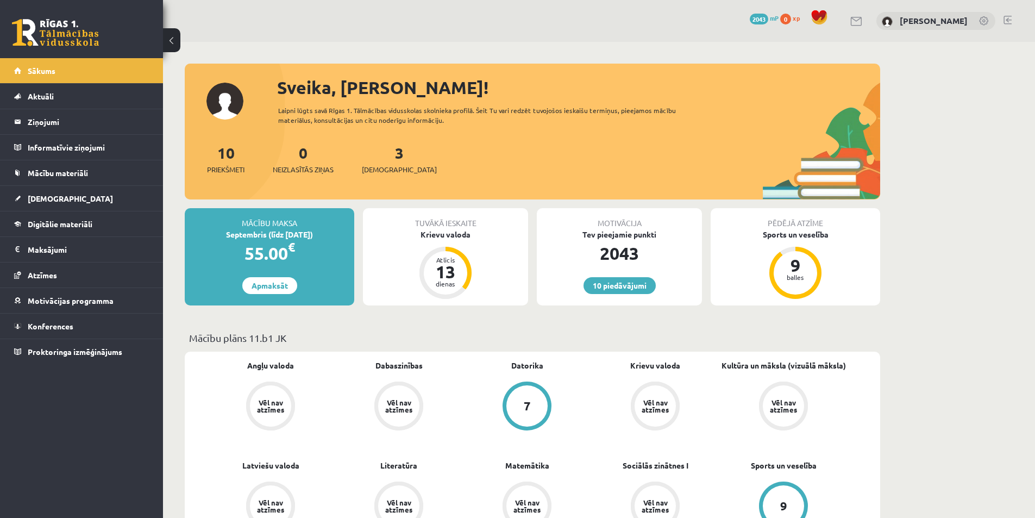
scroll to position [598, 0]
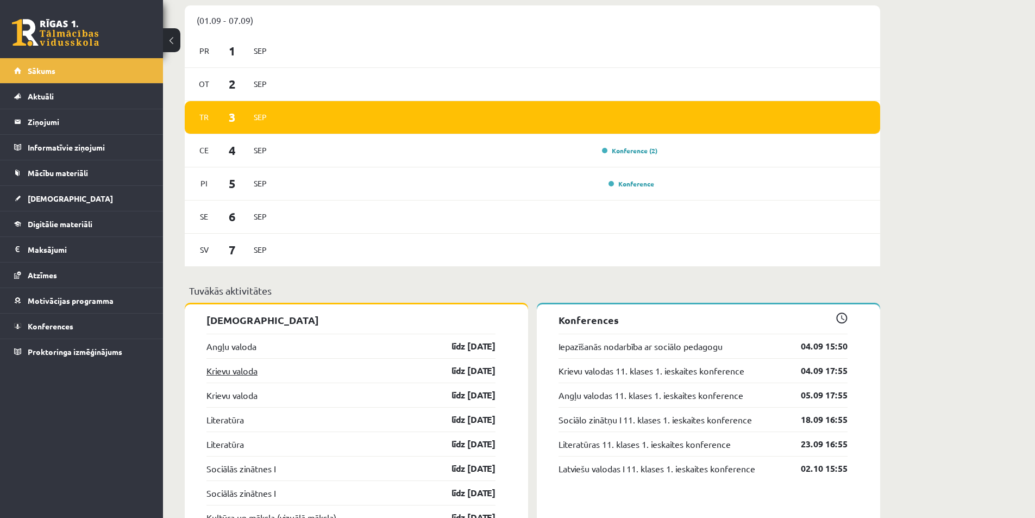
click at [244, 372] on link "Krievu valoda" at bounding box center [231, 370] width 51 height 13
click at [217, 372] on link "Krievu valoda" at bounding box center [231, 370] width 51 height 13
click at [462, 369] on link "līdz 15.09.25" at bounding box center [463, 370] width 63 height 13
click at [66, 196] on link "[DEMOGRAPHIC_DATA]" at bounding box center [81, 198] width 135 height 25
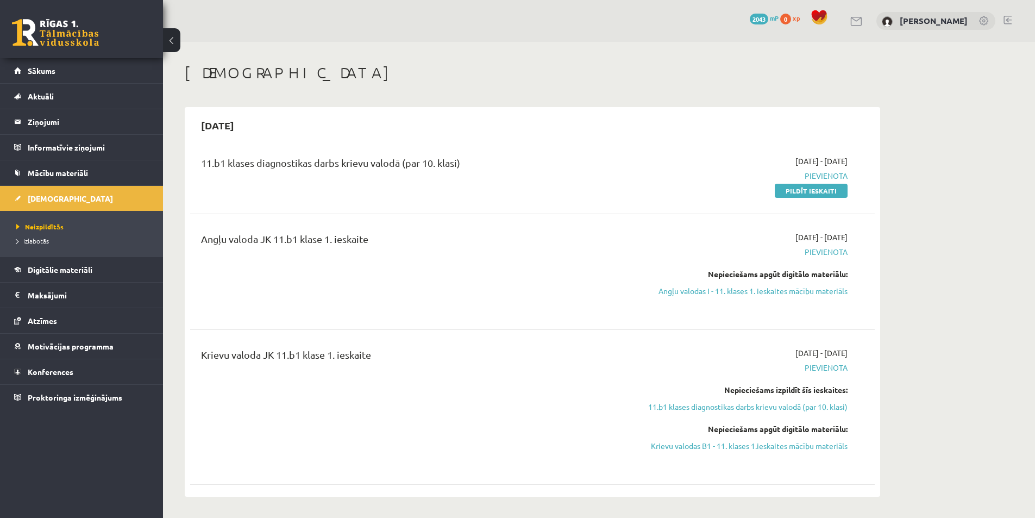
click at [882, 23] on img at bounding box center [887, 21] width 11 height 11
click at [983, 19] on link at bounding box center [984, 21] width 11 height 11
click at [952, 20] on link "[PERSON_NAME]" at bounding box center [934, 20] width 68 height 11
click at [912, 22] on link "[PERSON_NAME]" at bounding box center [934, 20] width 68 height 11
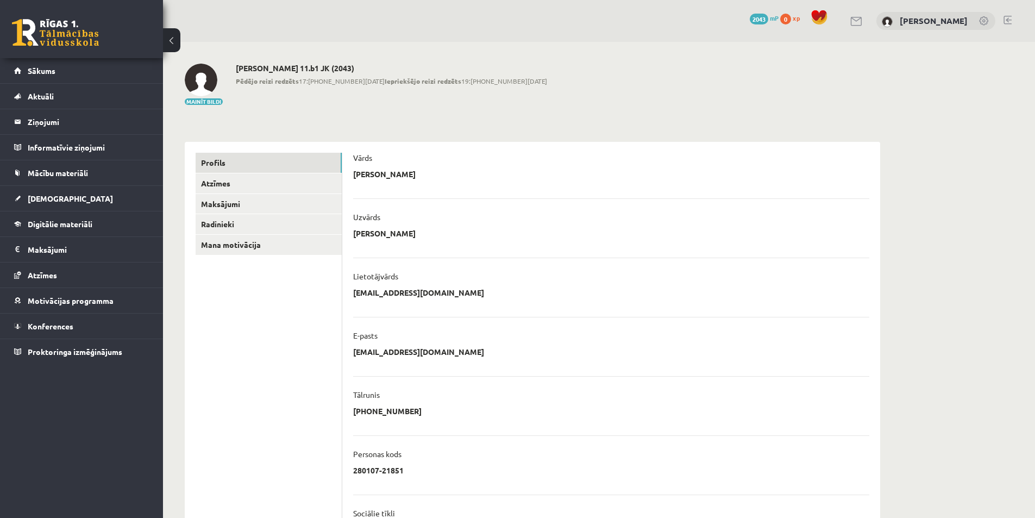
scroll to position [137, 0]
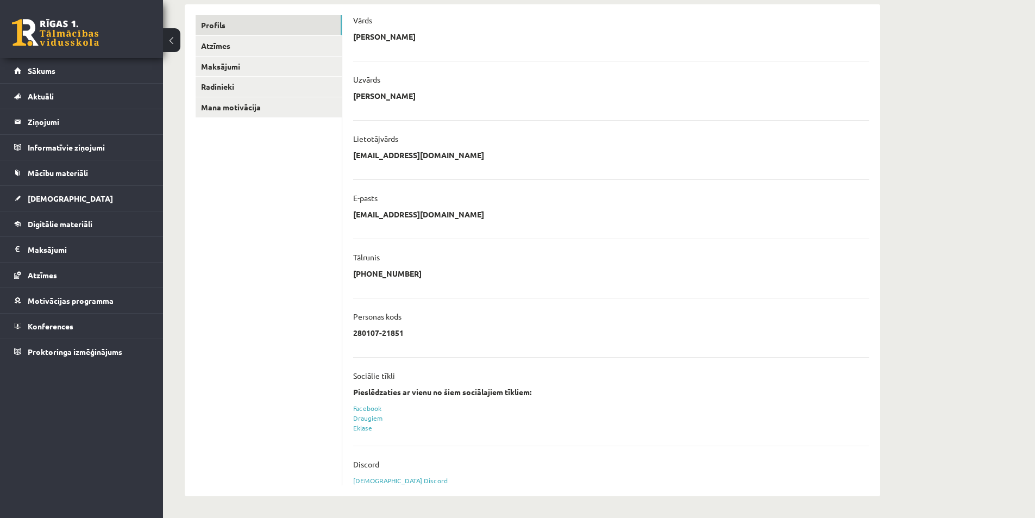
drag, startPoint x: 842, startPoint y: 133, endPoint x: 319, endPoint y: 246, distance: 534.6
click at [319, 246] on ul "Profils Atzīmes Maksājumi [GEOGRAPHIC_DATA] Mana motivācija" at bounding box center [269, 250] width 147 height 470
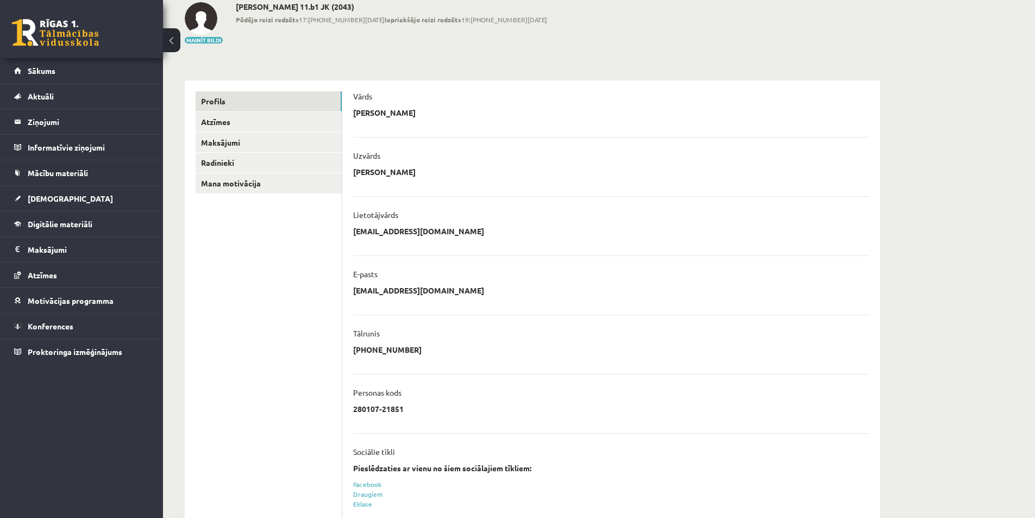
scroll to position [0, 0]
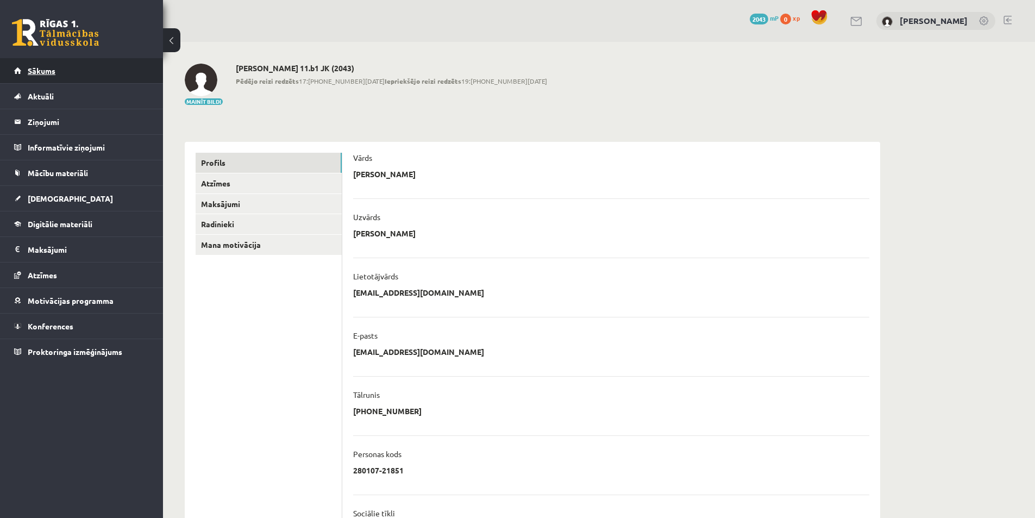
click at [64, 74] on link "Sākums" at bounding box center [81, 70] width 135 height 25
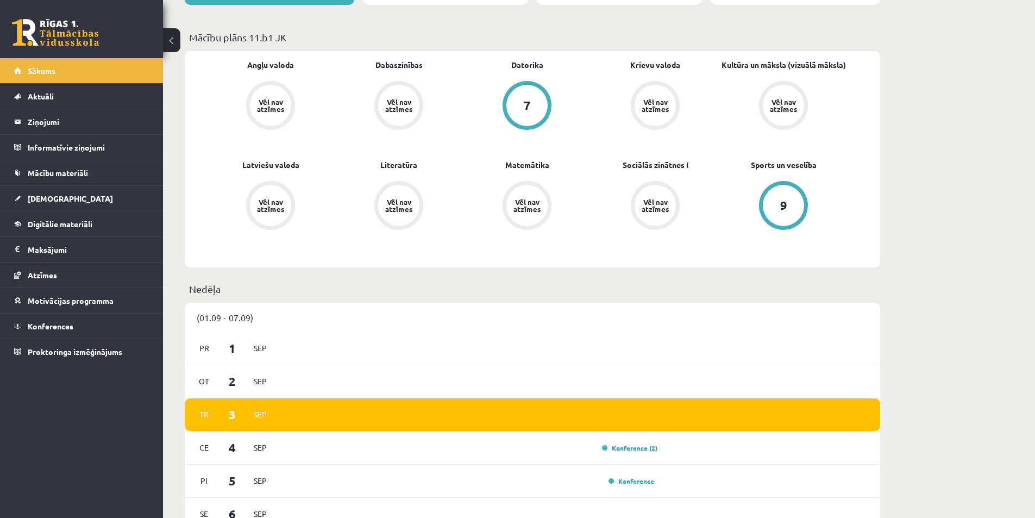
scroll to position [326, 0]
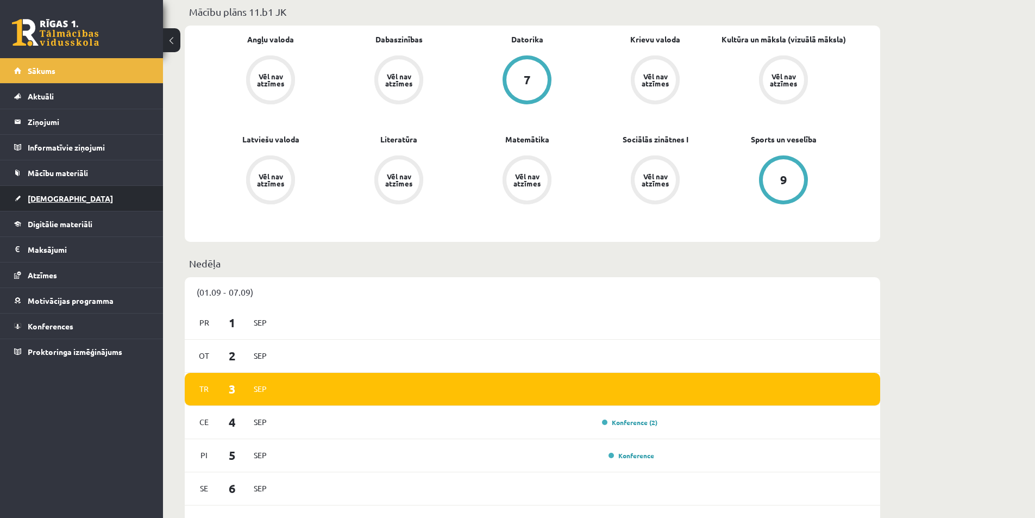
click at [59, 192] on link "[DEMOGRAPHIC_DATA]" at bounding box center [81, 198] width 135 height 25
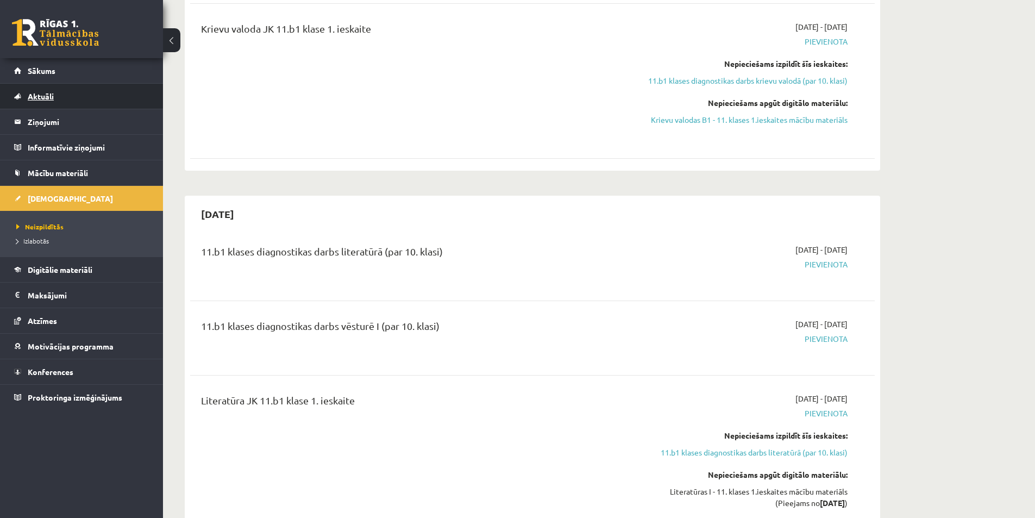
click at [42, 87] on link "Aktuāli" at bounding box center [81, 96] width 135 height 25
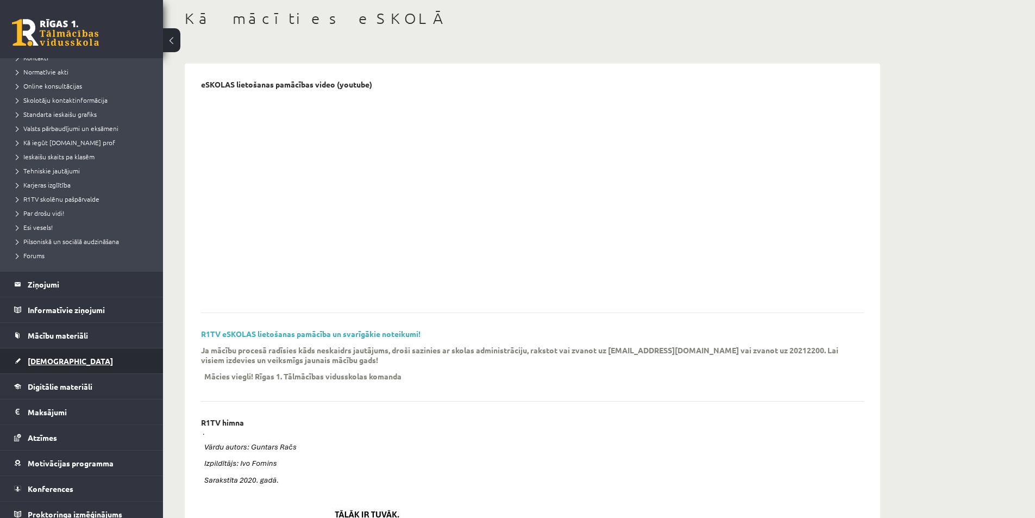
scroll to position [90, 0]
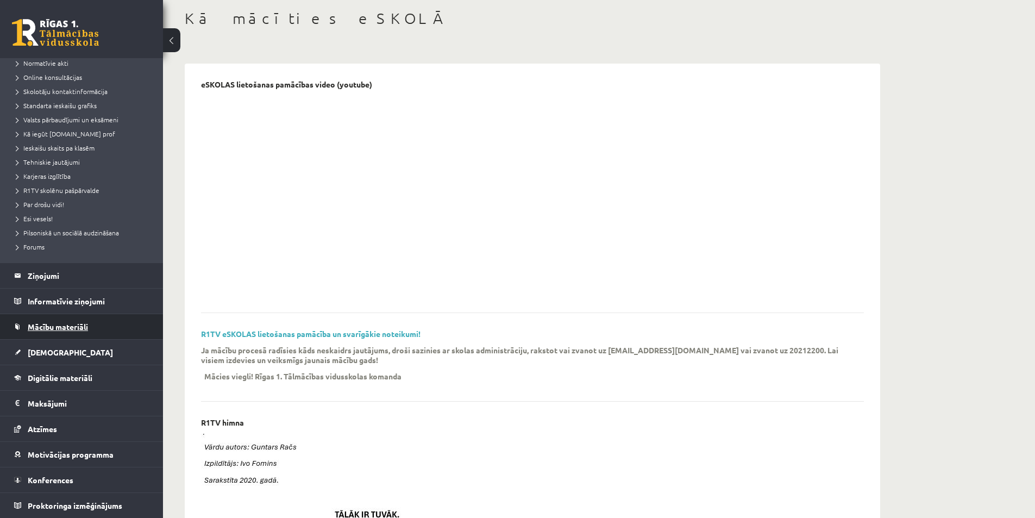
click at [72, 329] on span "Mācību materiāli" at bounding box center [58, 327] width 60 height 10
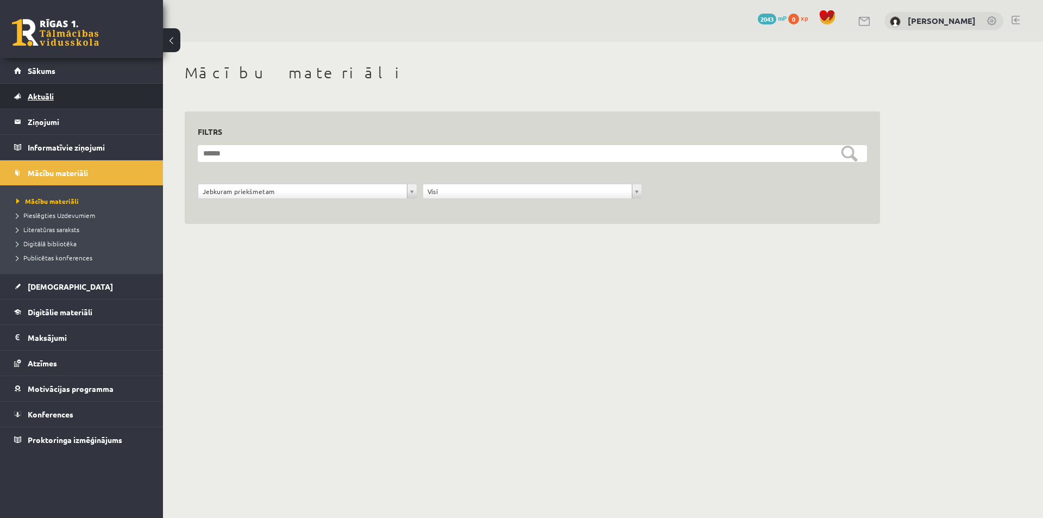
click at [49, 96] on span "Aktuāli" at bounding box center [41, 96] width 26 height 10
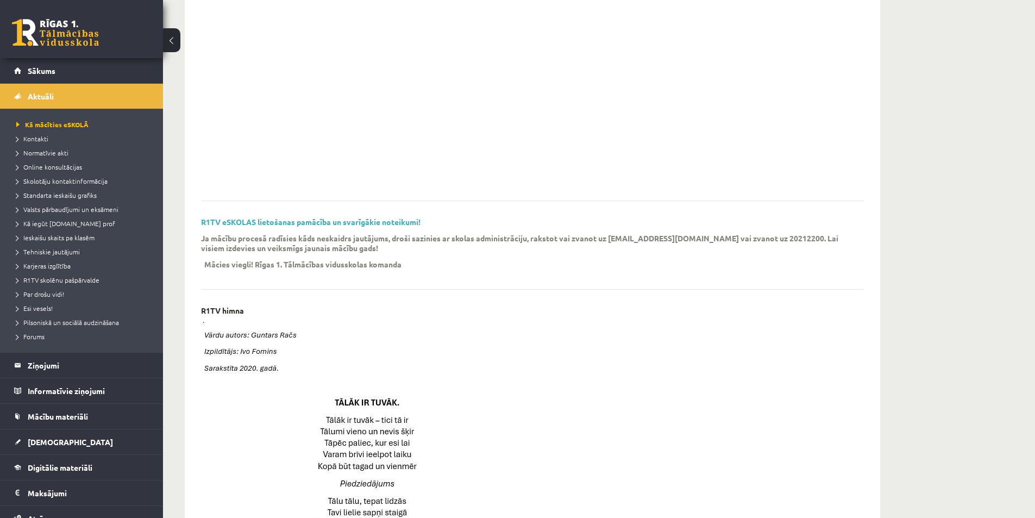
scroll to position [163, 0]
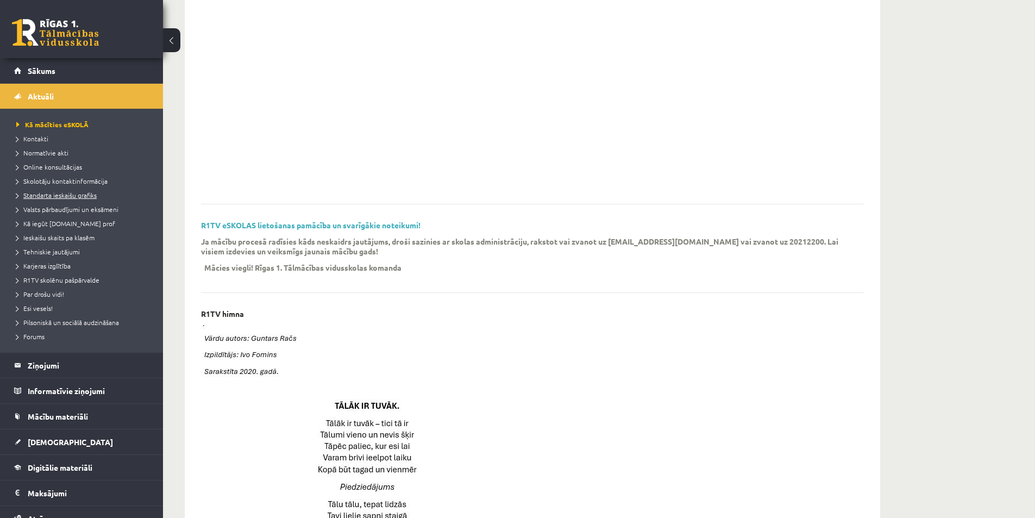
click at [58, 196] on span "Standarta ieskaišu grafiks" at bounding box center [56, 195] width 80 height 9
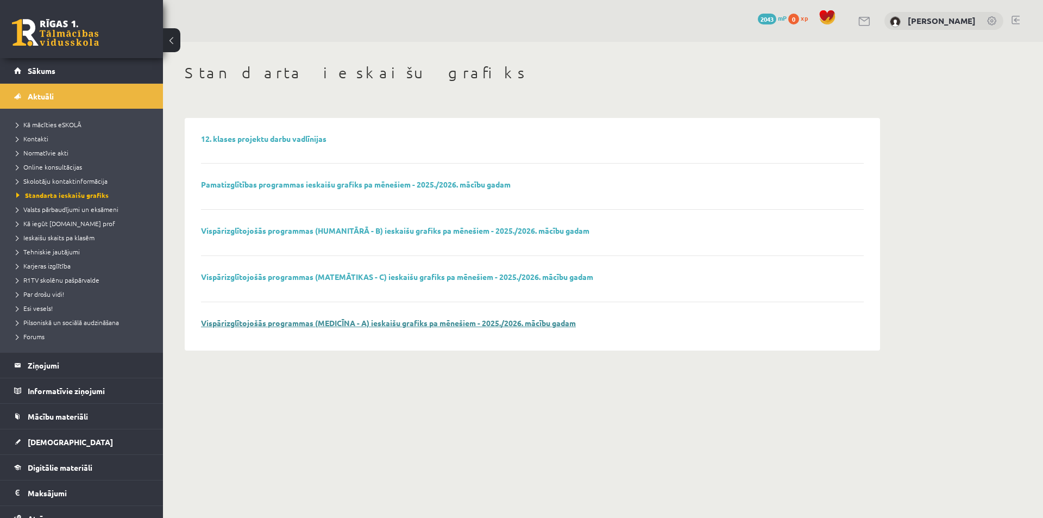
click at [275, 321] on link "Vispārizglītojošās programmas (MEDICĪNA - A) ieskaišu grafiks pa mēnešiem - 202…" at bounding box center [388, 323] width 375 height 10
click at [293, 234] on link "Vispārizglītojošās programmas (HUMANITĀRĀ - B) ieskaišu grafiks pa mēnešiem - 2…" at bounding box center [395, 230] width 388 height 10
